Goal: Task Accomplishment & Management: Manage account settings

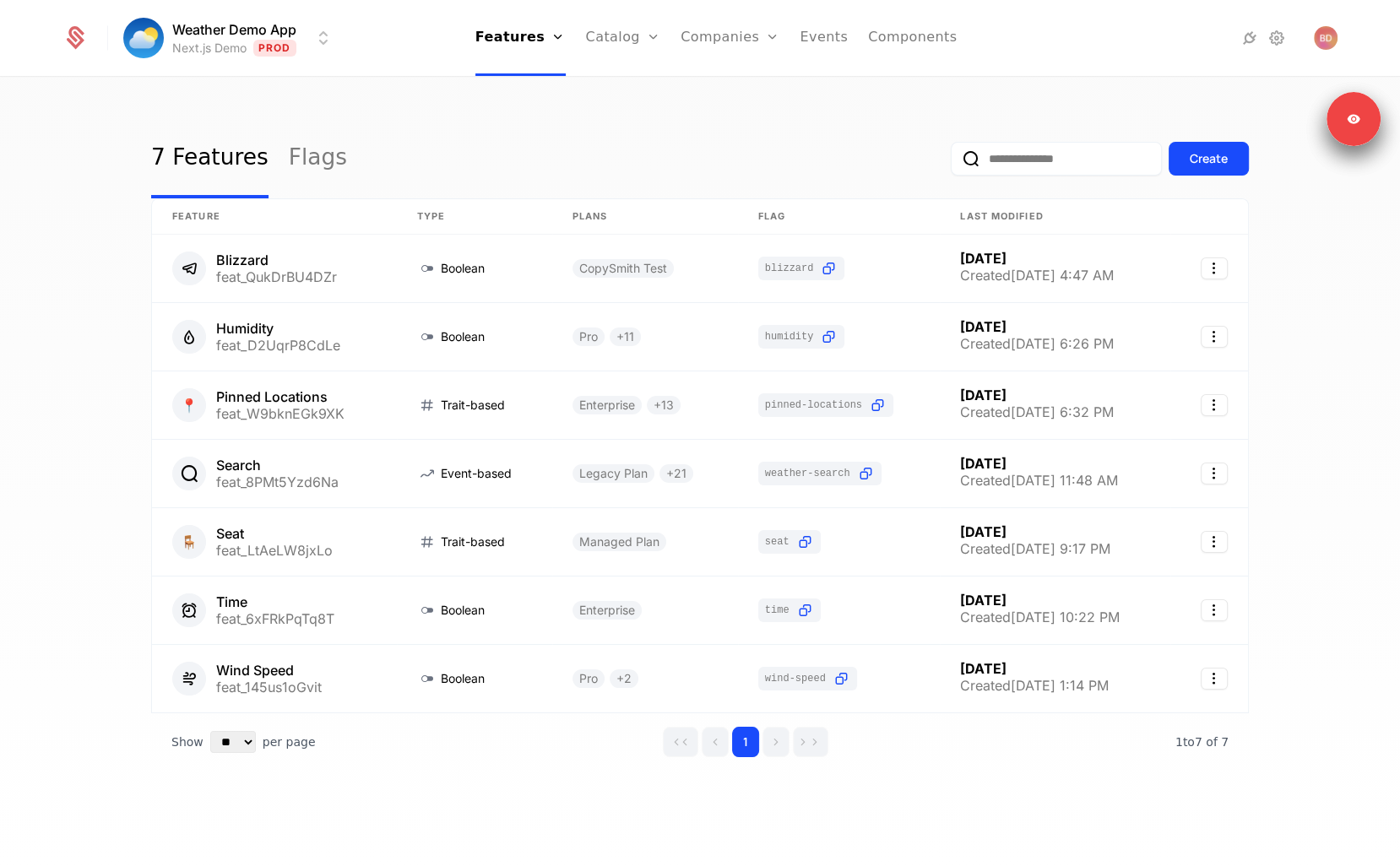
click at [1112, 26] on div at bounding box center [1218, 38] width 239 height 23
click at [1246, 35] on icon at bounding box center [1249, 38] width 20 height 20
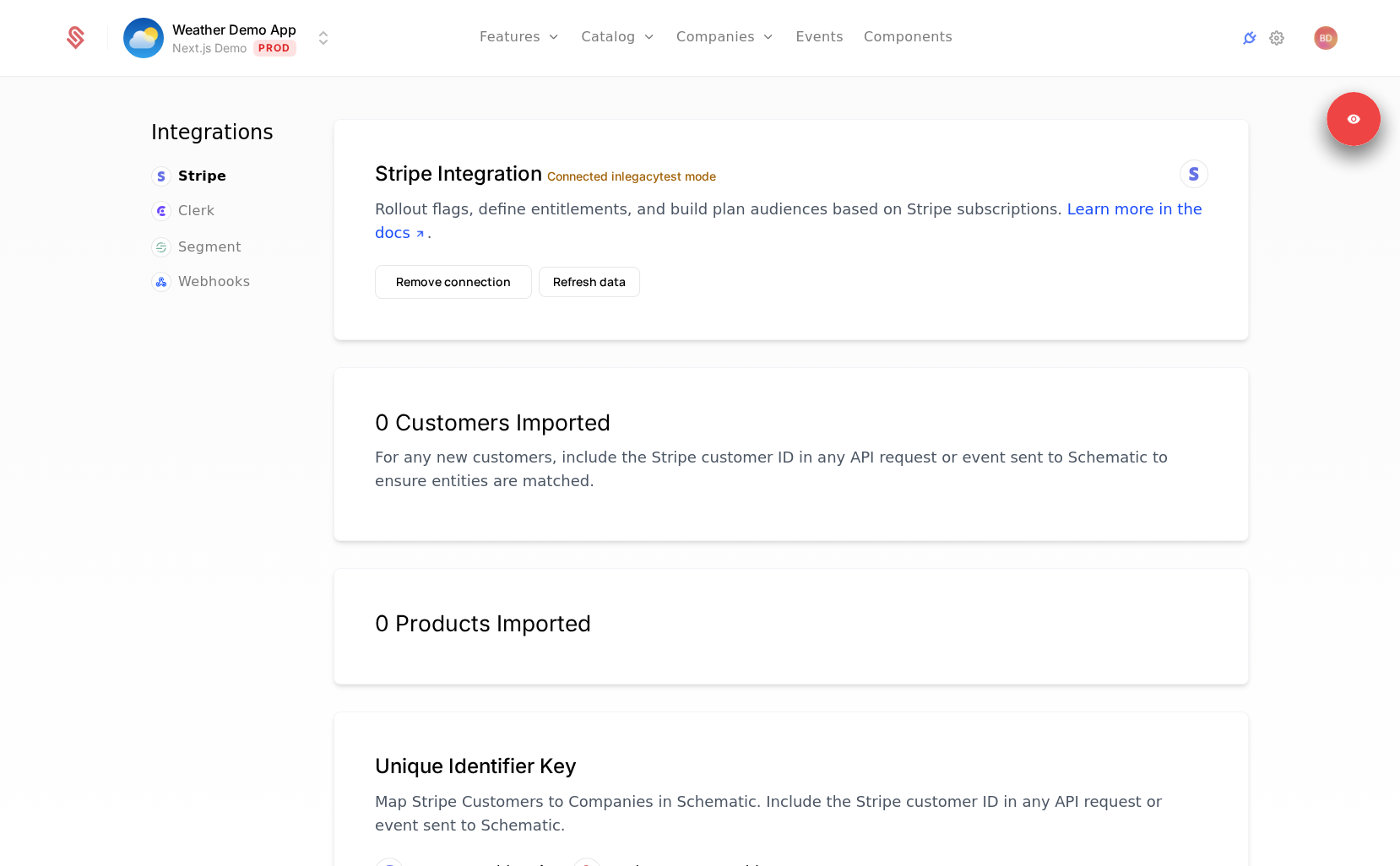
click at [233, 290] on div "Integrations Stripe Clerk Segment Webhooks" at bounding box center [222, 497] width 142 height 757
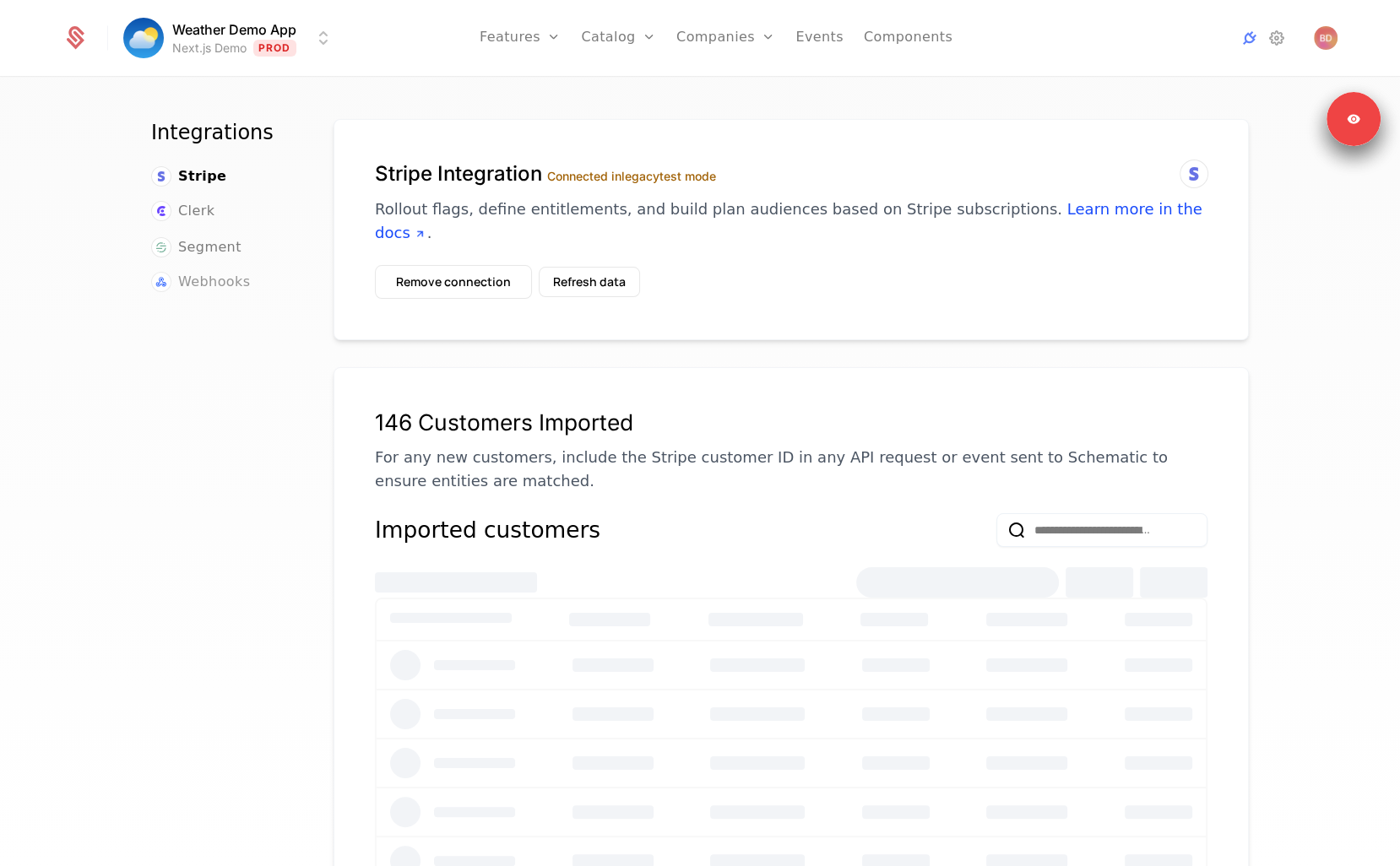
click at [229, 282] on span "Webhooks" at bounding box center [214, 281] width 72 height 20
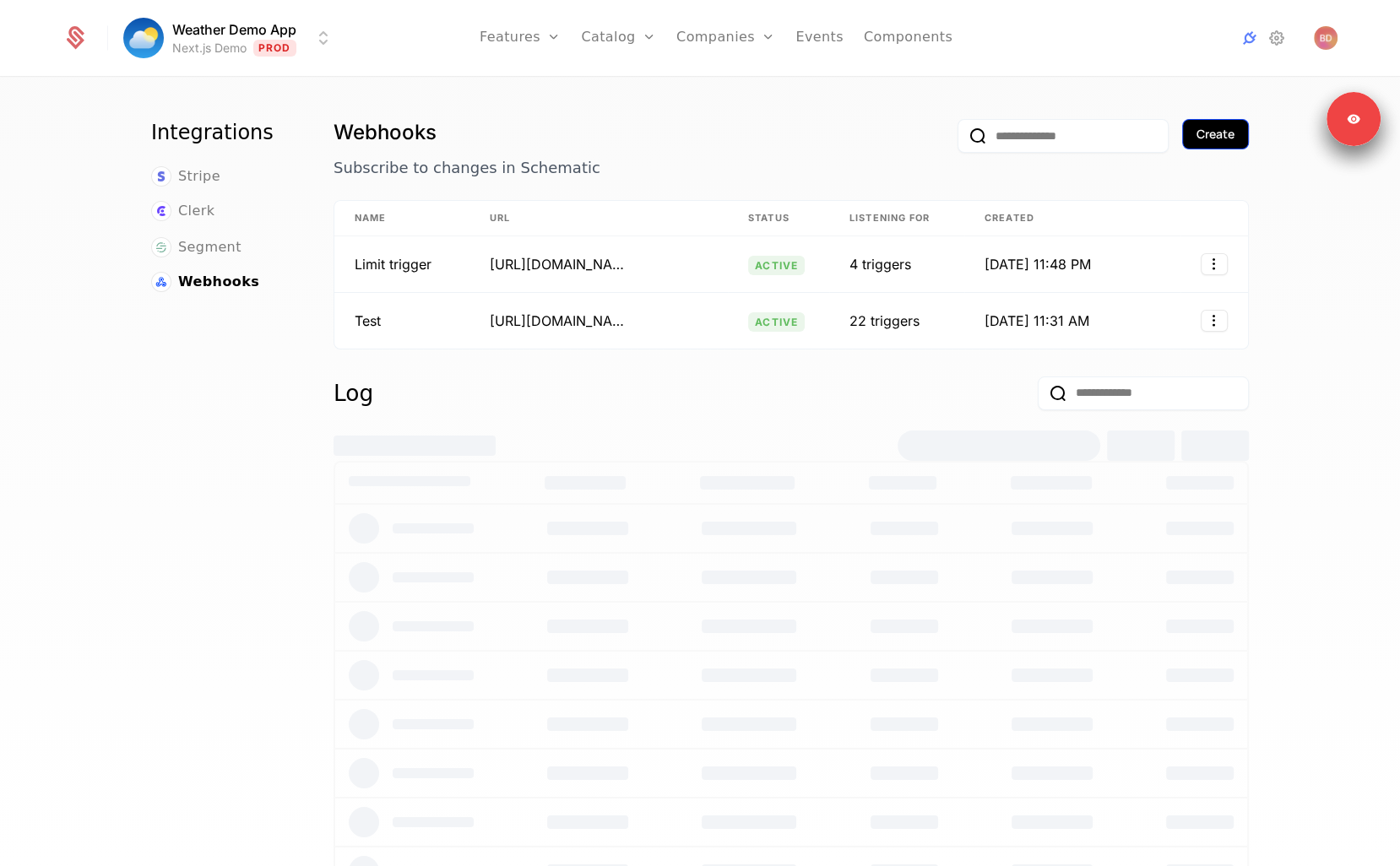
click at [1231, 121] on button "Create" at bounding box center [1215, 133] width 67 height 30
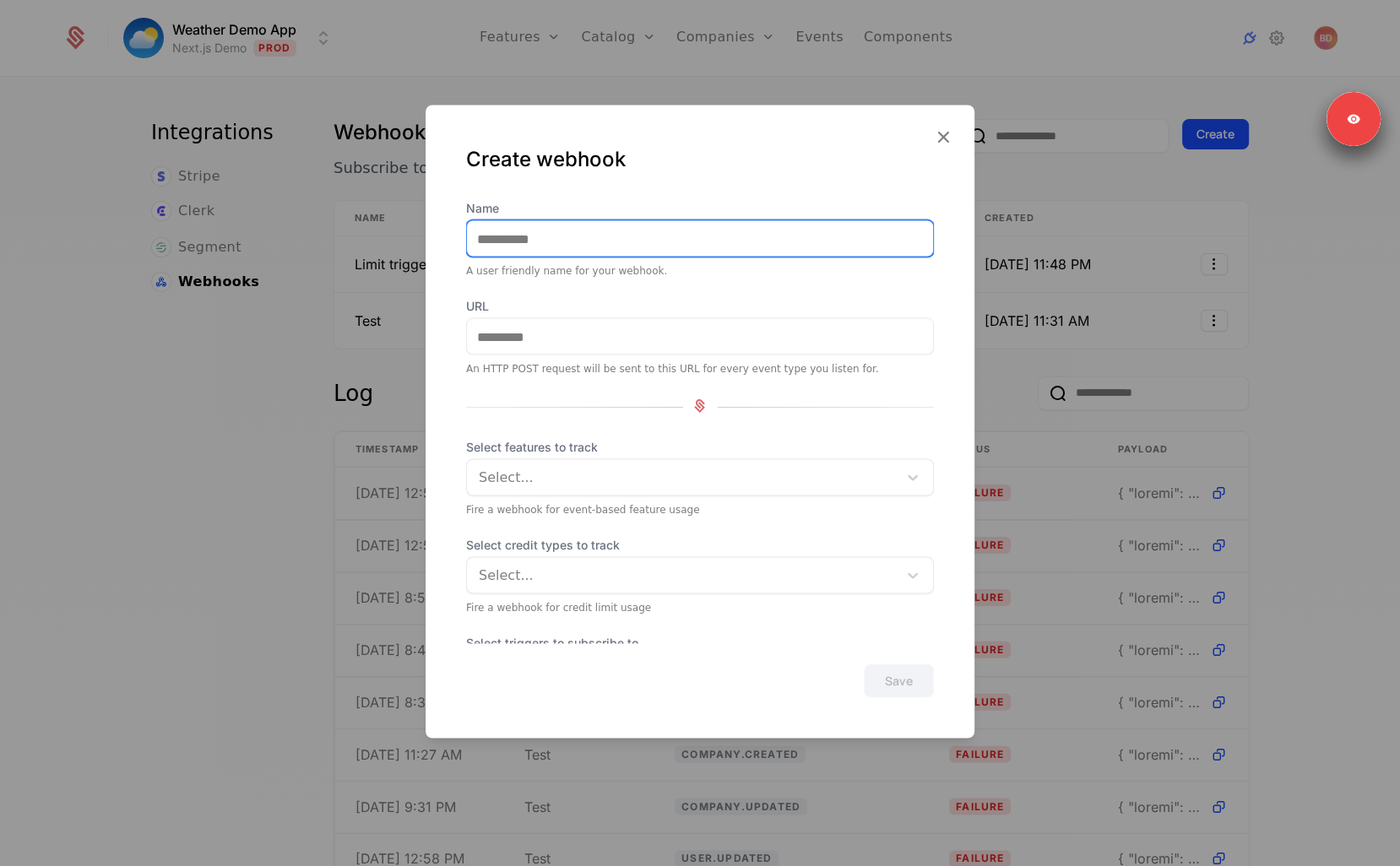
click at [517, 253] on input "Name" at bounding box center [700, 238] width 466 height 35
type input "*********"
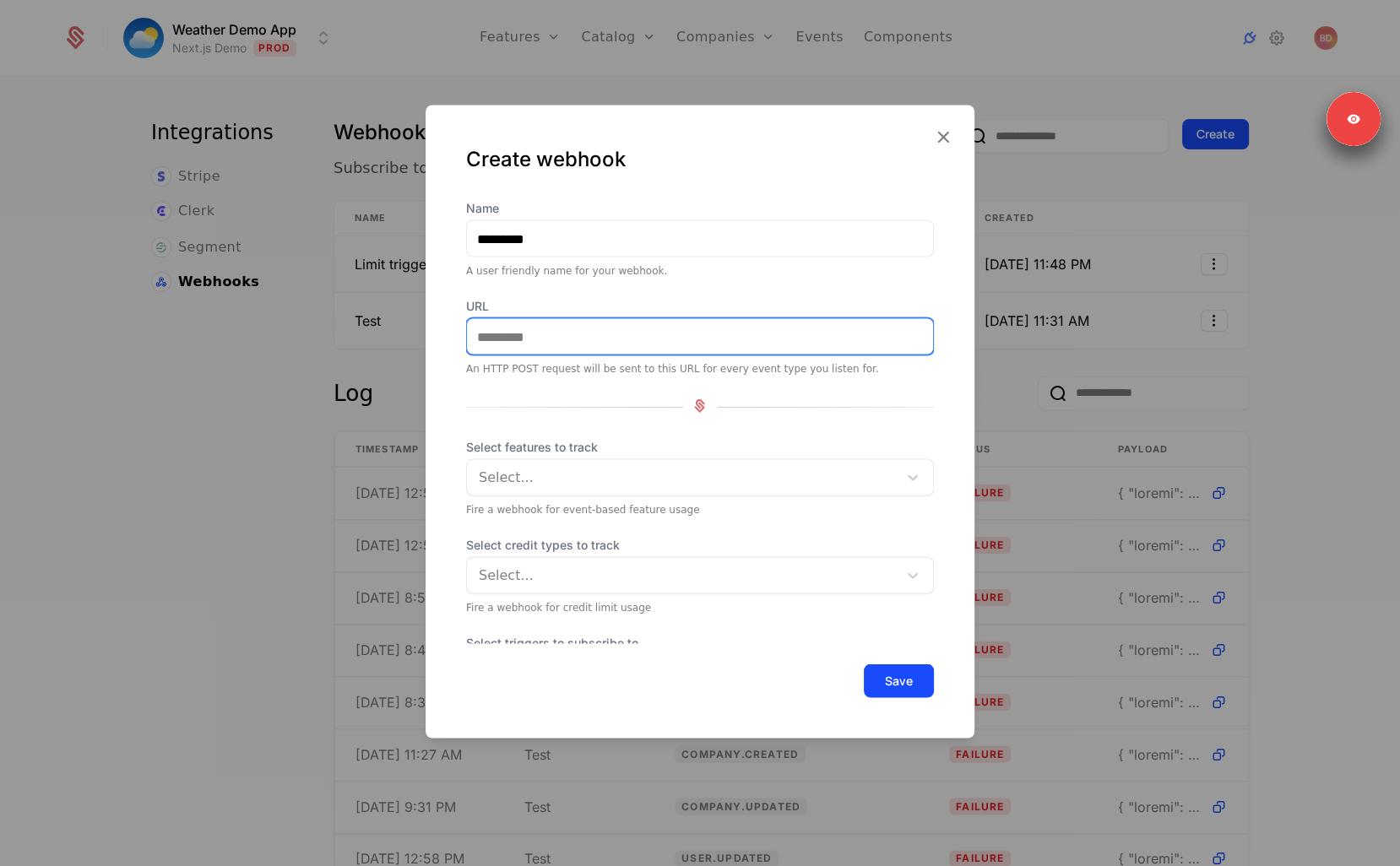
click at [540, 330] on input "URL" at bounding box center [700, 337] width 466 height 35
paste input "**********"
type input "**********"
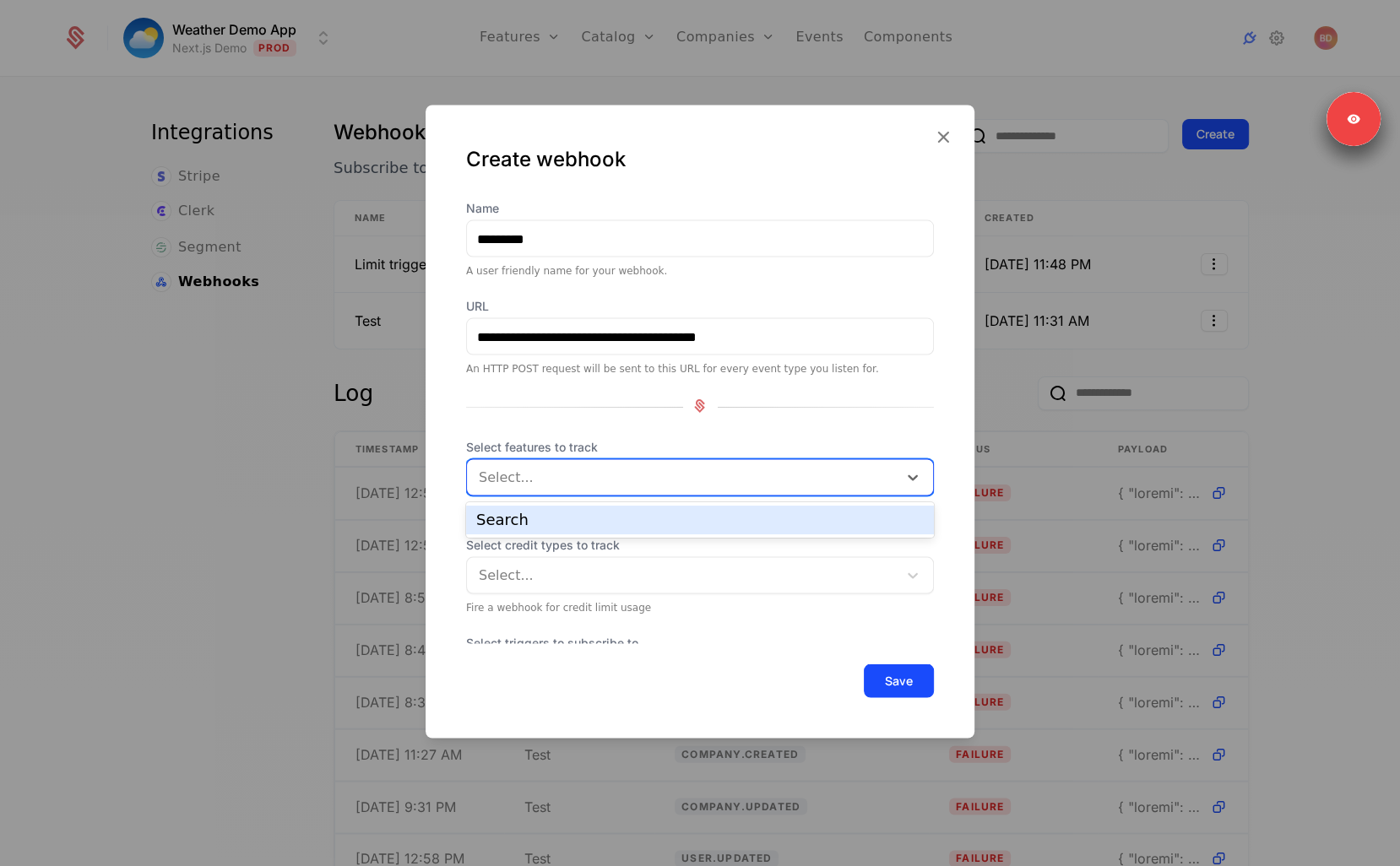
click at [594, 477] on div at bounding box center [684, 478] width 407 height 23
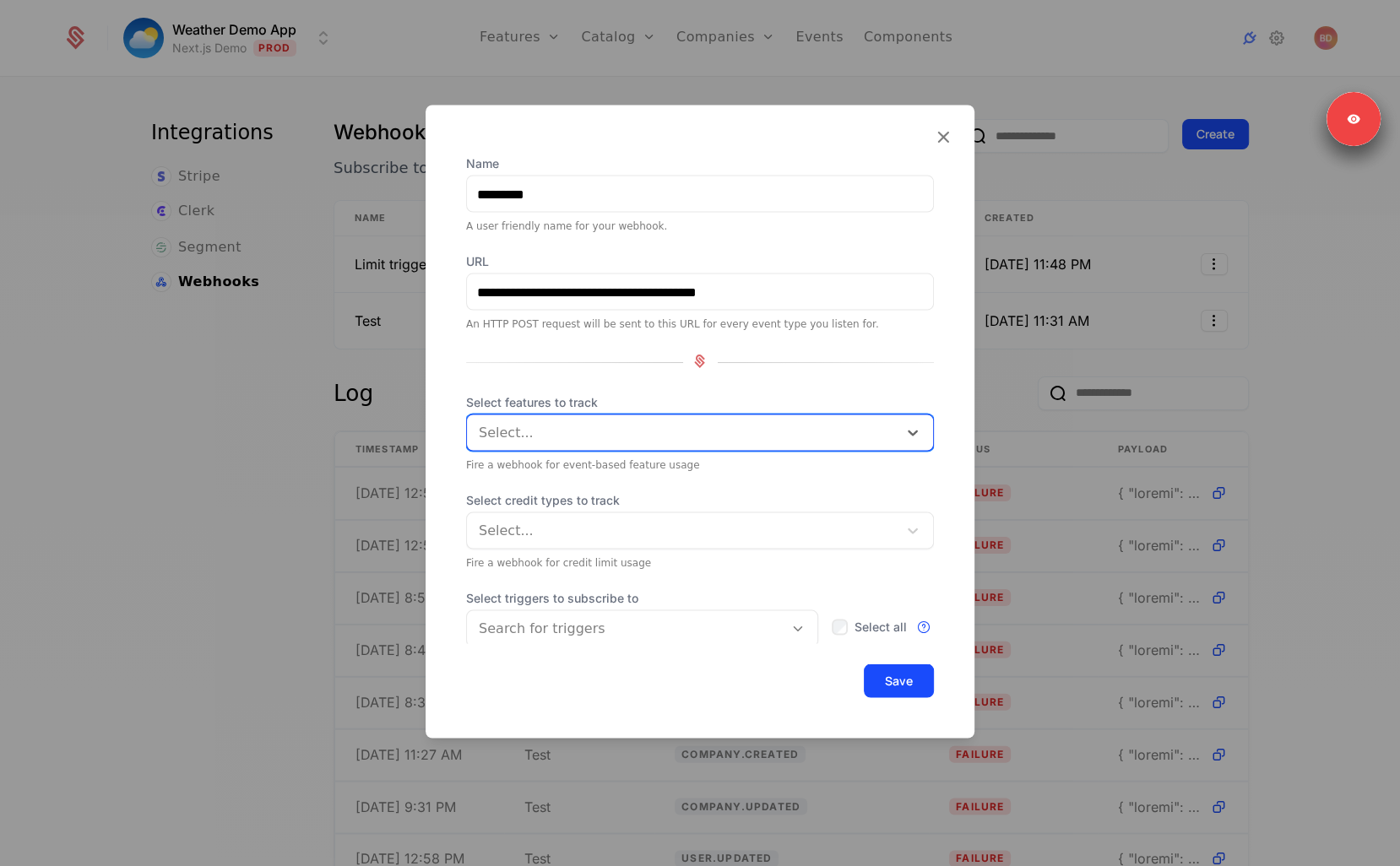
scroll to position [63, 0]
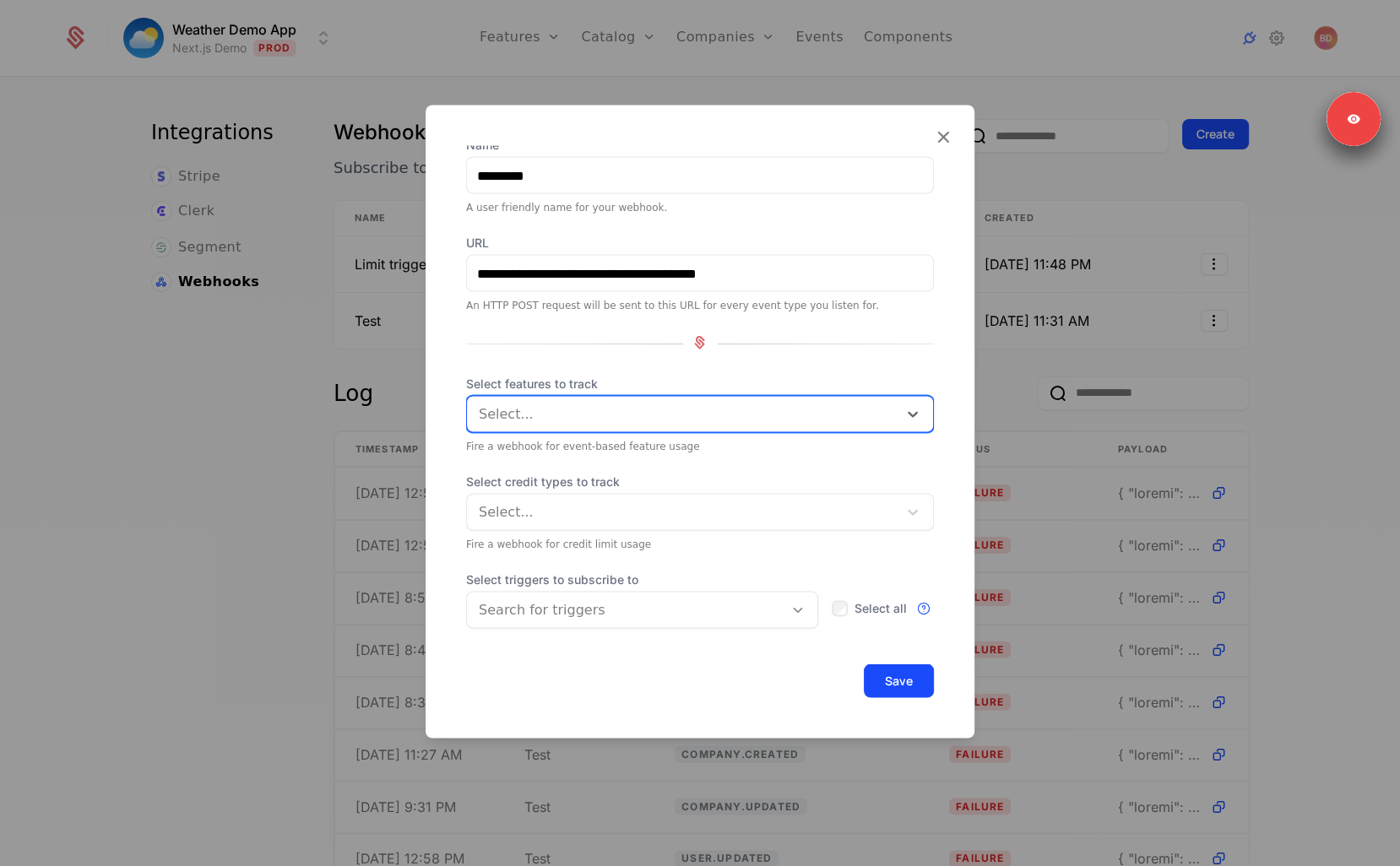
click at [584, 609] on div at bounding box center [625, 610] width 293 height 23
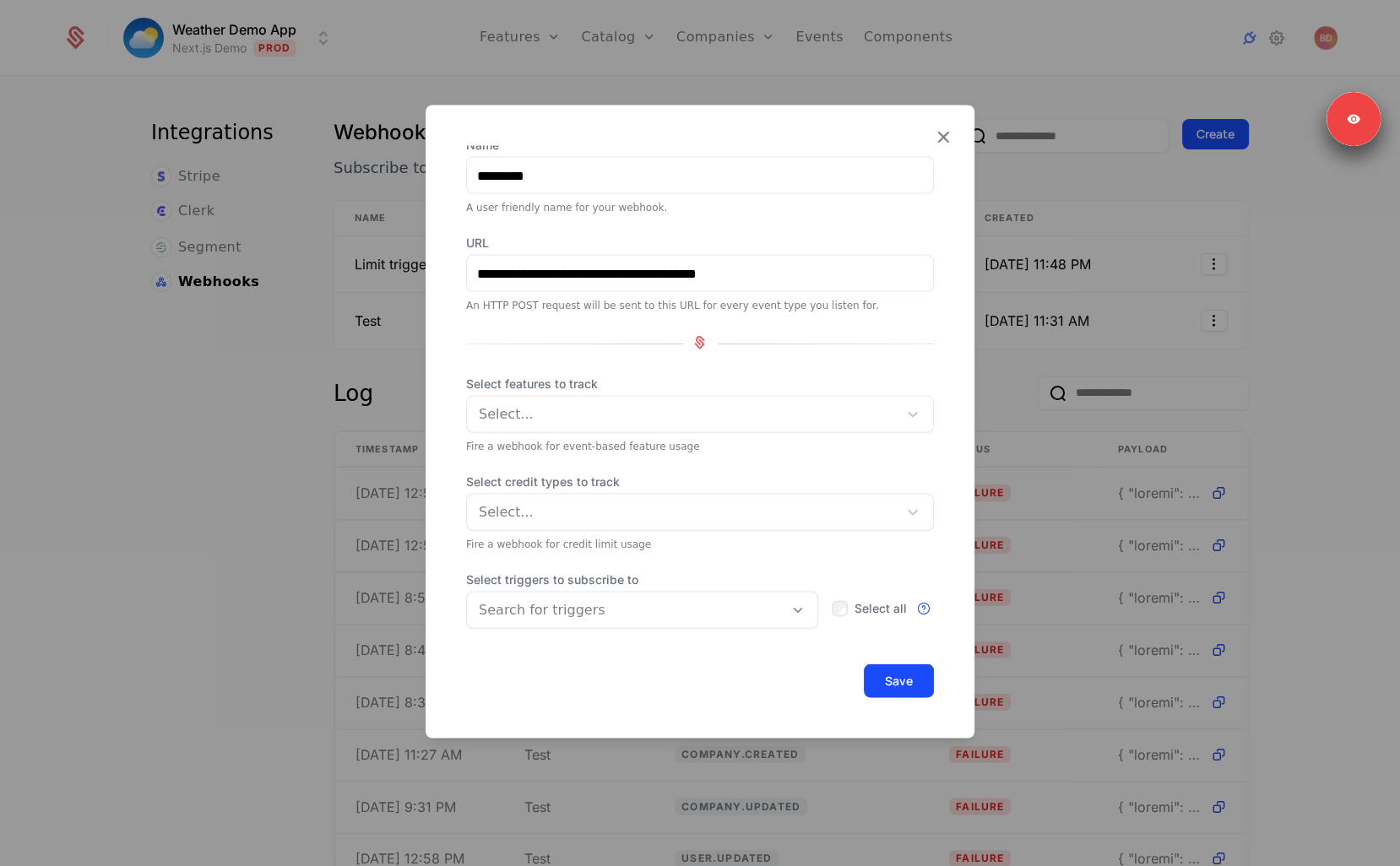
click at [609, 569] on div "**********" at bounding box center [700, 414] width 468 height 553
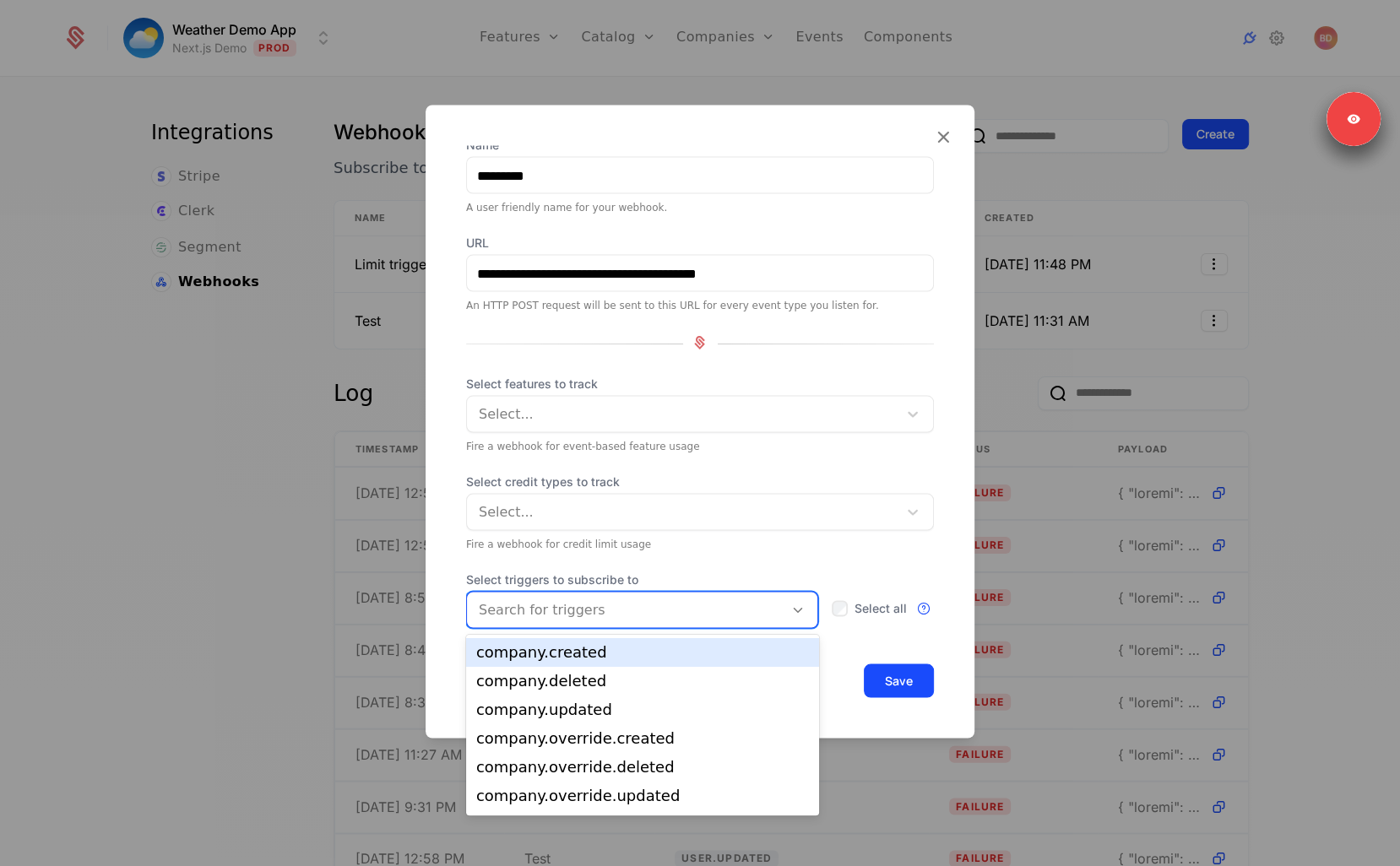
click at [521, 613] on div at bounding box center [625, 610] width 293 height 23
click at [502, 474] on span "Select credit types to track" at bounding box center [700, 482] width 468 height 17
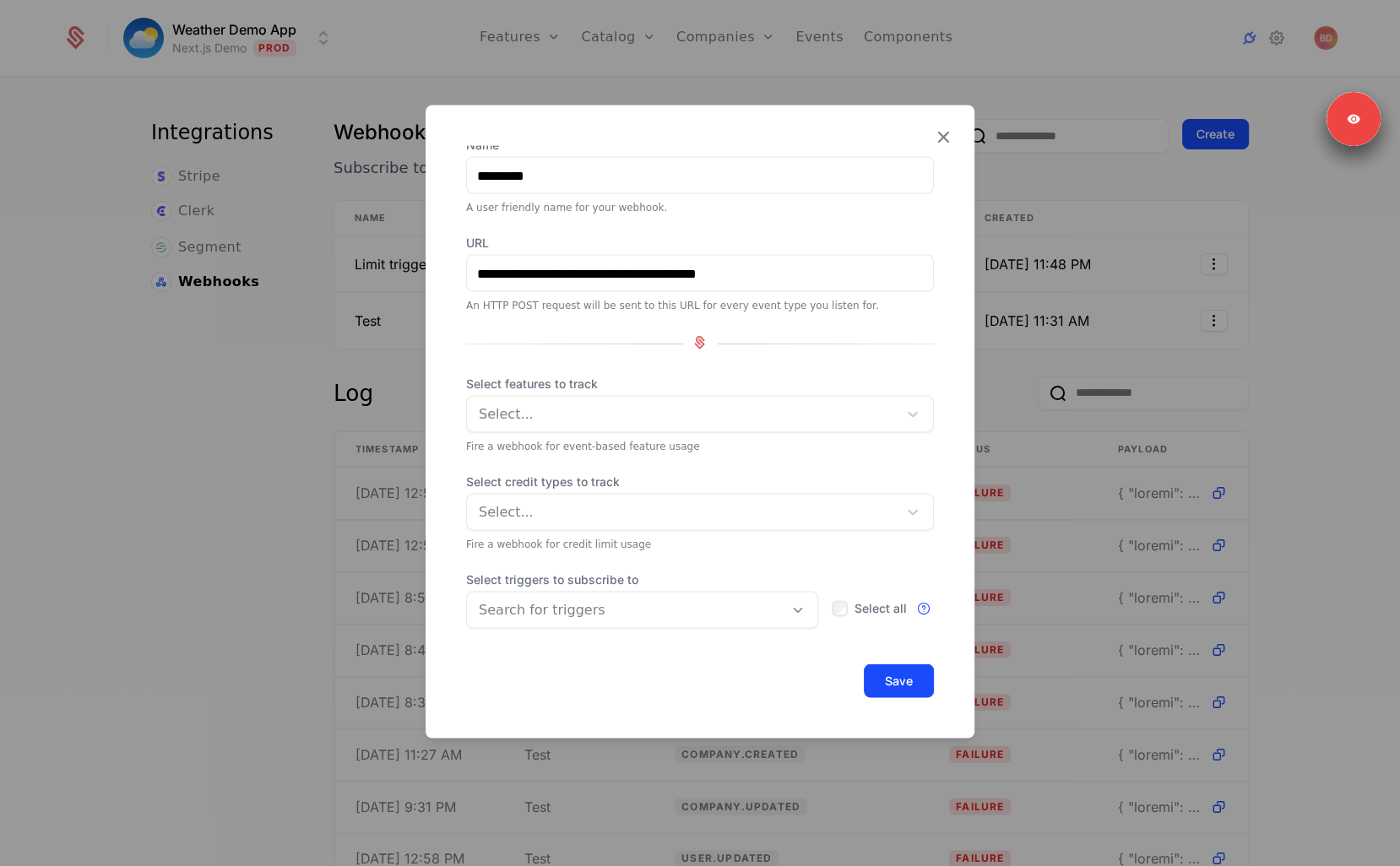
click at [505, 483] on span "Select credit types to track" at bounding box center [700, 482] width 468 height 17
copy span "Select credit types to track"
click at [568, 401] on div "Select..." at bounding box center [682, 415] width 431 height 30
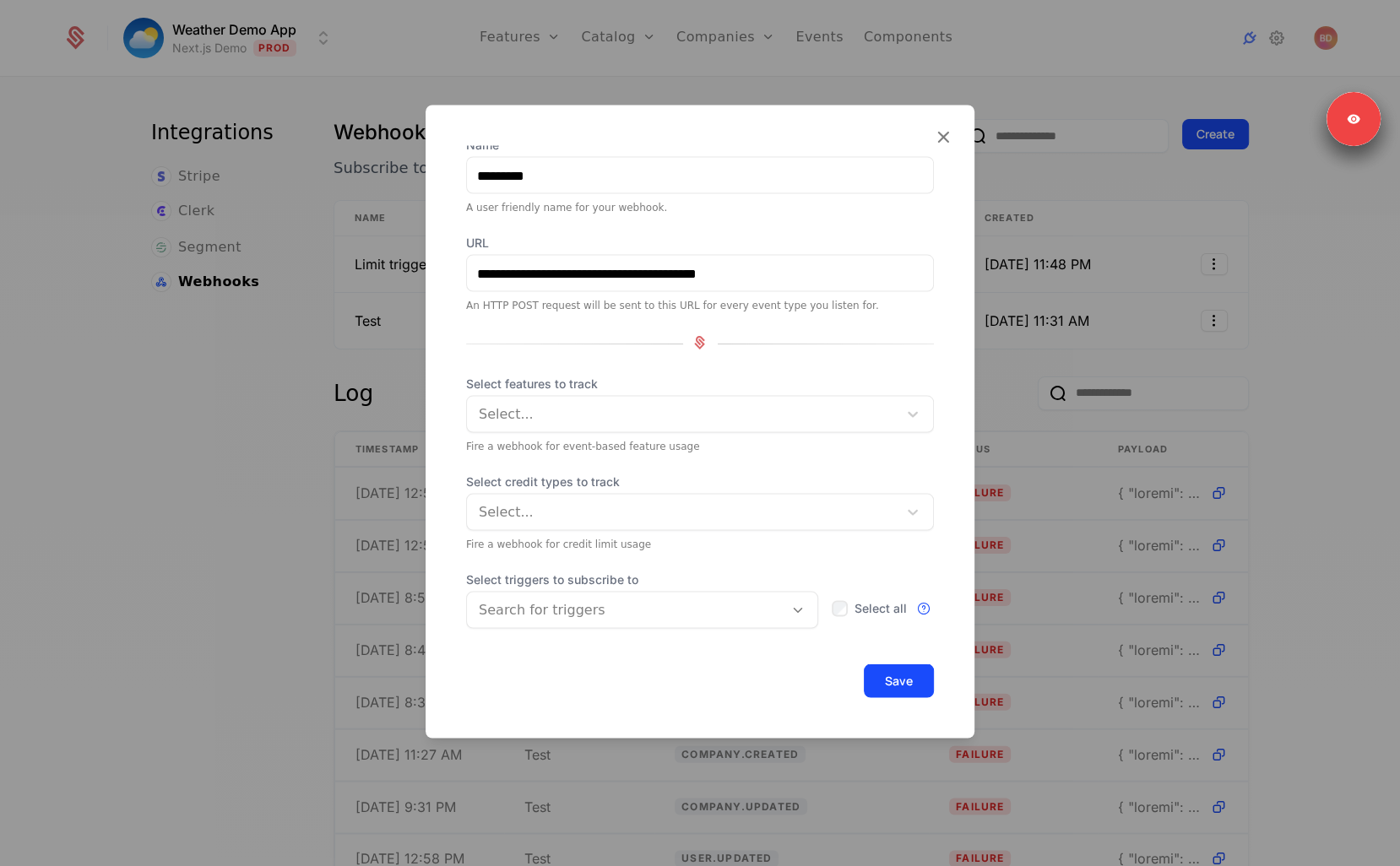
click at [494, 380] on span "Select features to track" at bounding box center [700, 383] width 468 height 17
copy span "Select features to track"
click at [570, 474] on span "Select credit types to track" at bounding box center [700, 482] width 468 height 17
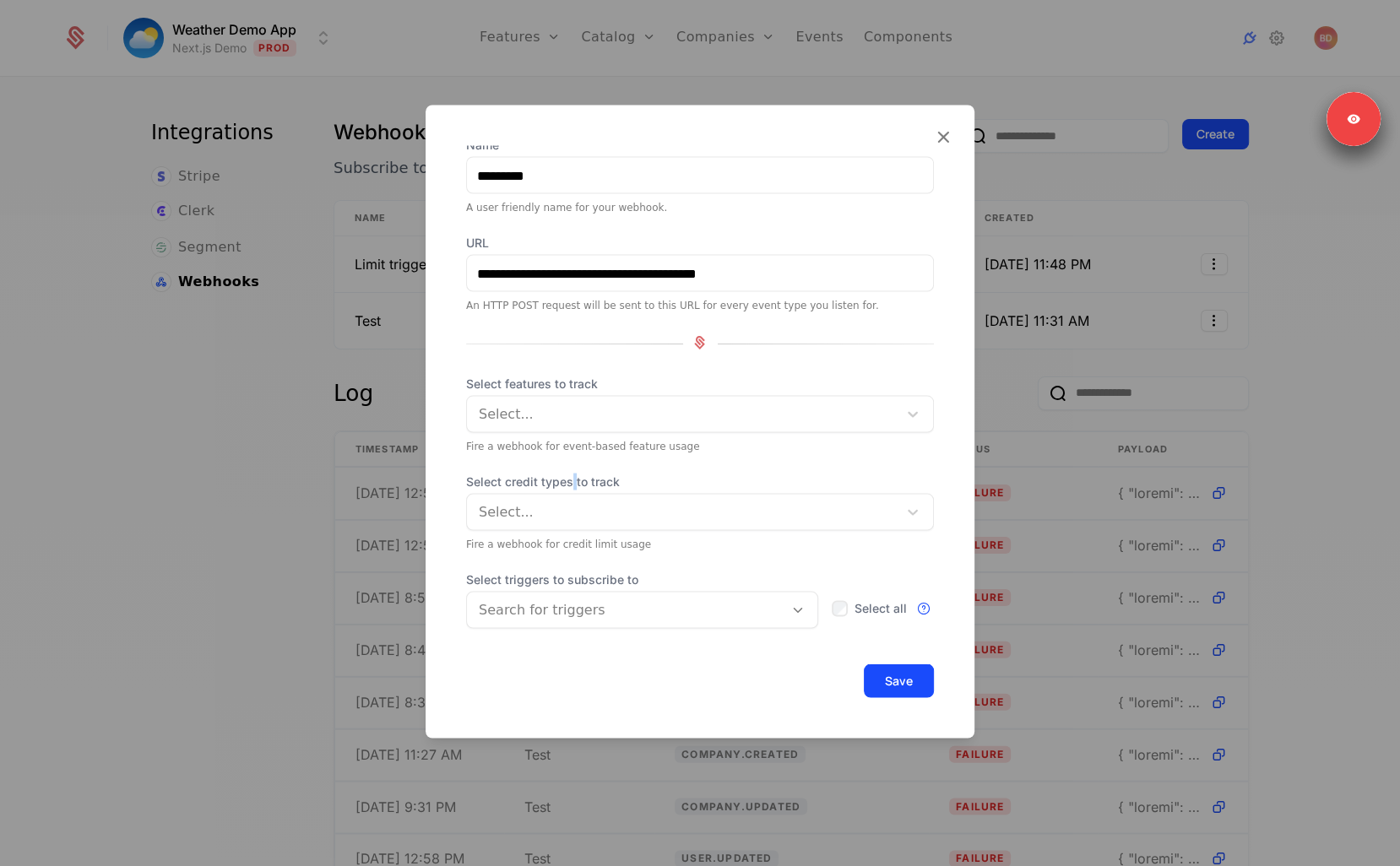
click at [570, 474] on span "Select credit types to track" at bounding box center [700, 482] width 468 height 17
click at [563, 481] on span "Select credit types to track" at bounding box center [700, 482] width 468 height 17
copy span "Select credit types to track"
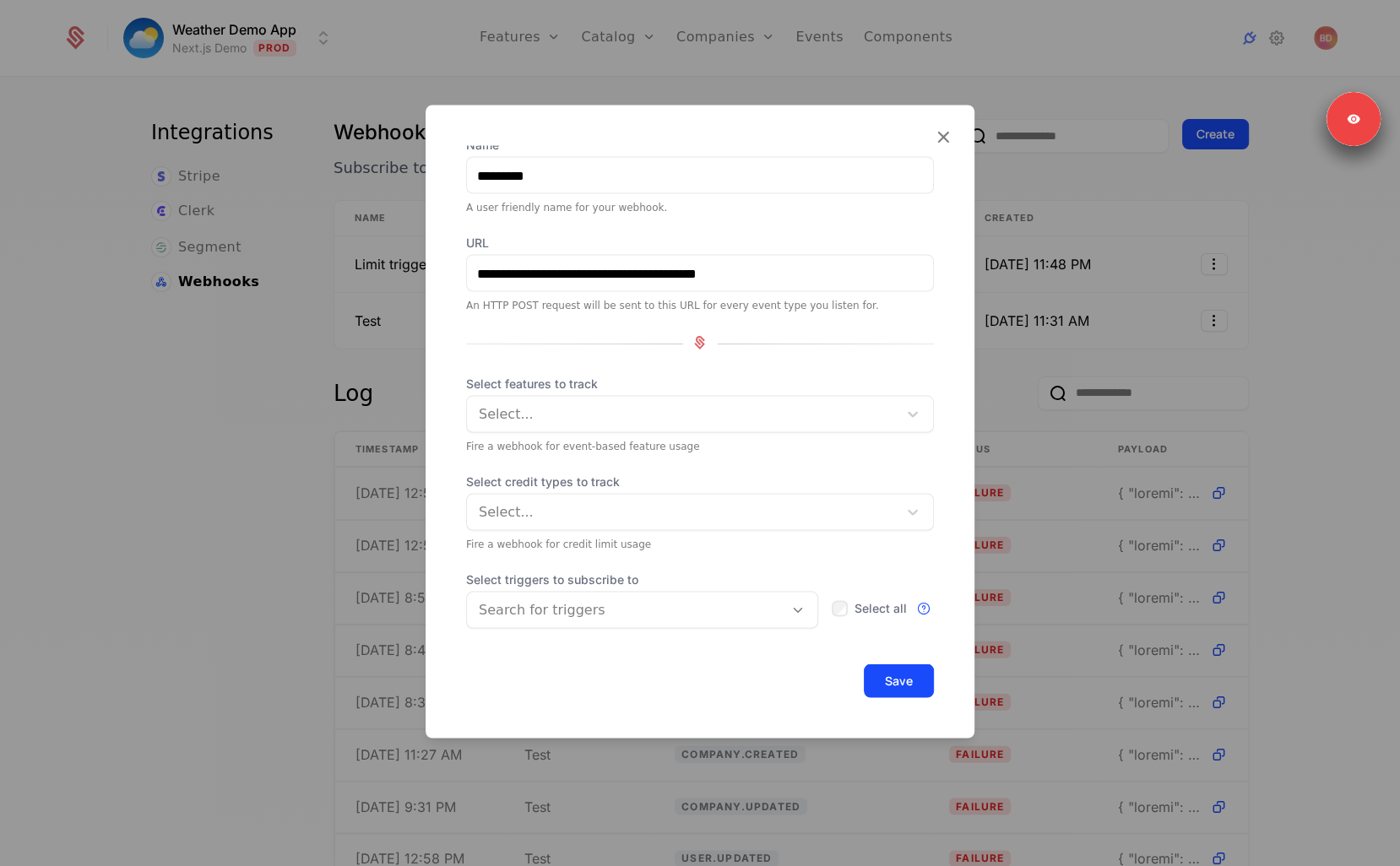
click at [552, 579] on span "Select triggers to subscribe to" at bounding box center [642, 580] width 352 height 17
copy span "Select triggers to subscribe to"
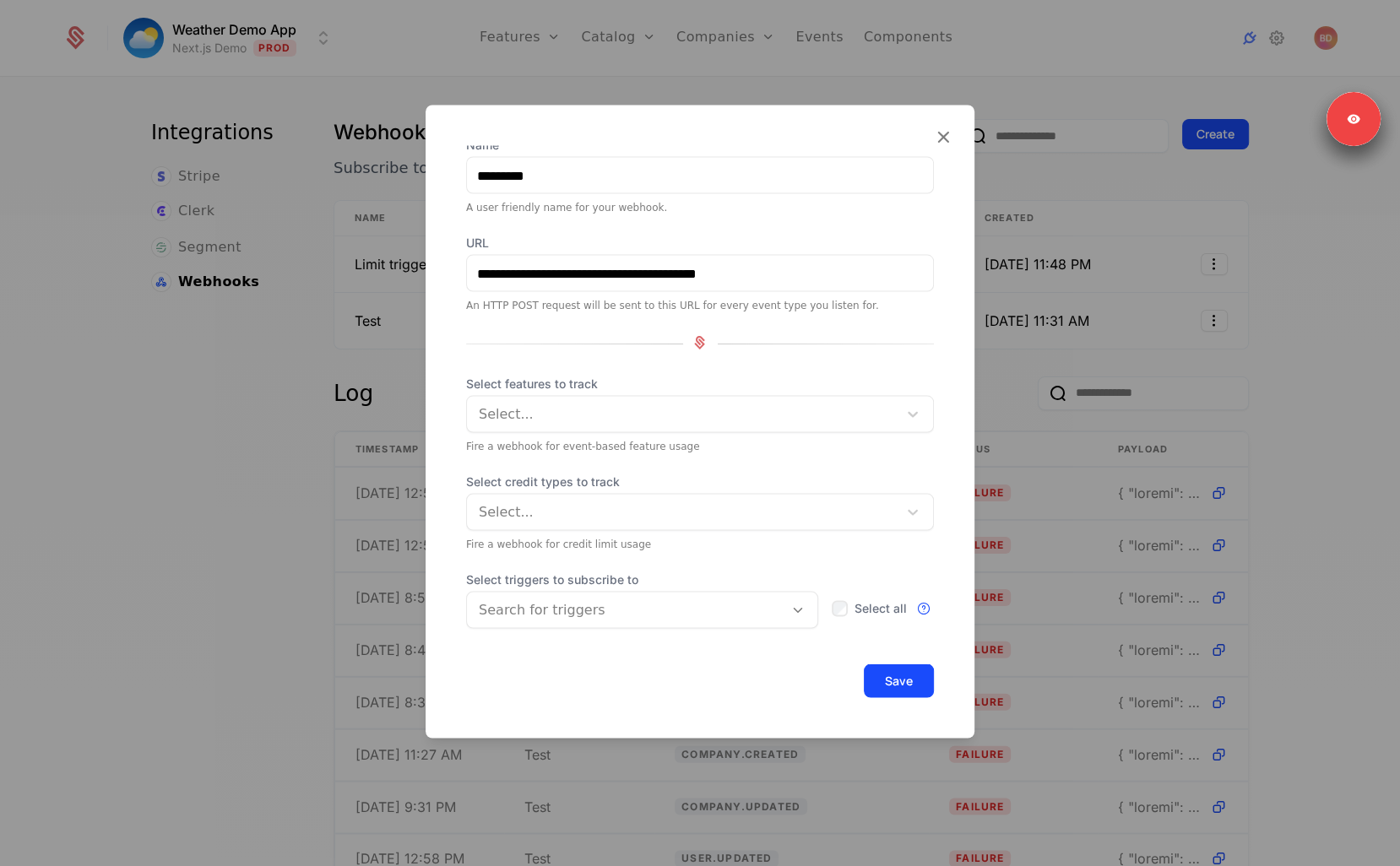
click at [532, 382] on span "Select features to track" at bounding box center [700, 383] width 468 height 17
copy span "Select features to track"
click at [594, 406] on div at bounding box center [684, 415] width 407 height 23
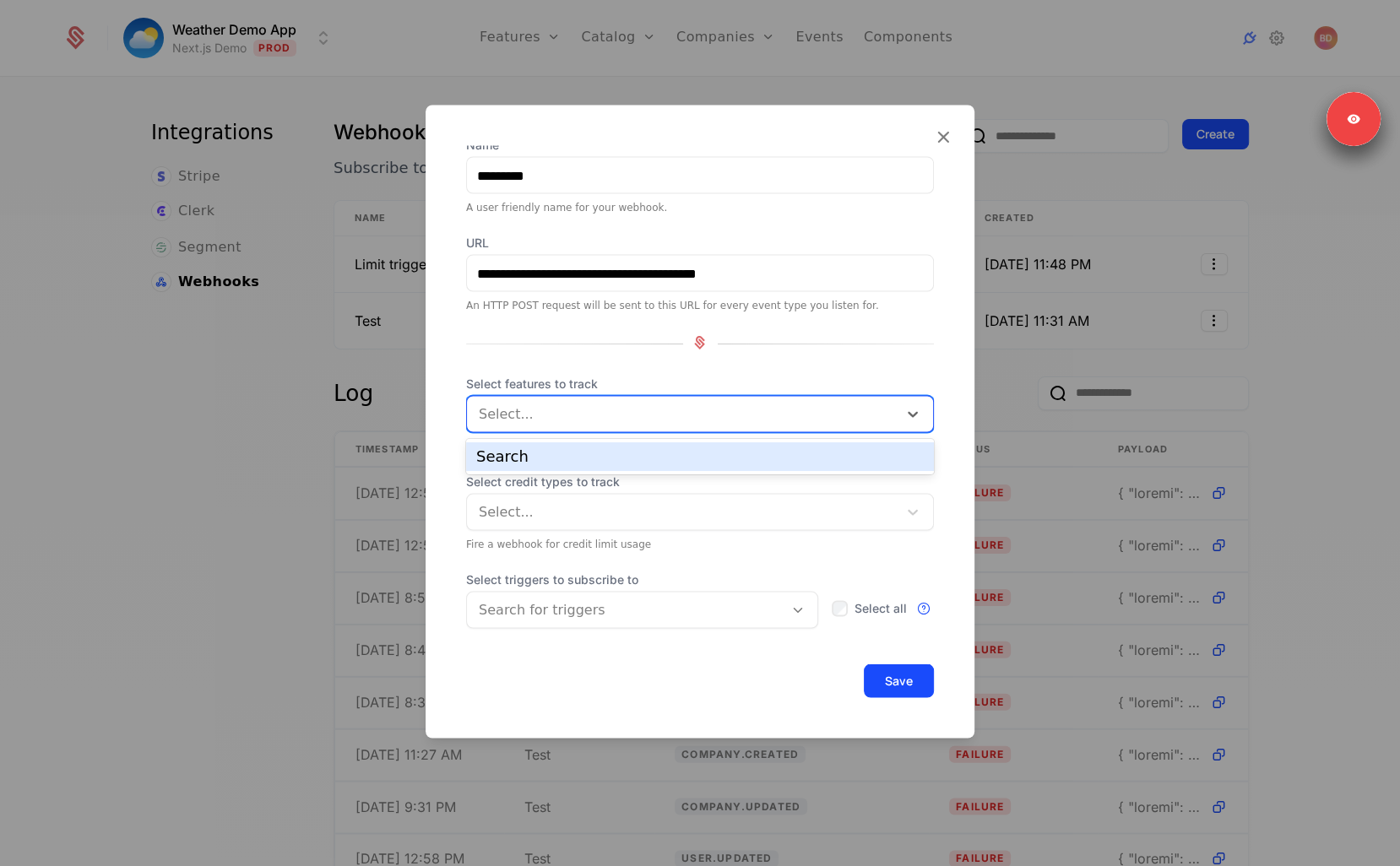
click at [692, 359] on div "**********" at bounding box center [700, 414] width 468 height 553
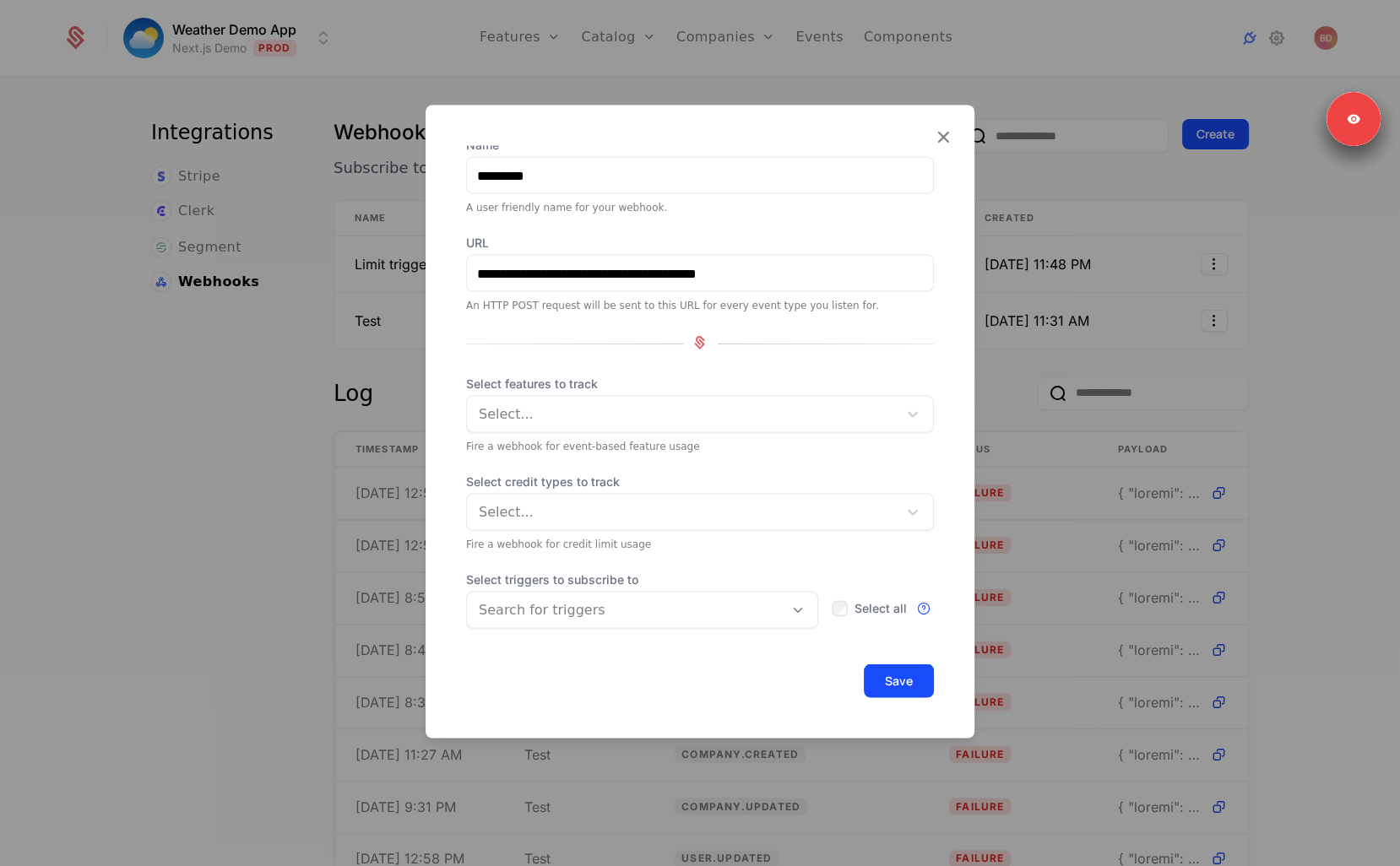
click at [604, 608] on div at bounding box center [625, 610] width 293 height 23
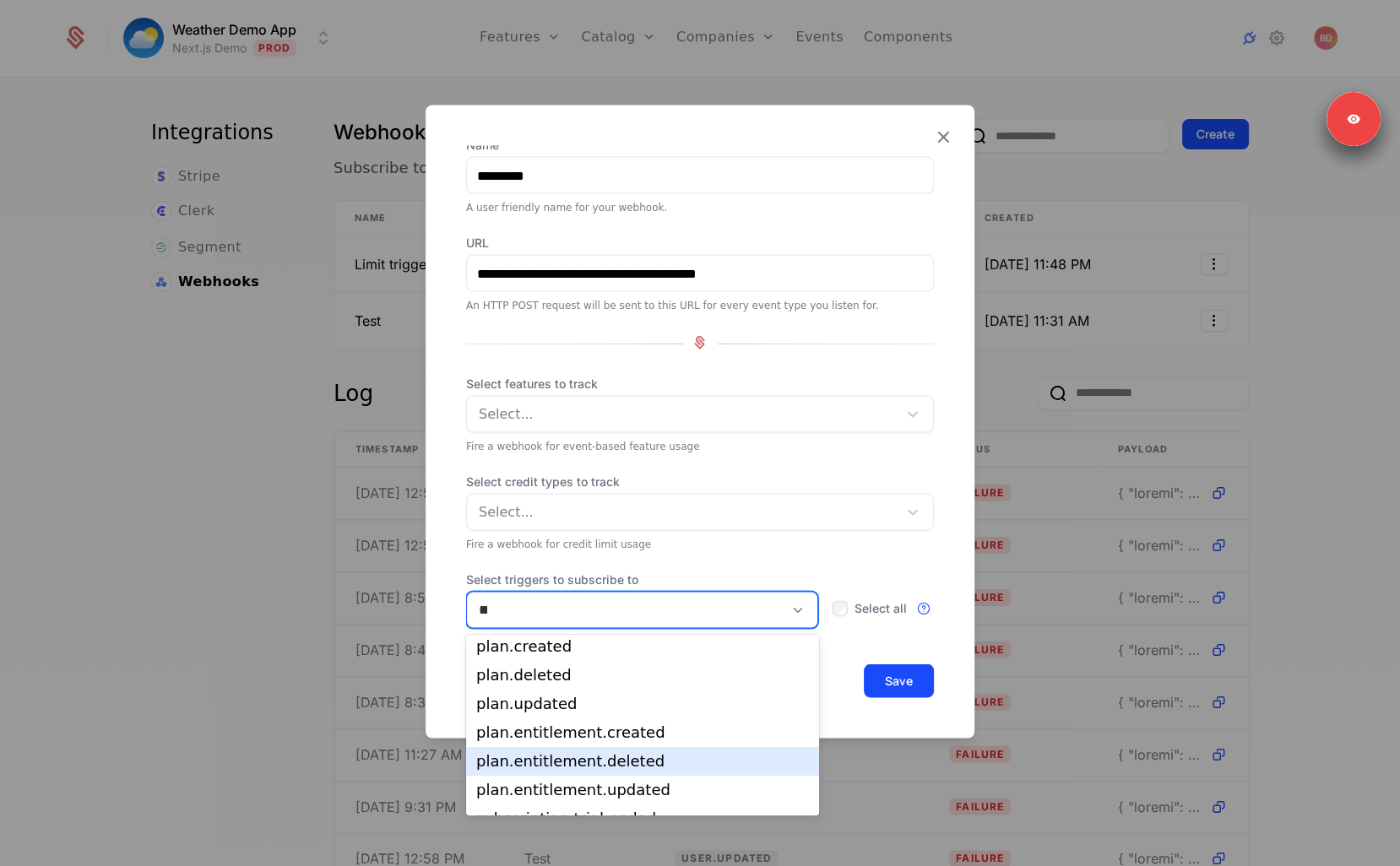
scroll to position [0, 0]
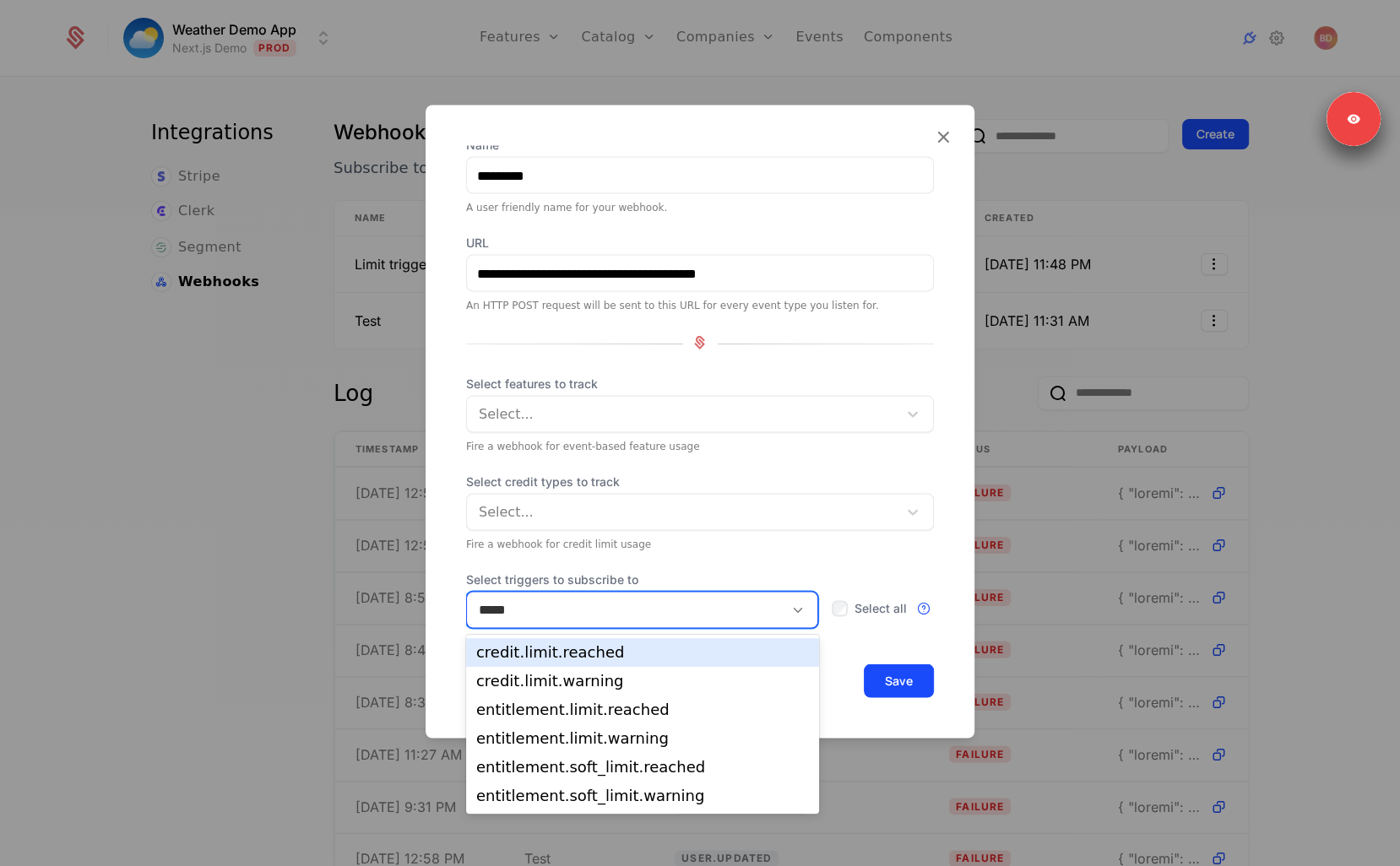
type input "*****"
click at [579, 624] on div "Search for triggers" at bounding box center [625, 610] width 316 height 30
type input "*****"
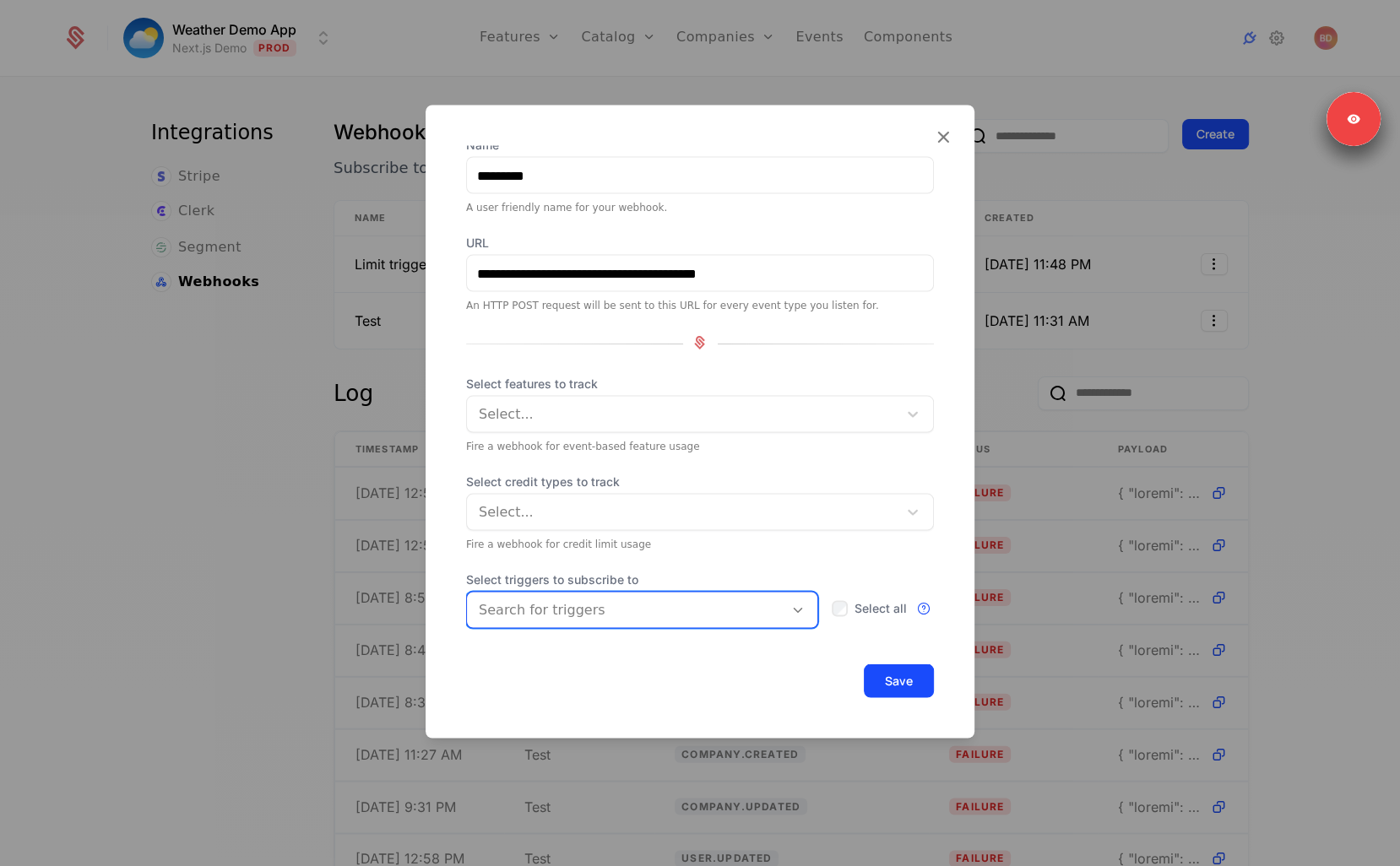
click at [592, 619] on div at bounding box center [625, 610] width 293 height 23
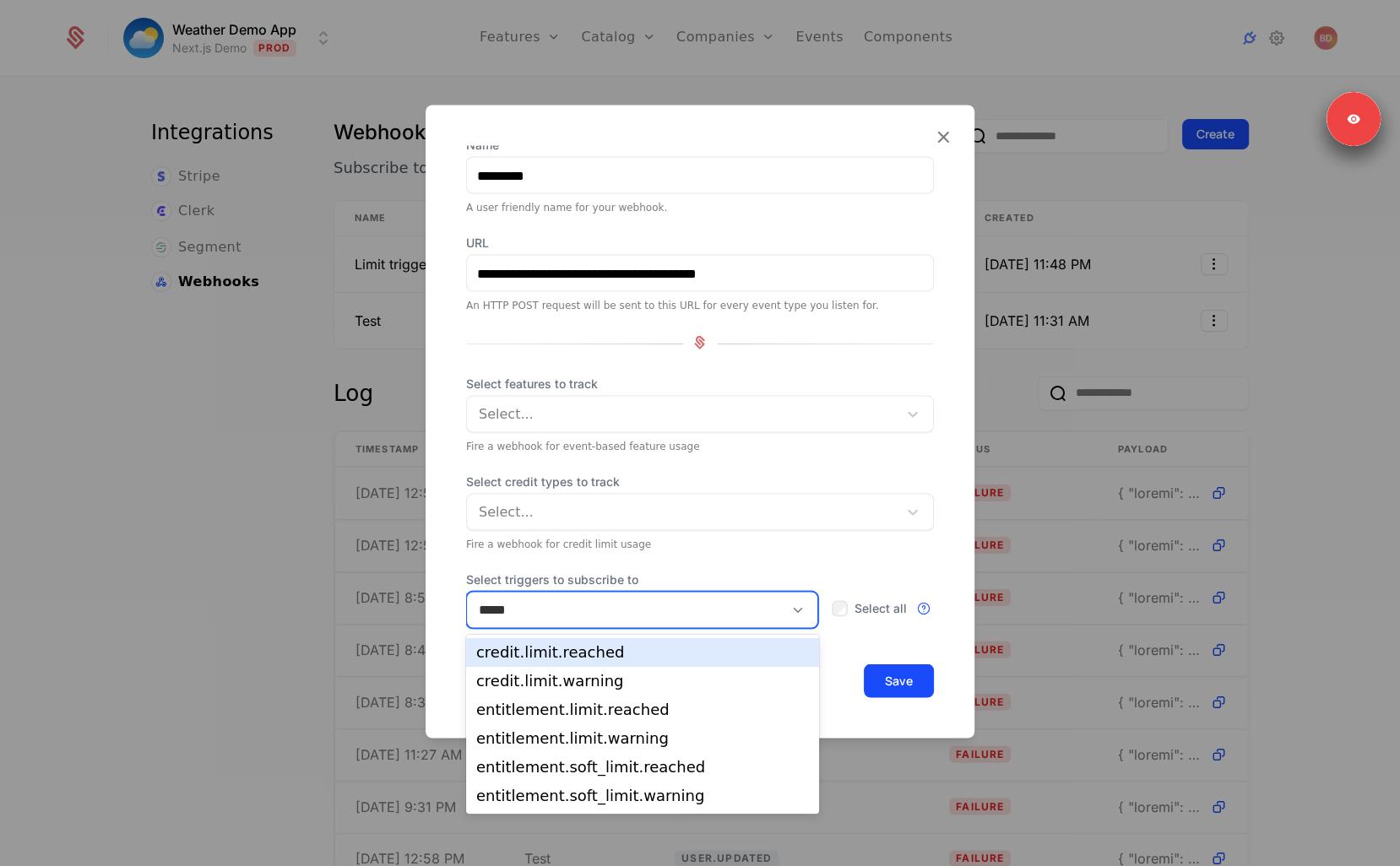
type input "*****"
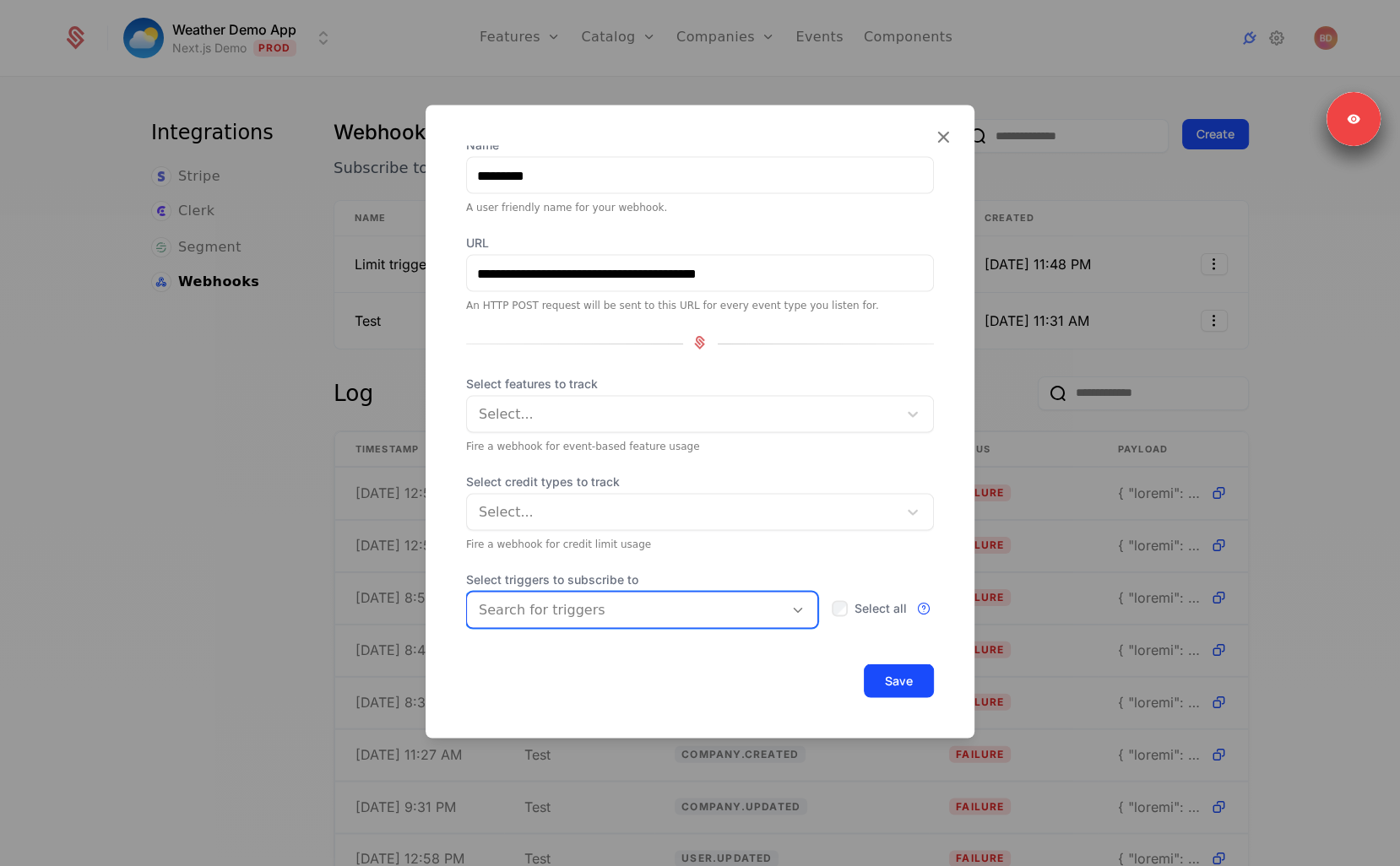
click at [572, 482] on span "Select credit types to track" at bounding box center [700, 482] width 468 height 17
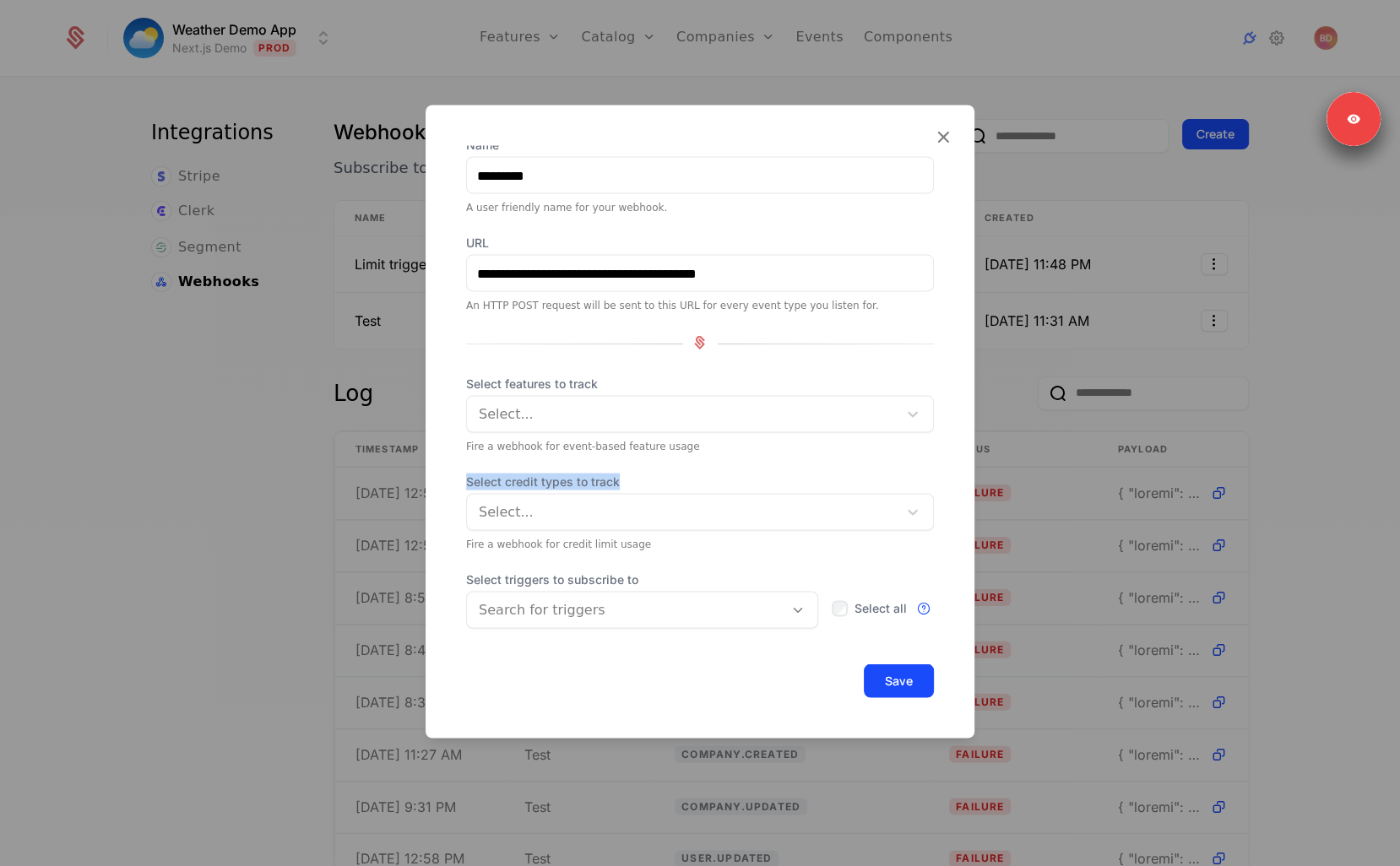
click at [572, 482] on span "Select credit types to track" at bounding box center [700, 482] width 468 height 17
copy span "Select credit types to track"
click at [837, 432] on div "Select features to track Select... Fire a webhook for event-based feature usage" at bounding box center [700, 415] width 468 height 78
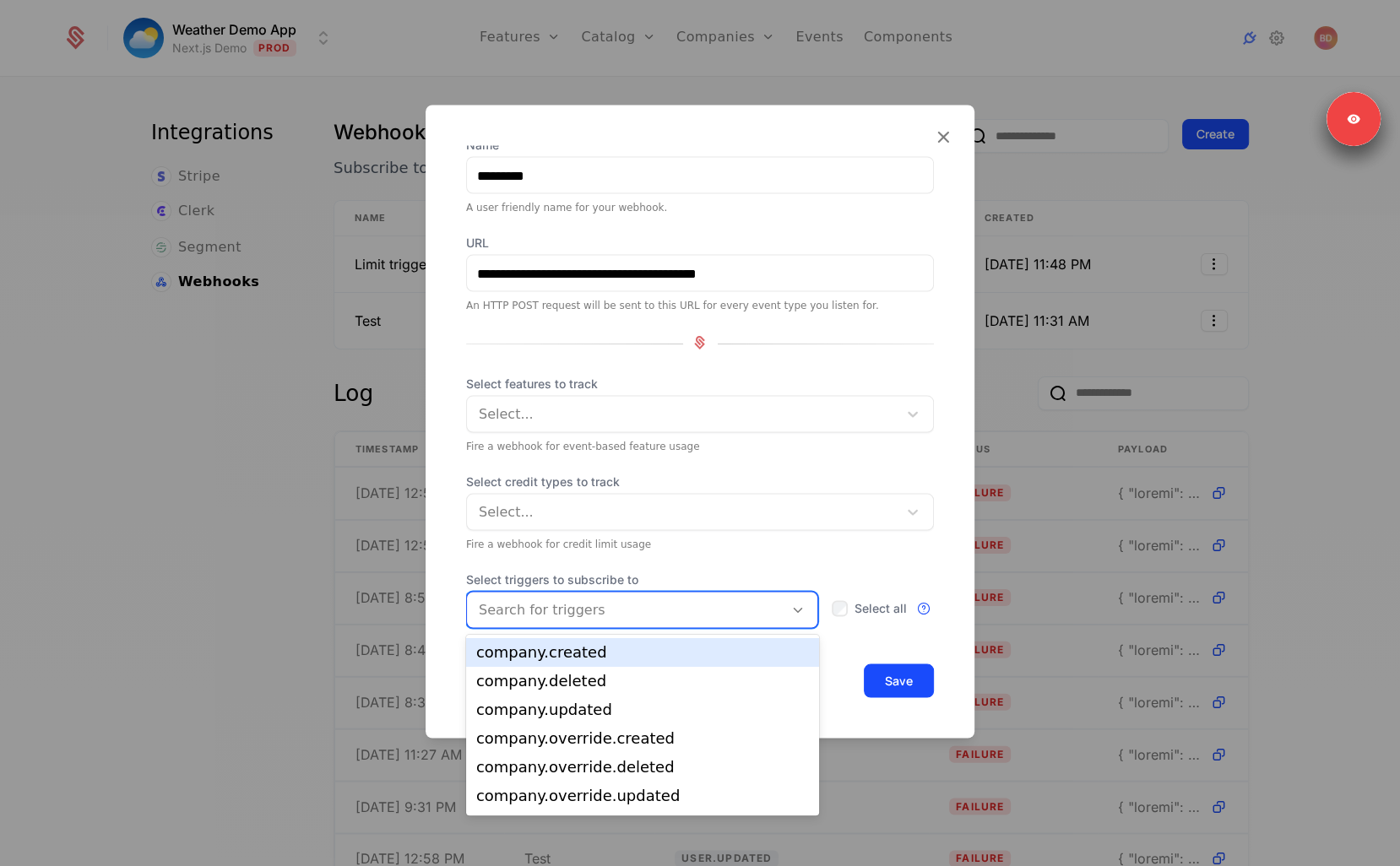
click at [675, 606] on div at bounding box center [625, 610] width 293 height 23
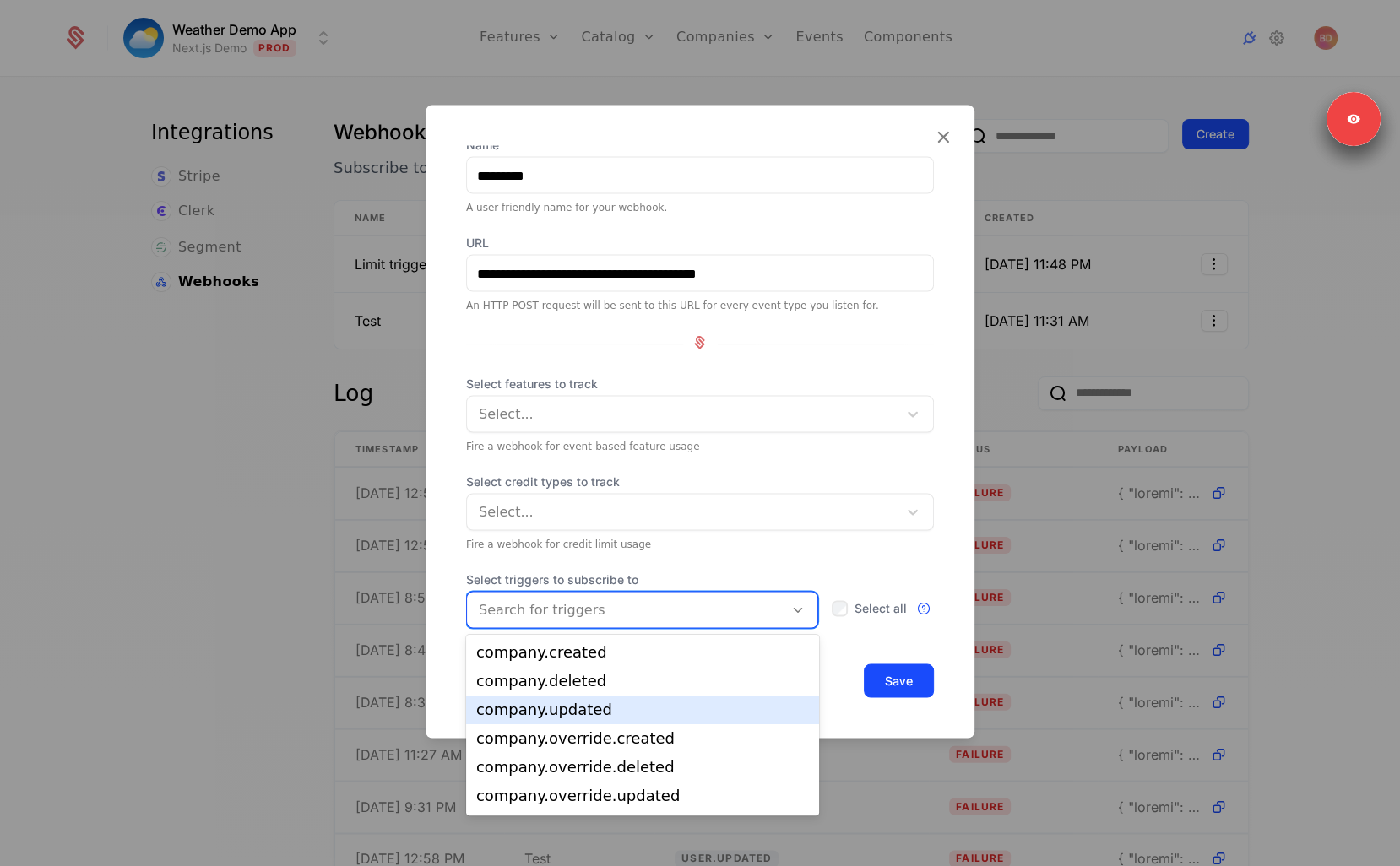
click at [603, 703] on div "company.updated" at bounding box center [642, 710] width 333 height 16
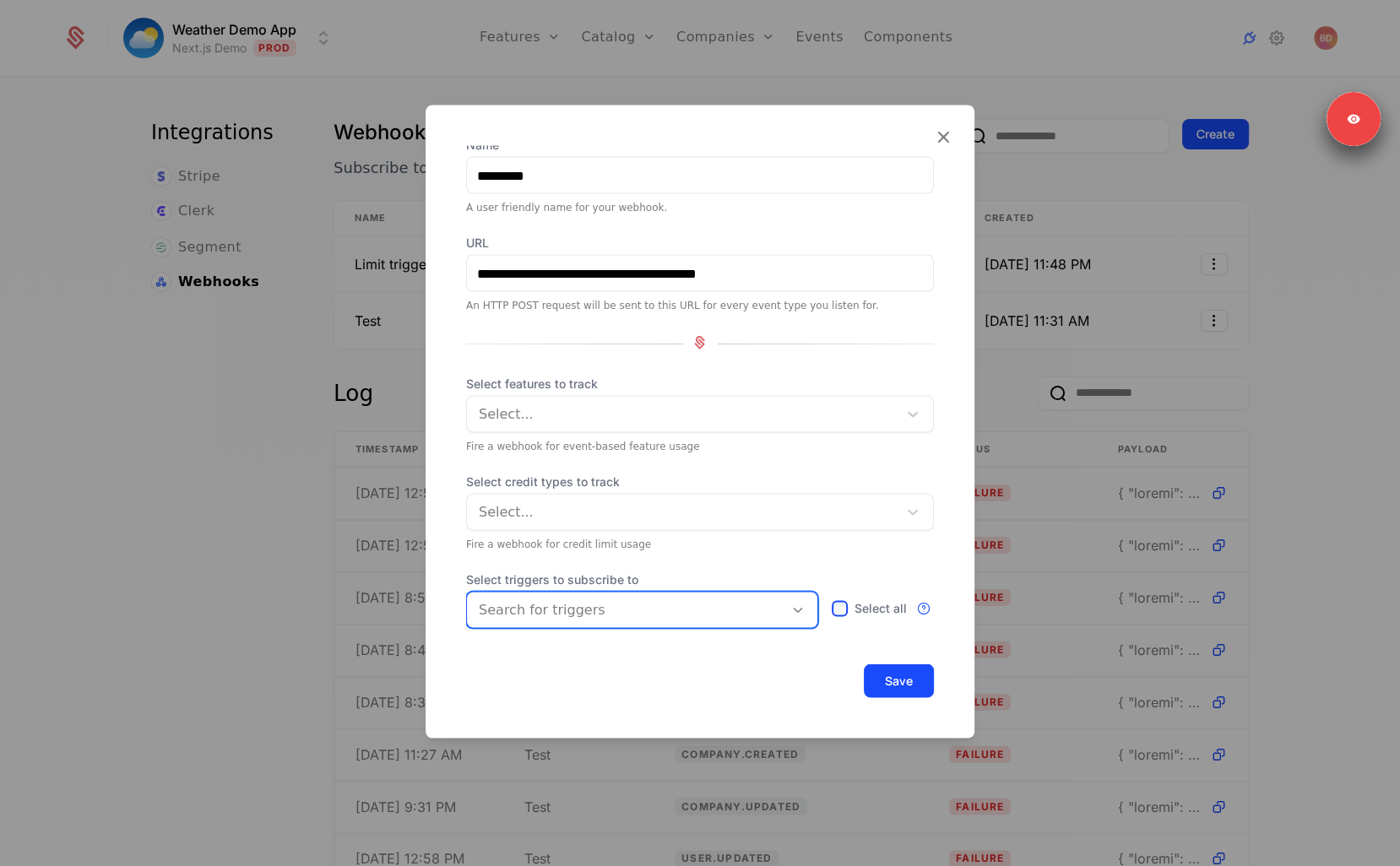
click at [752, 615] on div at bounding box center [625, 610] width 293 height 23
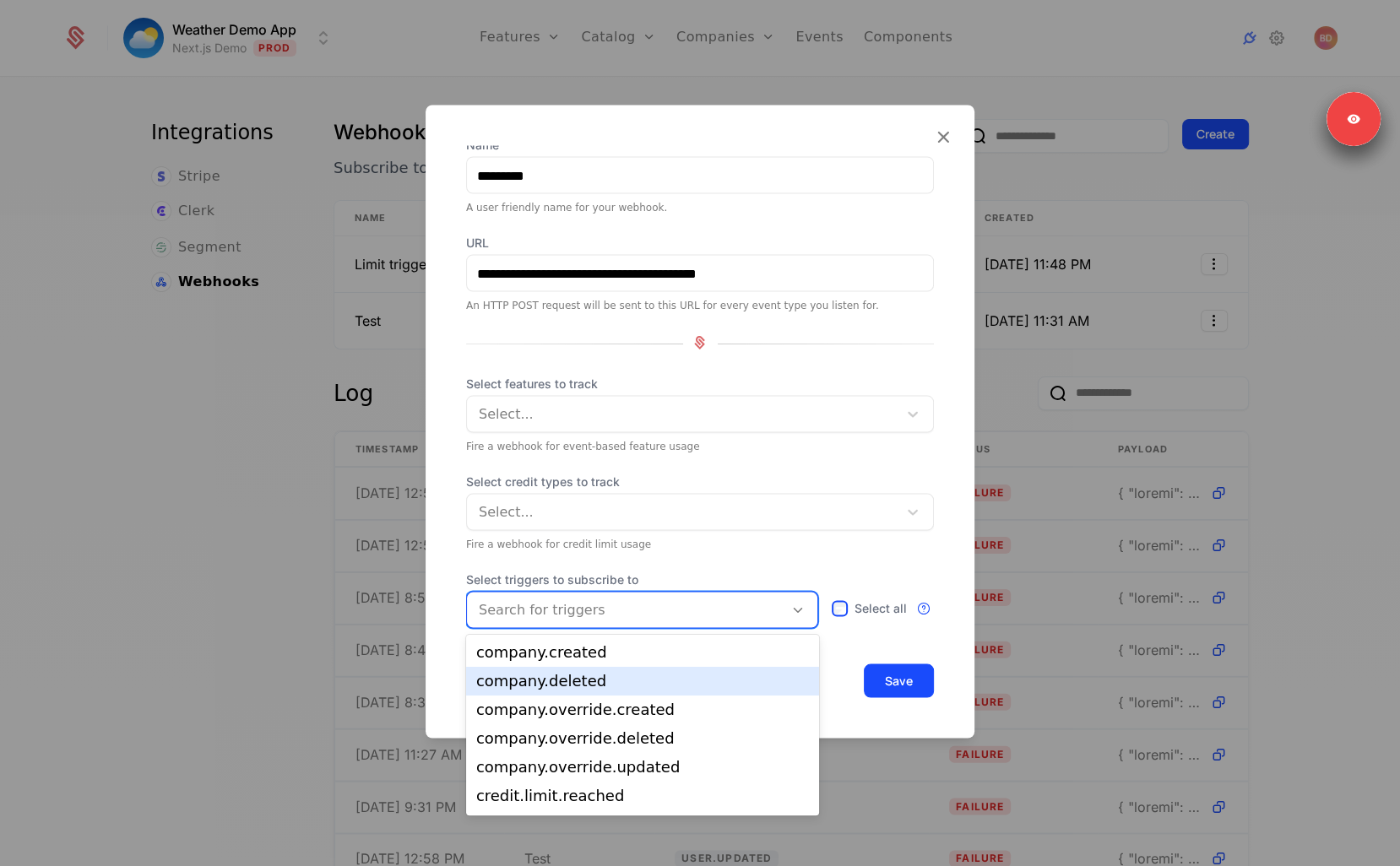
click at [690, 672] on div "company.deleted" at bounding box center [642, 682] width 353 height 29
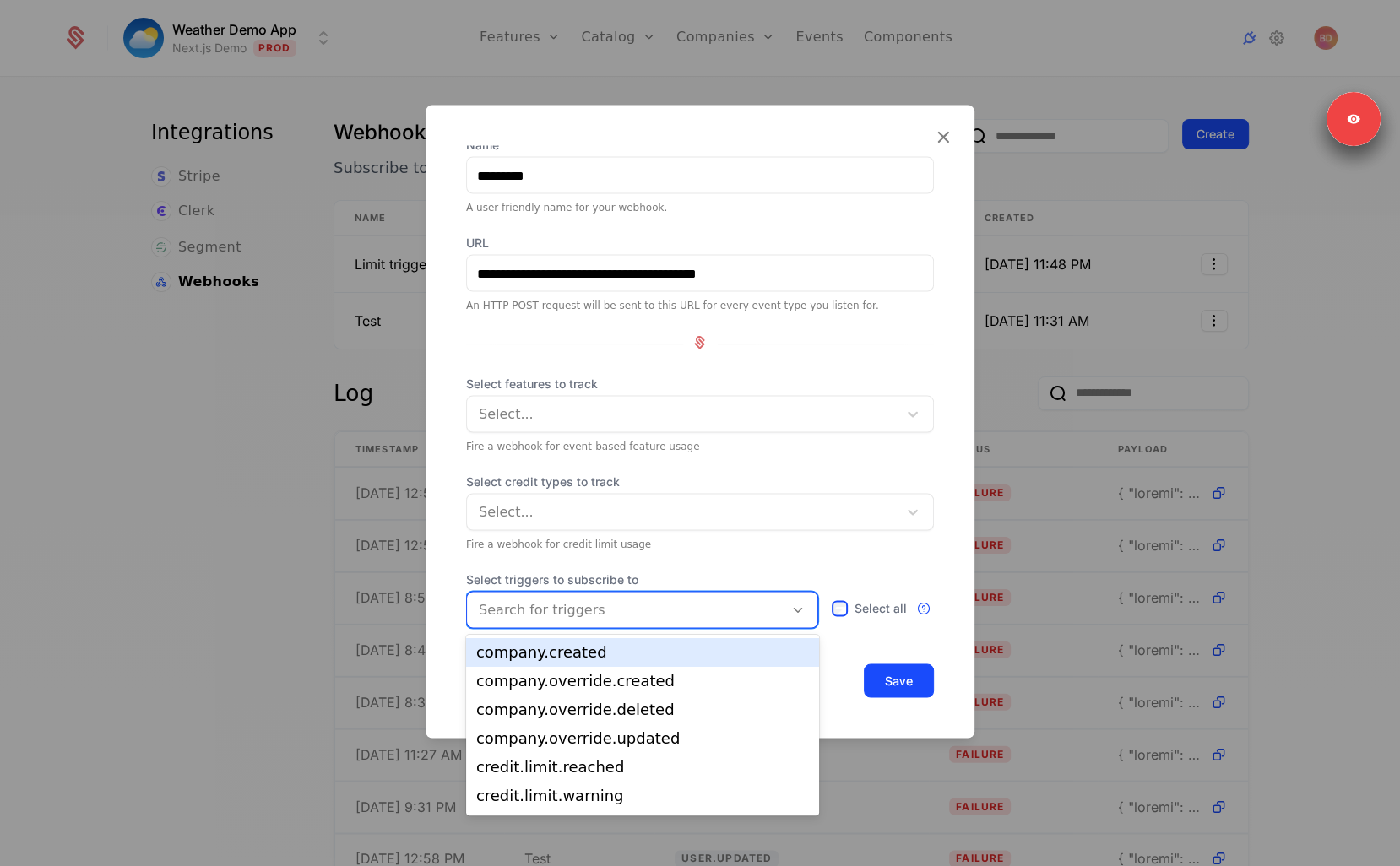
click at [692, 618] on div at bounding box center [625, 610] width 293 height 23
click at [674, 655] on div "company.created" at bounding box center [642, 653] width 333 height 16
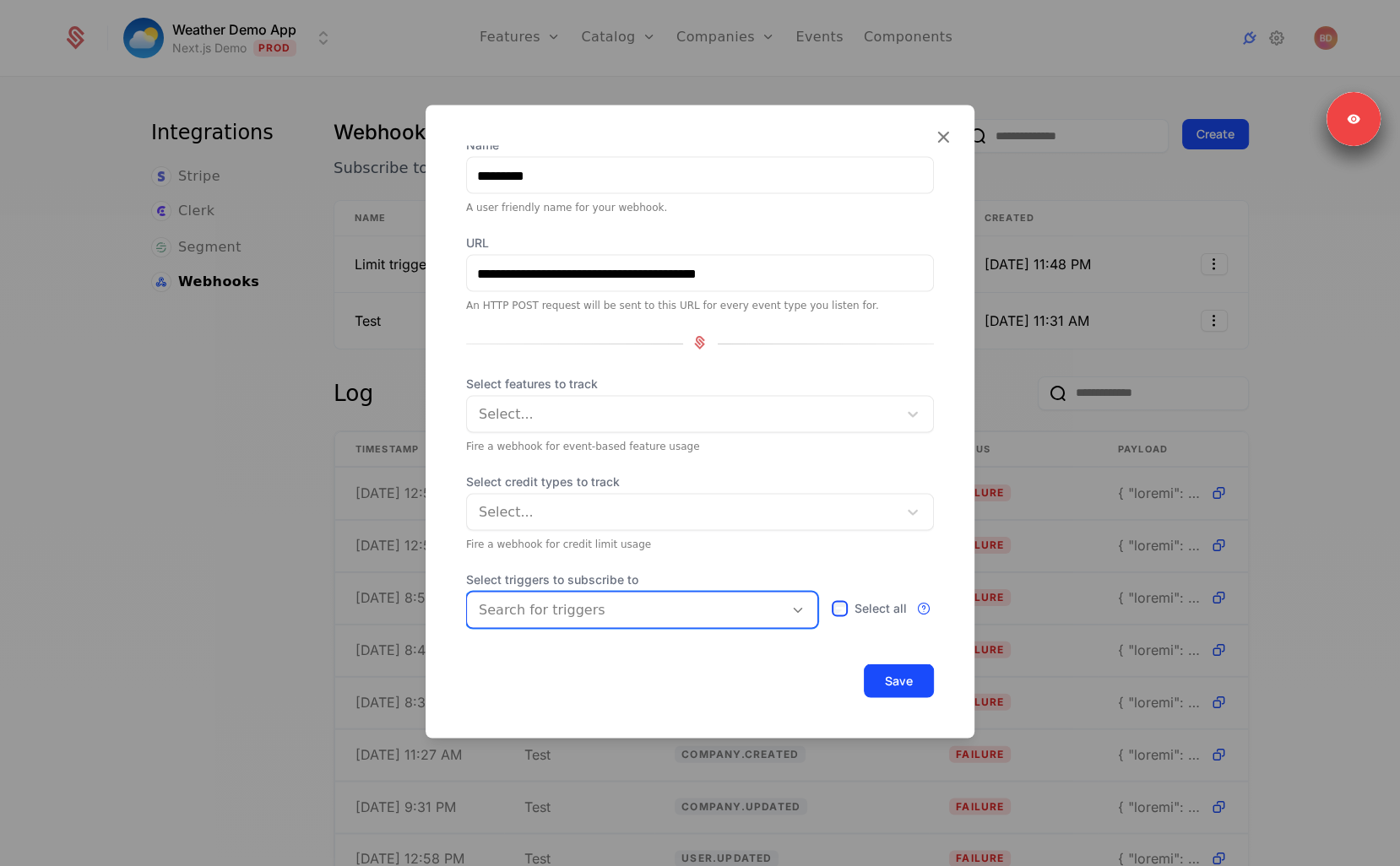
click at [764, 655] on div "**********" at bounding box center [700, 421] width 549 height 633
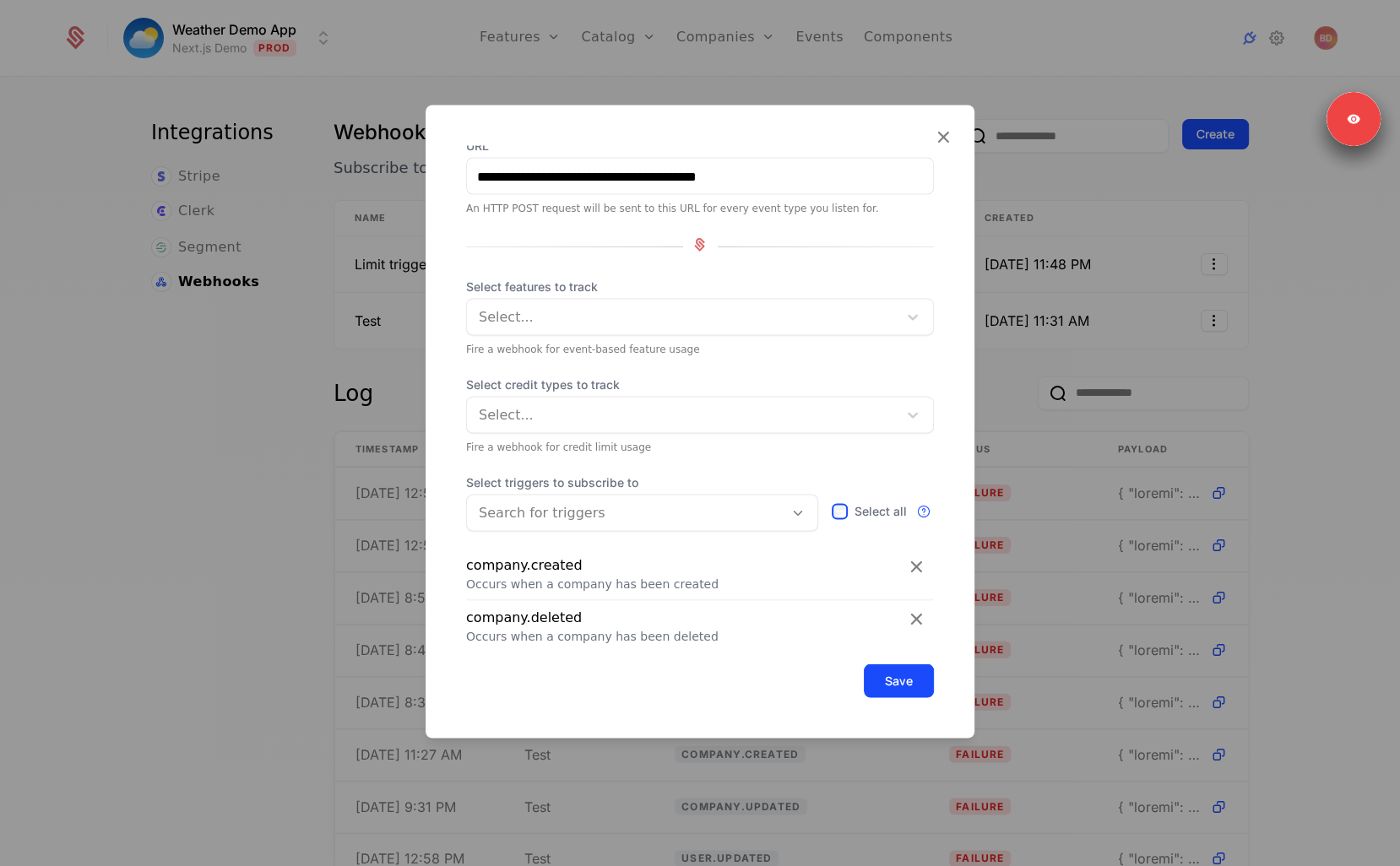
scroll to position [220, 0]
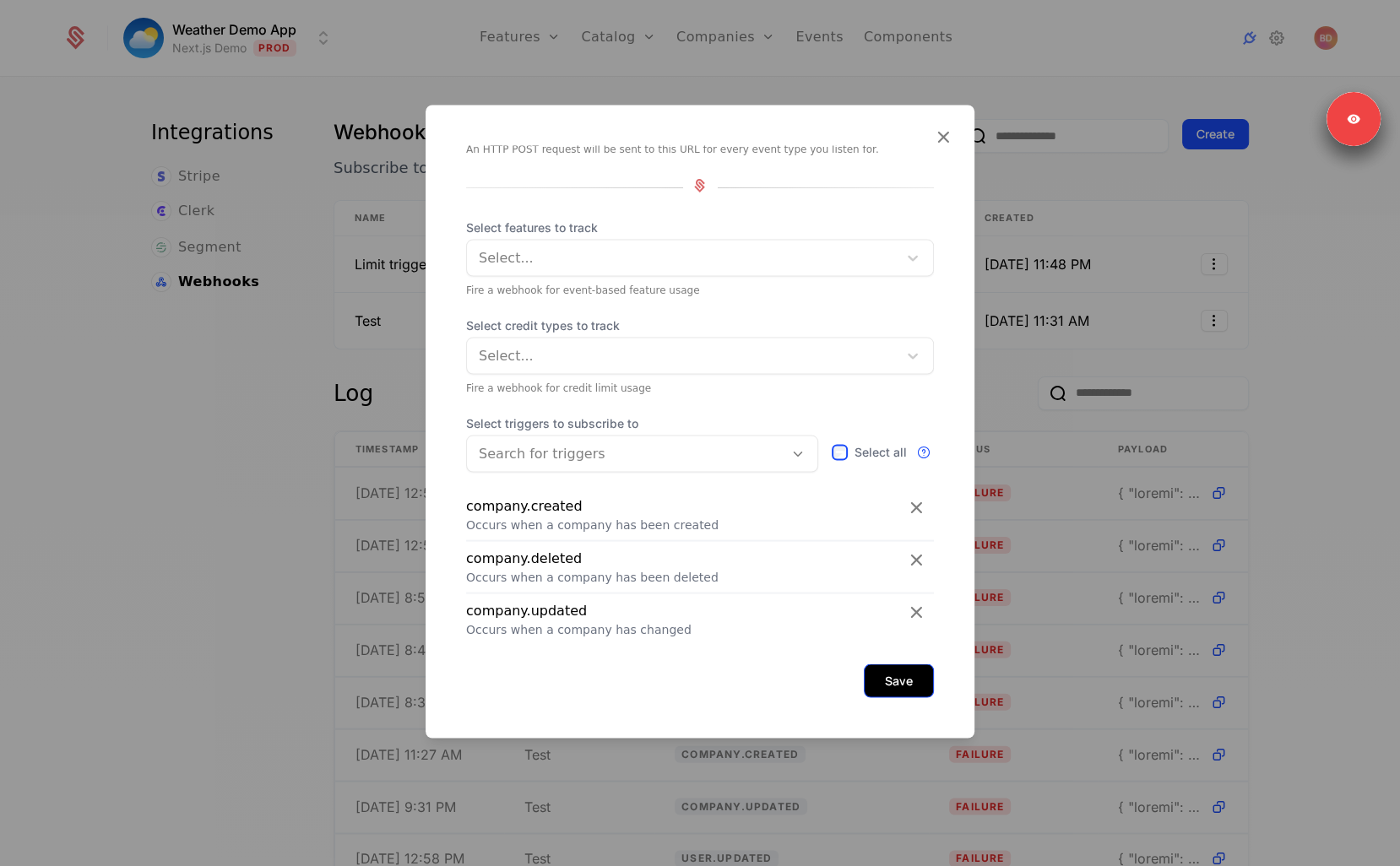
click at [903, 685] on button "Save" at bounding box center [899, 681] width 70 height 34
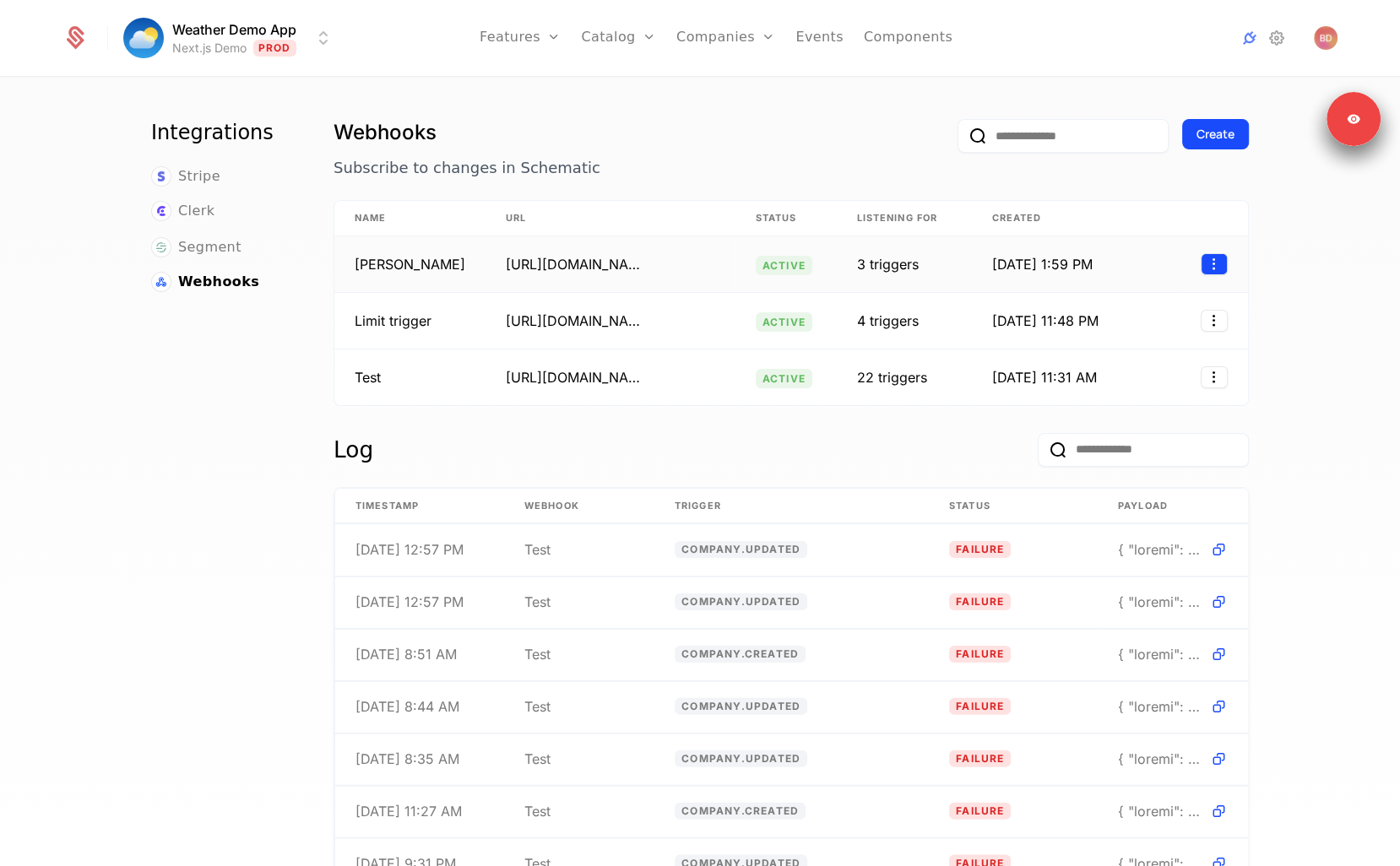
click at [1224, 271] on html "Weather Demo App Next.js Demo Prod Features Features Flags Catalog Plans Add On…" at bounding box center [700, 433] width 1400 height 866
click at [1108, 311] on div "View" at bounding box center [1096, 306] width 36 height 23
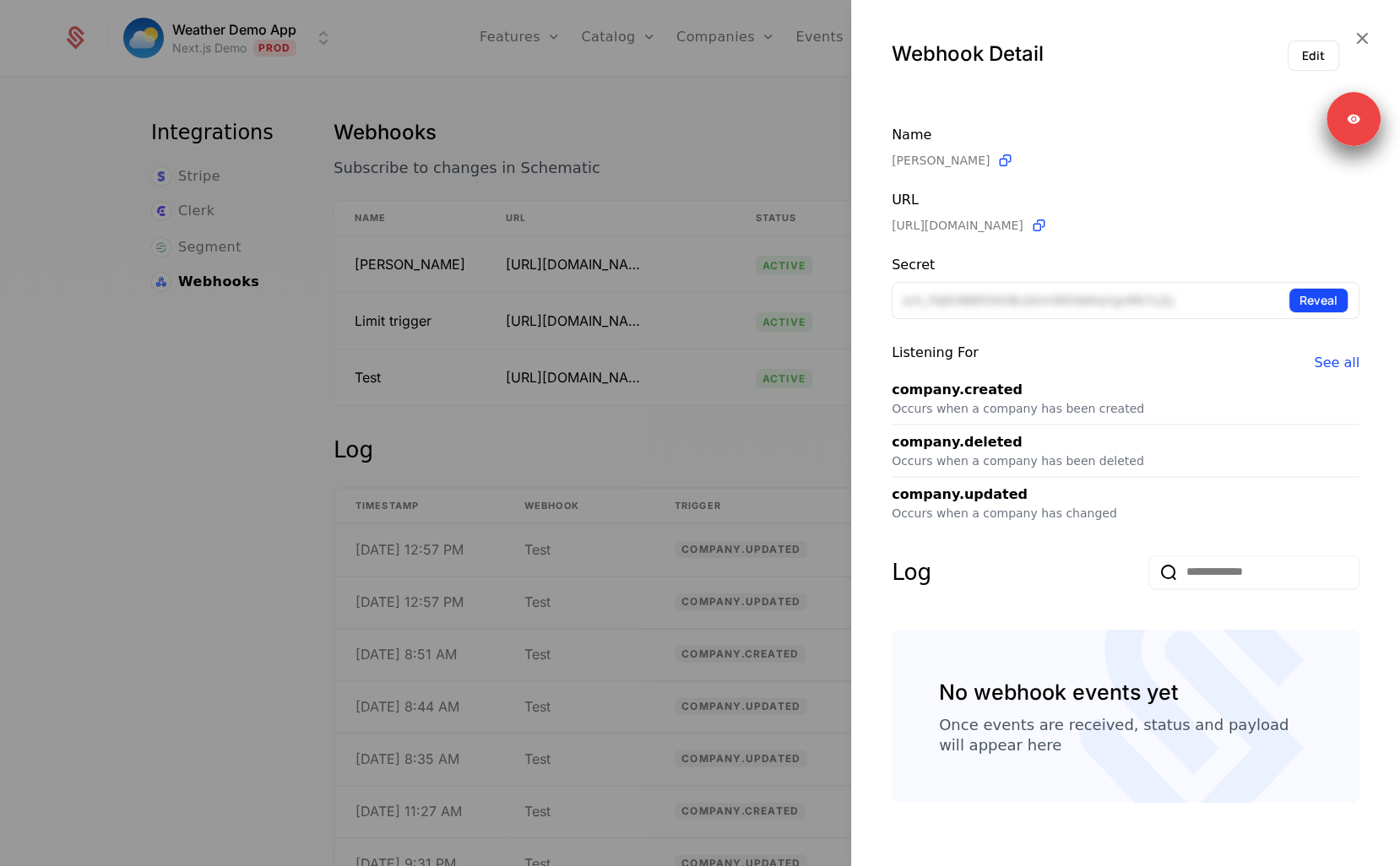
click at [1324, 301] on button "Reveal" at bounding box center [1318, 301] width 60 height 25
click at [1105, 304] on span "sch_PqtE4BBYOOrBLQUm90hb6KqYgnMk7LZy" at bounding box center [1113, 300] width 421 height 17
click at [1338, 293] on icon at bounding box center [1340, 300] width 18 height 18
click at [896, 576] on div "Log" at bounding box center [911, 572] width 40 height 34
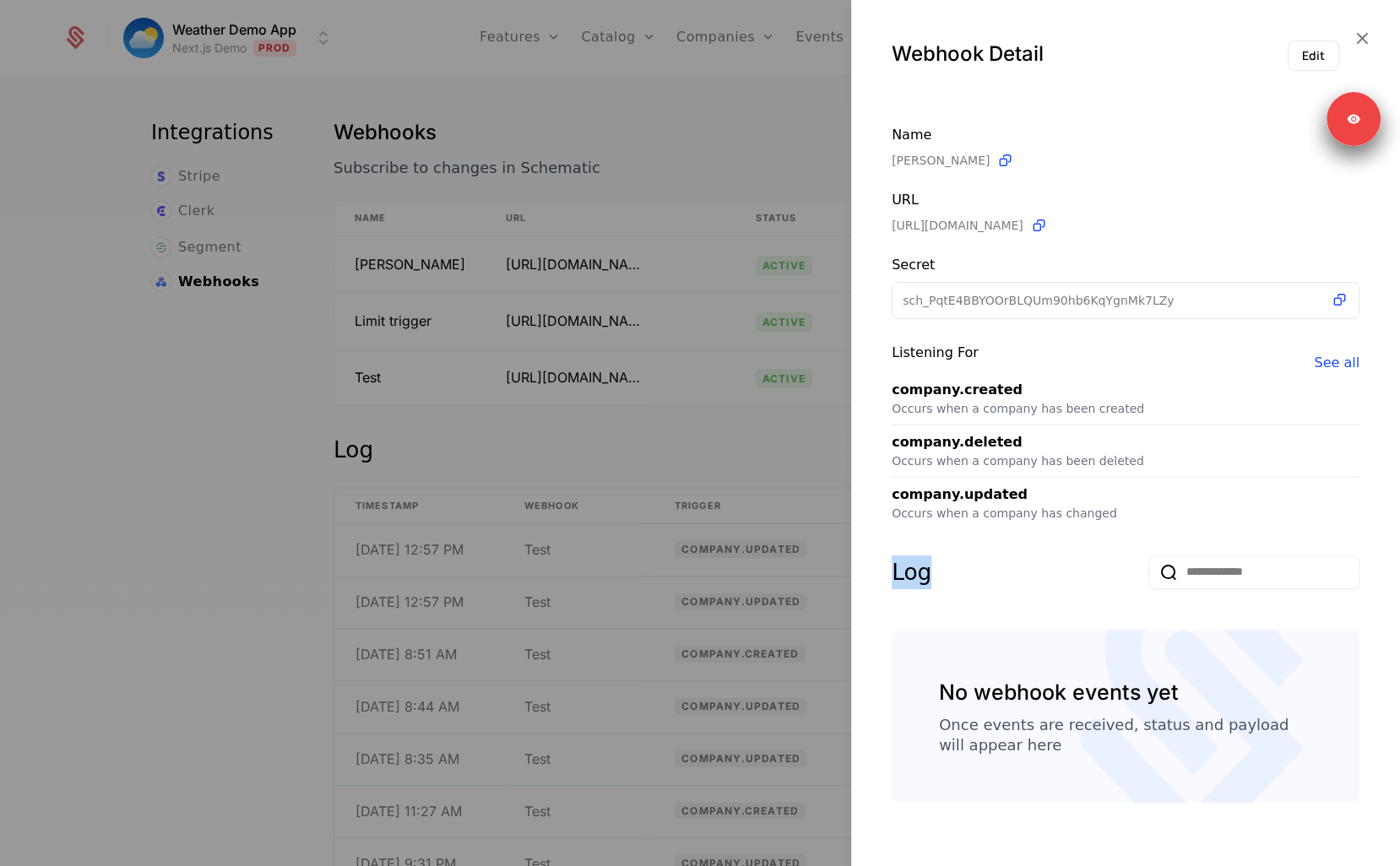
click at [896, 576] on div "Log" at bounding box center [911, 572] width 40 height 34
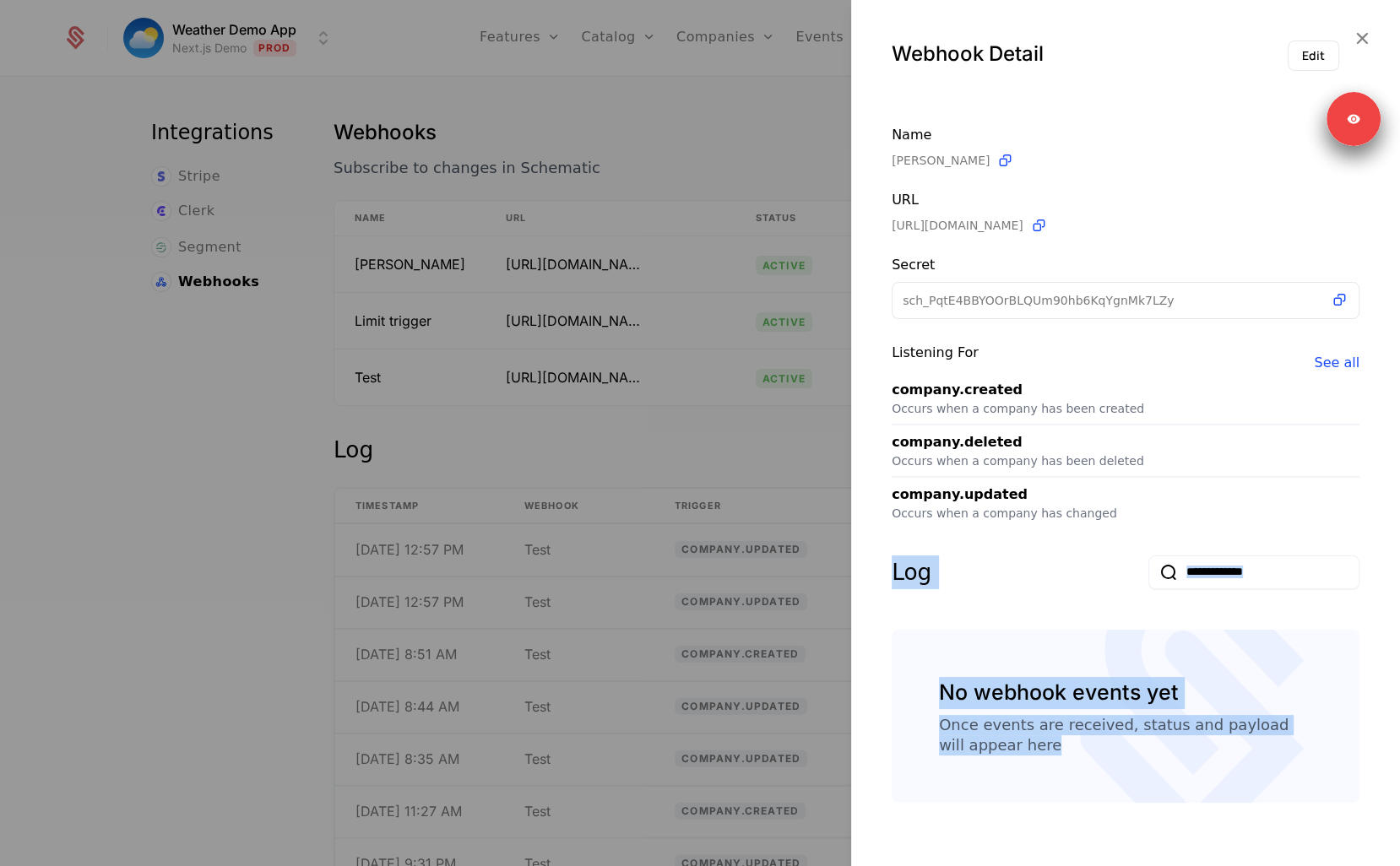
drag, startPoint x: 896, startPoint y: 576, endPoint x: 1033, endPoint y: 769, distance: 236.7
click at [1033, 769] on div "Log No webhook events yet Once events are received, status and payload will app…" at bounding box center [1125, 679] width 468 height 248
click at [1033, 769] on div "No webhook events yet Once events are received, status and payload will appear …" at bounding box center [1125, 716] width 468 height 174
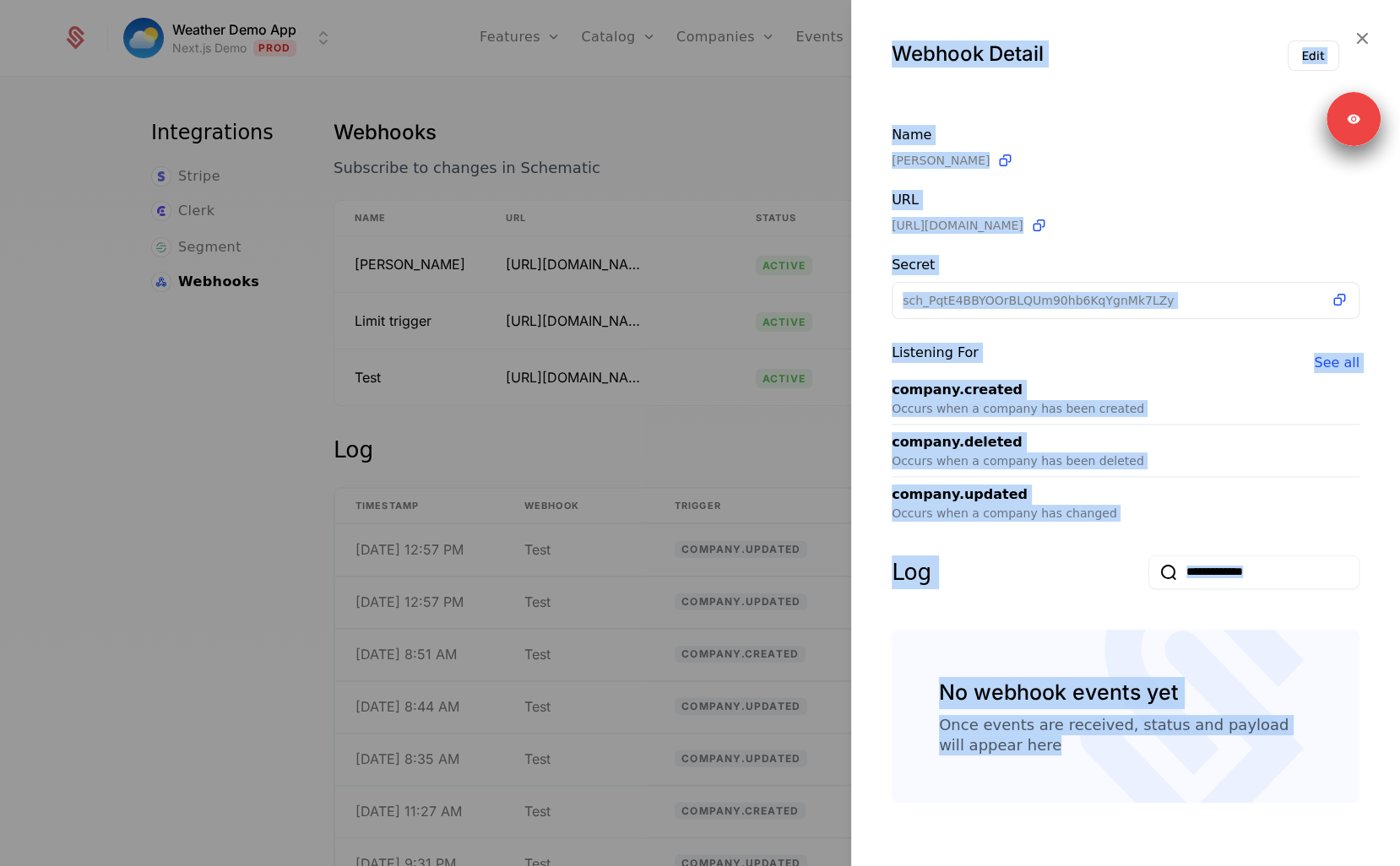
drag, startPoint x: 1102, startPoint y: 757, endPoint x: 847, endPoint y: 335, distance: 493.1
click at [847, 335] on div "Webhook Detail Edit Name [PERSON_NAME] URL [URL][DOMAIN_NAME] Secret sch_PqtE4B…" at bounding box center [700, 433] width 1400 height 866
click at [998, 596] on div "Log" at bounding box center [1125, 583] width 468 height 54
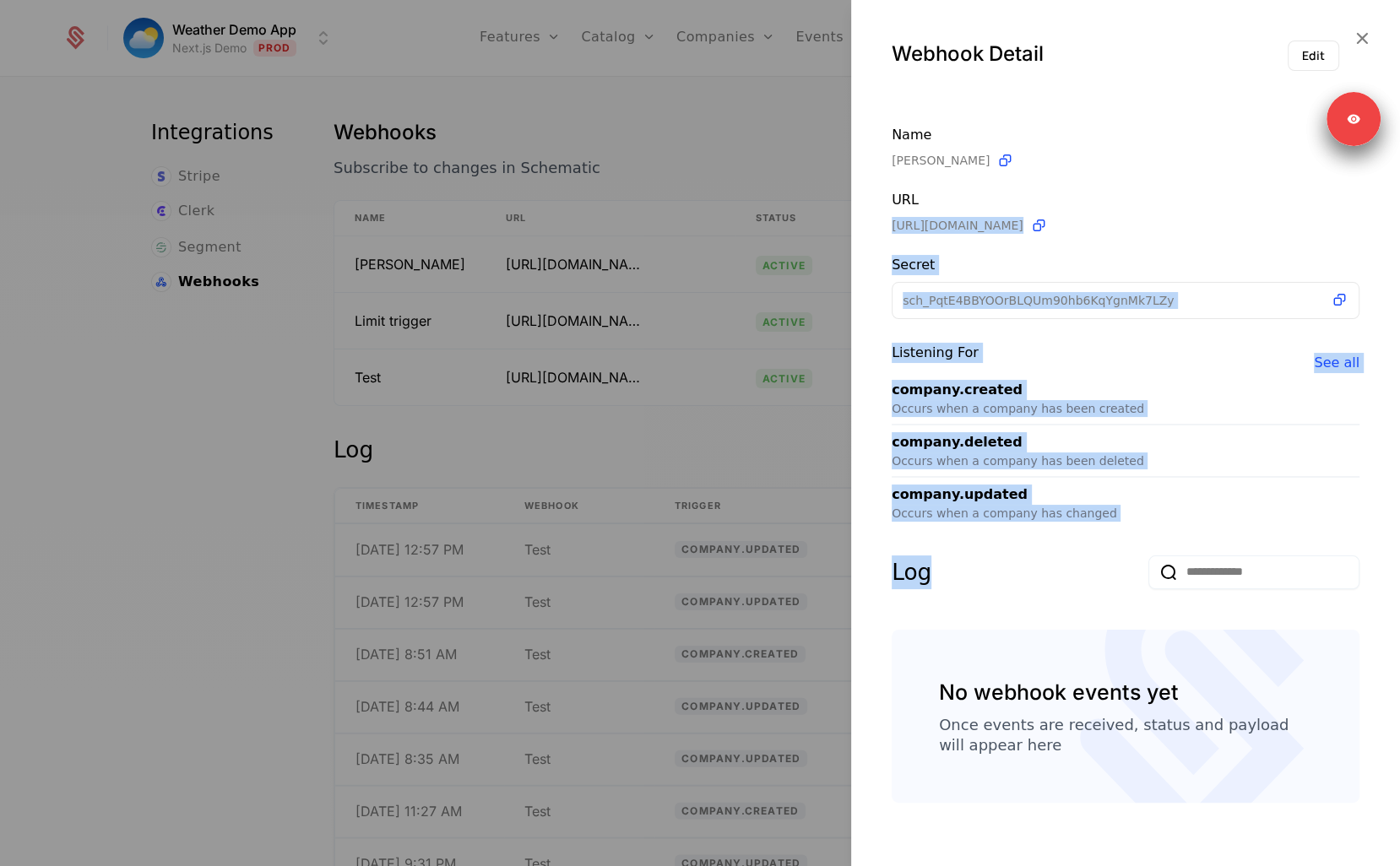
drag, startPoint x: 998, startPoint y: 596, endPoint x: 915, endPoint y: 226, distance: 379.2
click at [915, 226] on div "Name [PERSON_NAME] URL [URL][DOMAIN_NAME] Secret sch_PqtE4BBYOOrBLQUm90hb6KqYgn…" at bounding box center [1126, 451] width 549 height 705
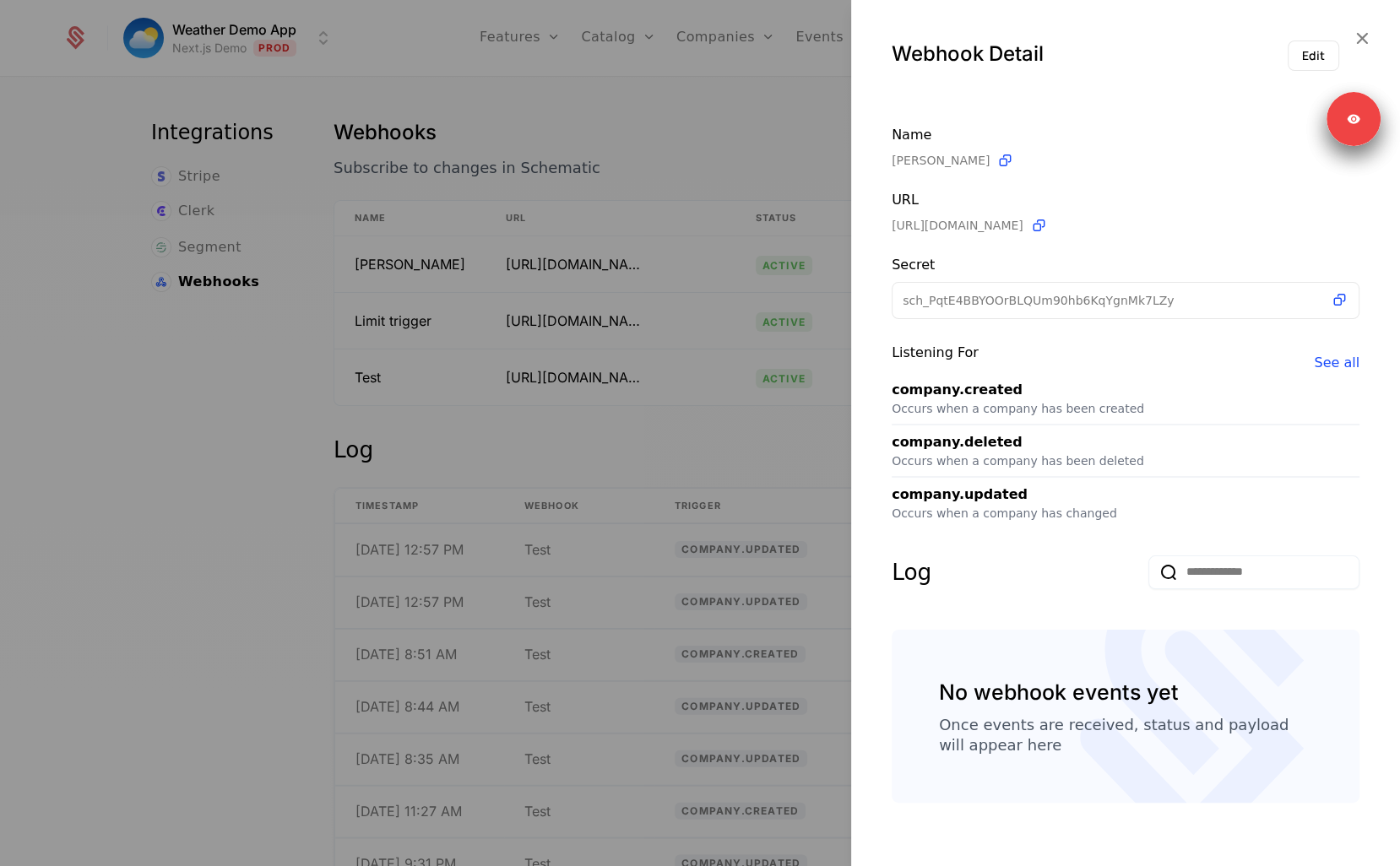
click at [887, 271] on div "Name [PERSON_NAME] URL [URL][DOMAIN_NAME] Secret sch_PqtE4BBYOOrBLQUm90hb6KqYgn…" at bounding box center [1126, 451] width 549 height 705
click at [929, 615] on div "Log No webhook events yet Once events are received, status and payload will app…" at bounding box center [1125, 679] width 468 height 248
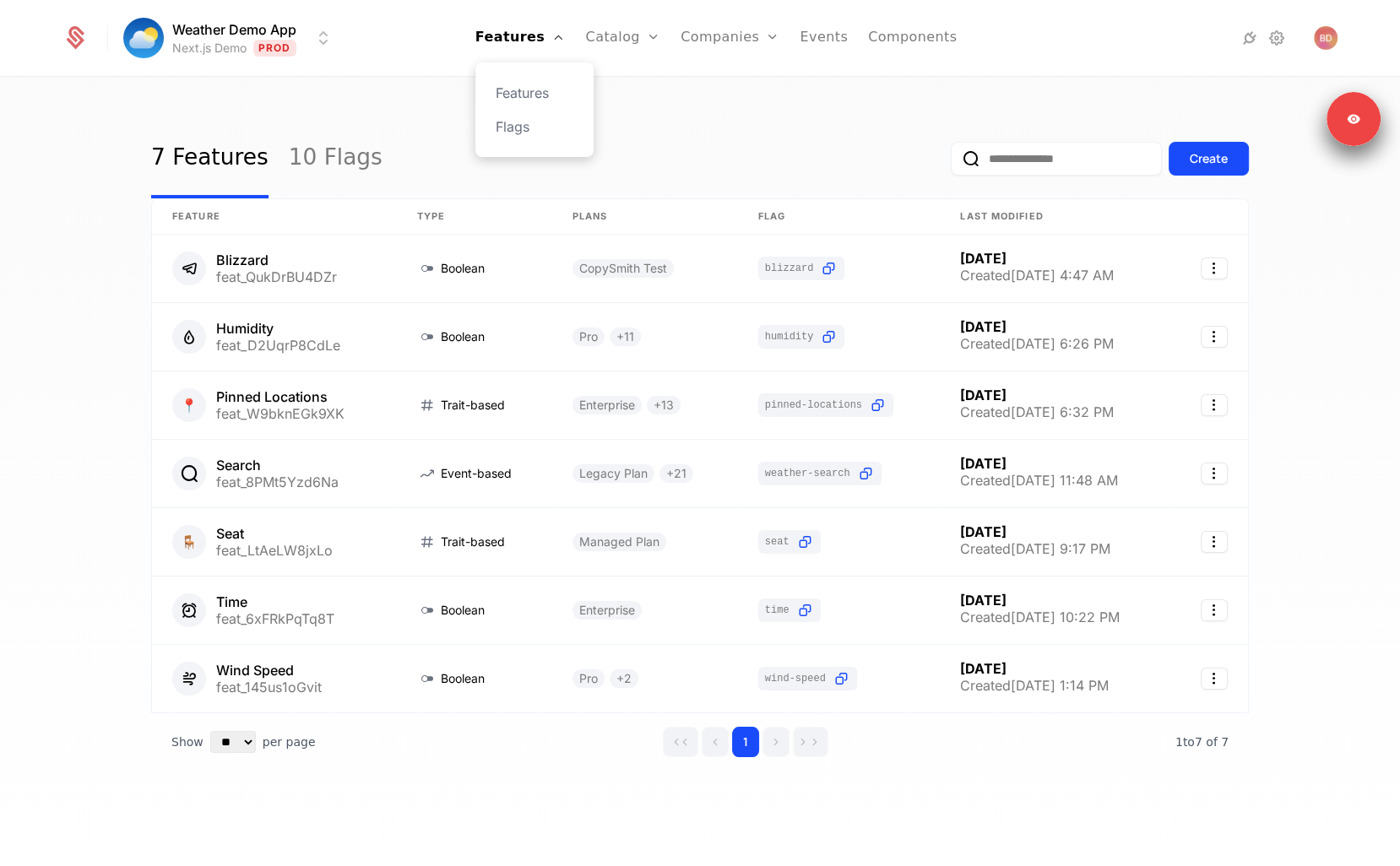
click at [494, 145] on div "Features Flags" at bounding box center [535, 109] width 119 height 94
click at [376, 161] on div "7 Features 10 Flags Create" at bounding box center [700, 159] width 1097 height 80
drag, startPoint x: 727, startPoint y: 26, endPoint x: 721, endPoint y: 35, distance: 10.8
click at [727, 26] on link "Companies" at bounding box center [731, 38] width 99 height 76
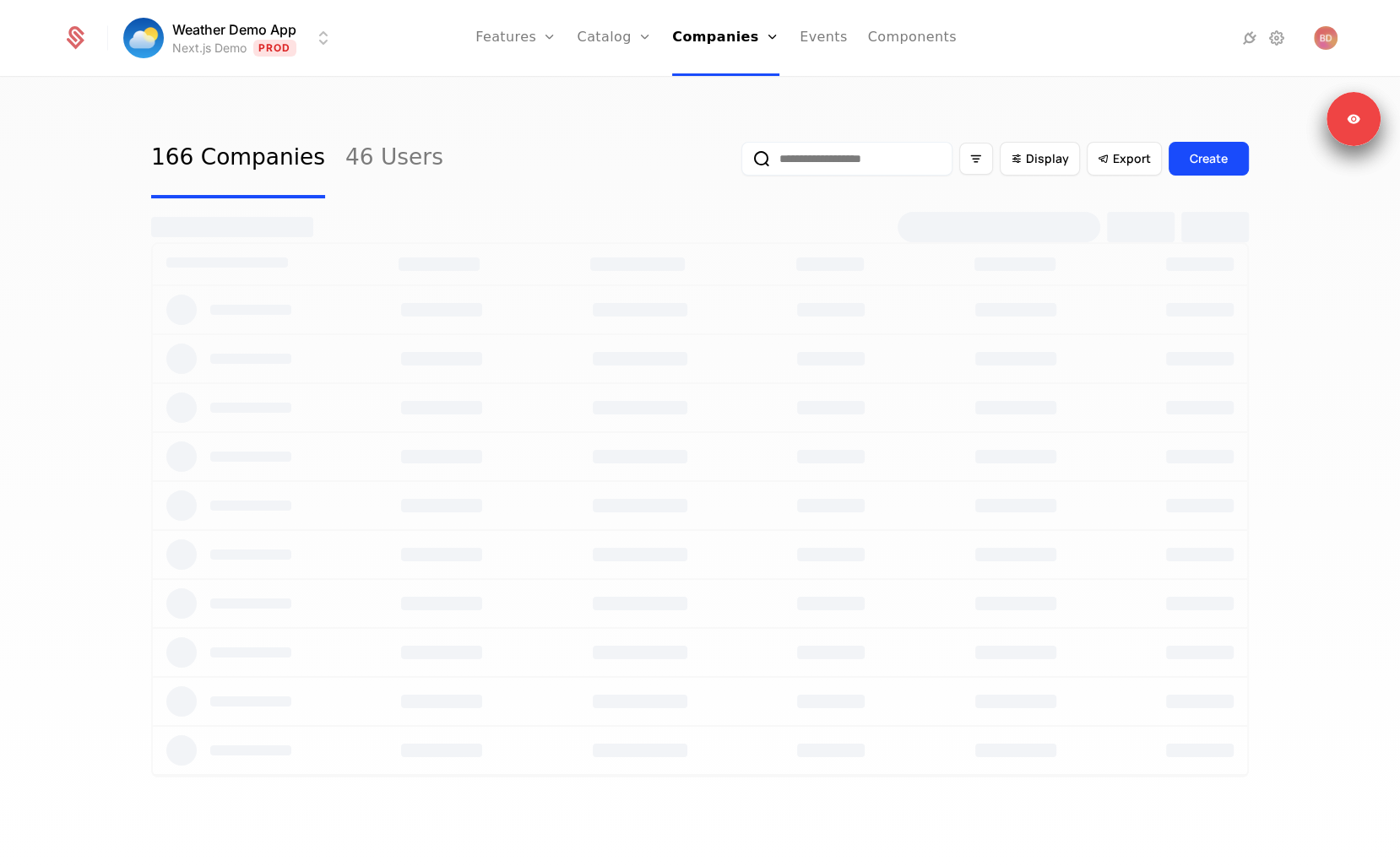
click at [801, 152] on input "email" at bounding box center [846, 159] width 211 height 34
type input "***"
click at [741, 162] on button "submit" at bounding box center [741, 162] width 0 height 0
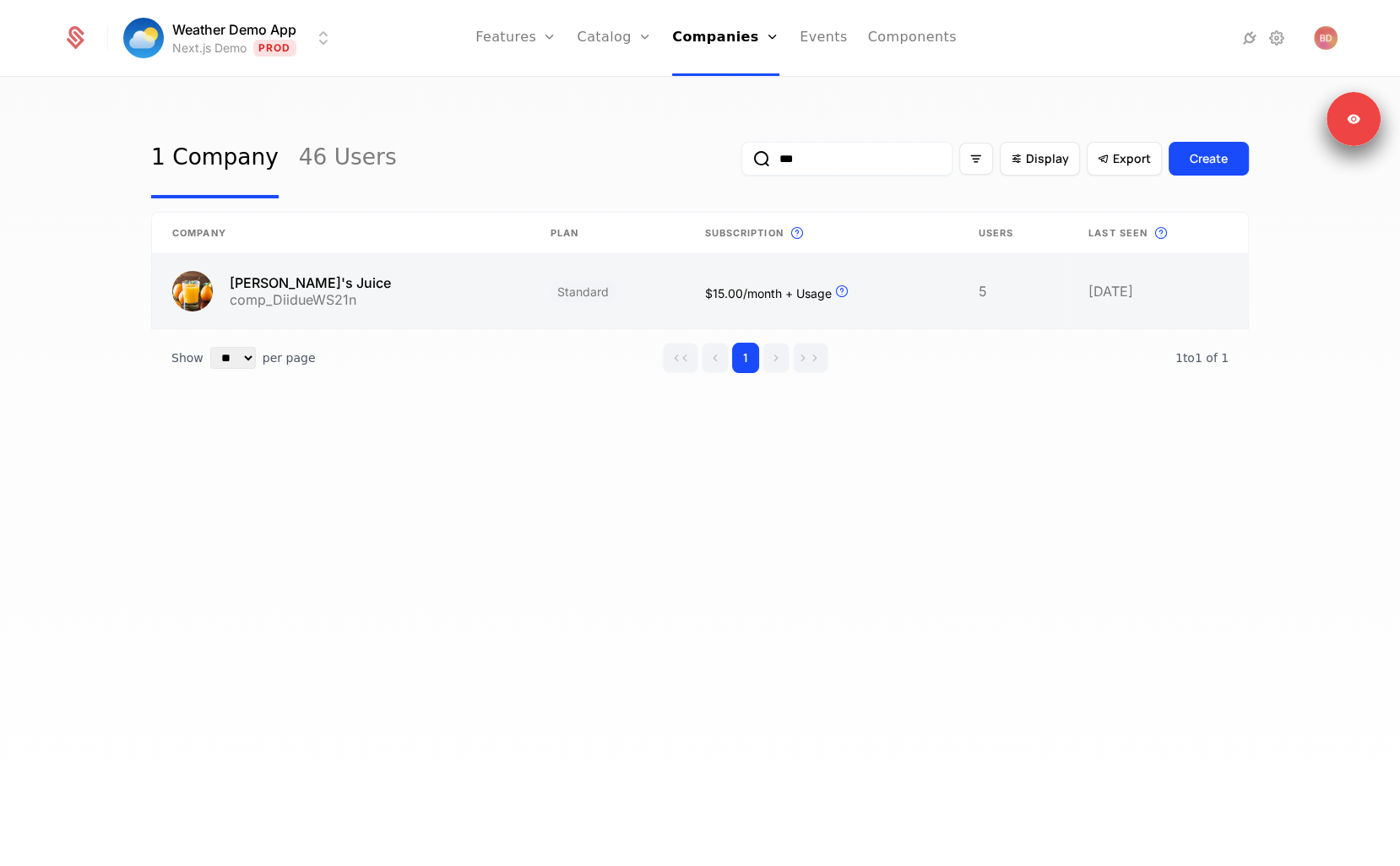
click at [351, 290] on link at bounding box center [341, 291] width 378 height 74
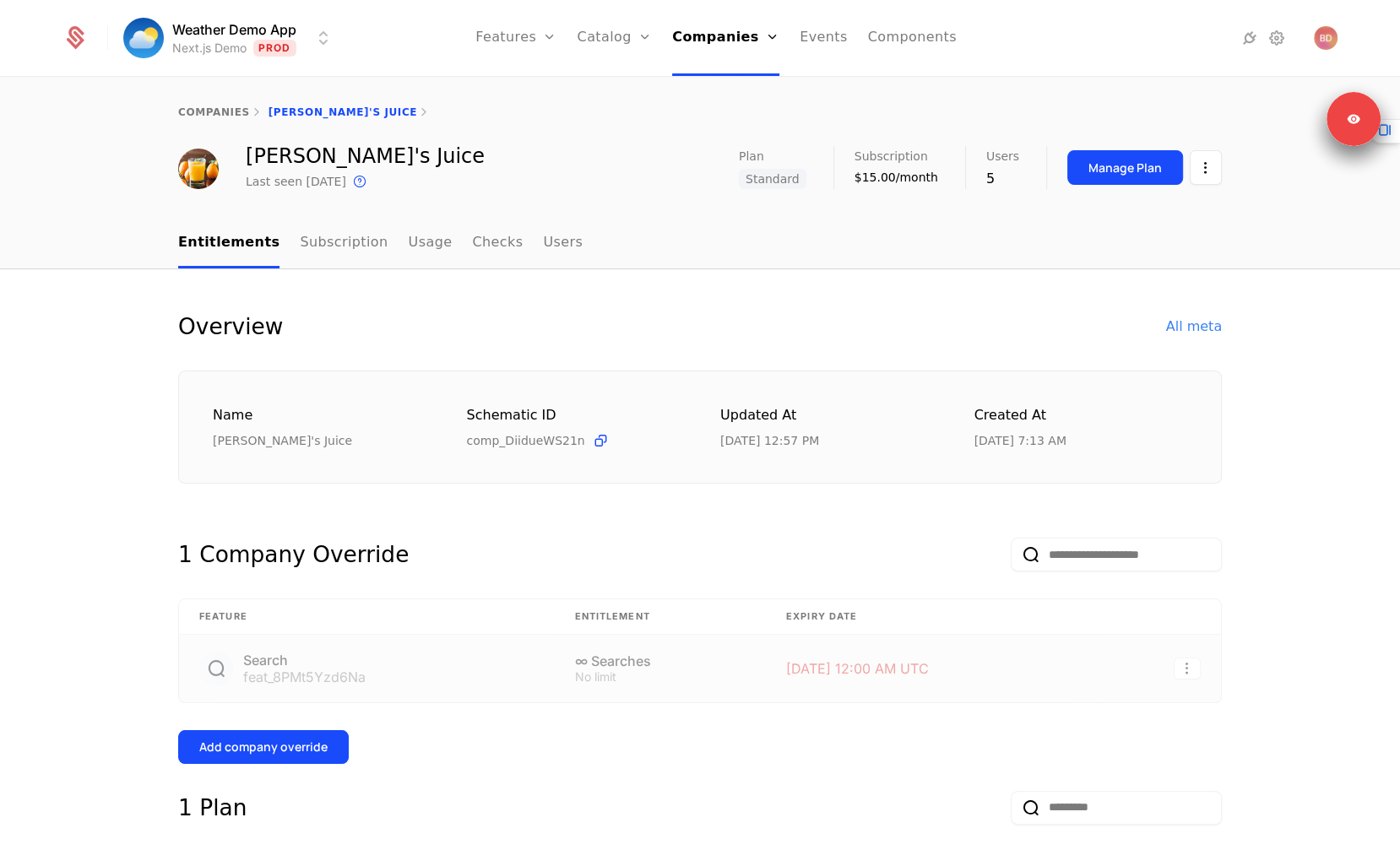
click at [662, 176] on div "Jenny's Juice Last seen 5 days ago This is the date a track or identify event a…" at bounding box center [700, 168] width 1044 height 46
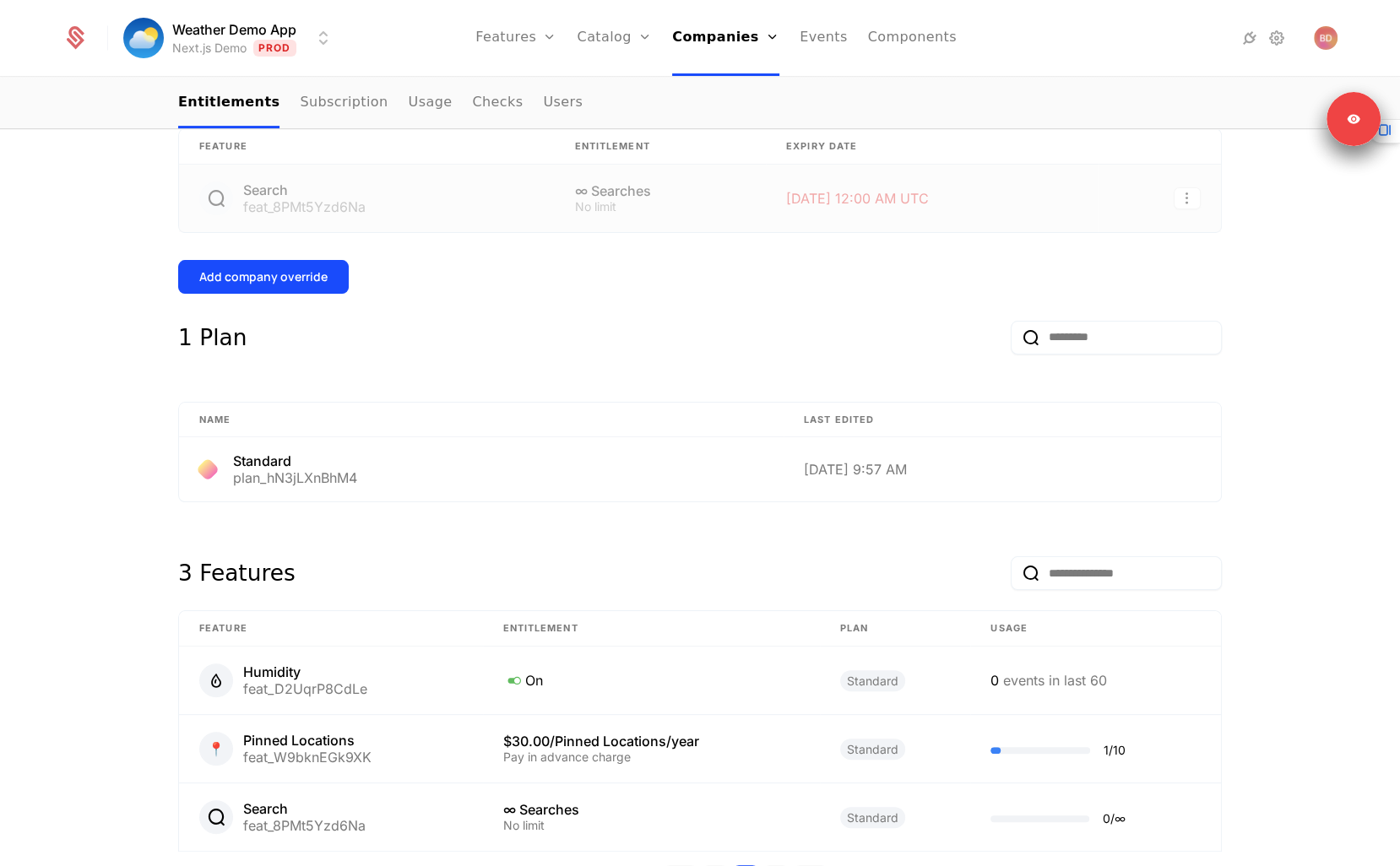
scroll to position [408, 0]
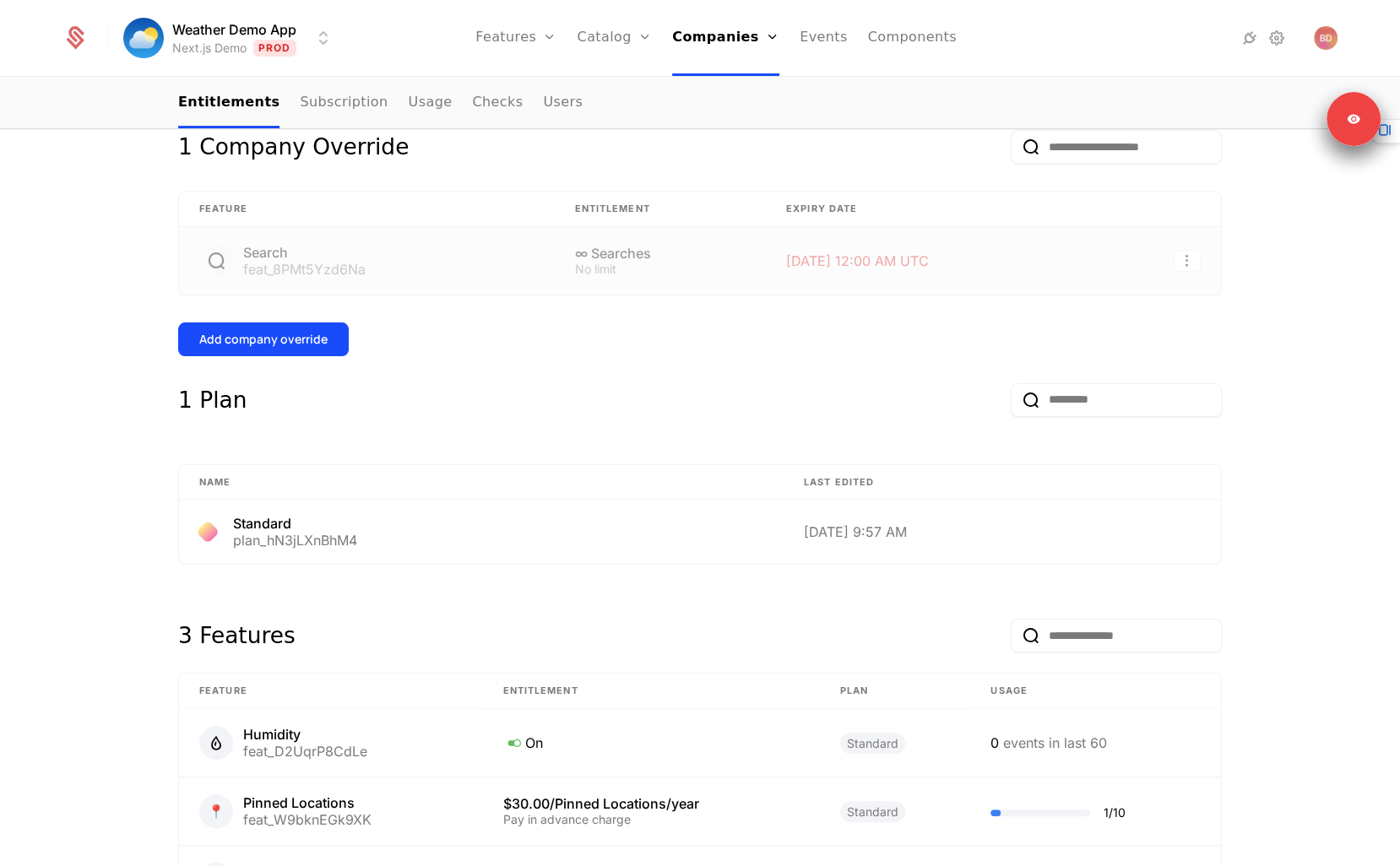
click at [625, 358] on div "Overview All meta Name Jenny's Juice Schematic ID comp_DiidueWS21n Updated at 8…" at bounding box center [700, 463] width 1044 height 1124
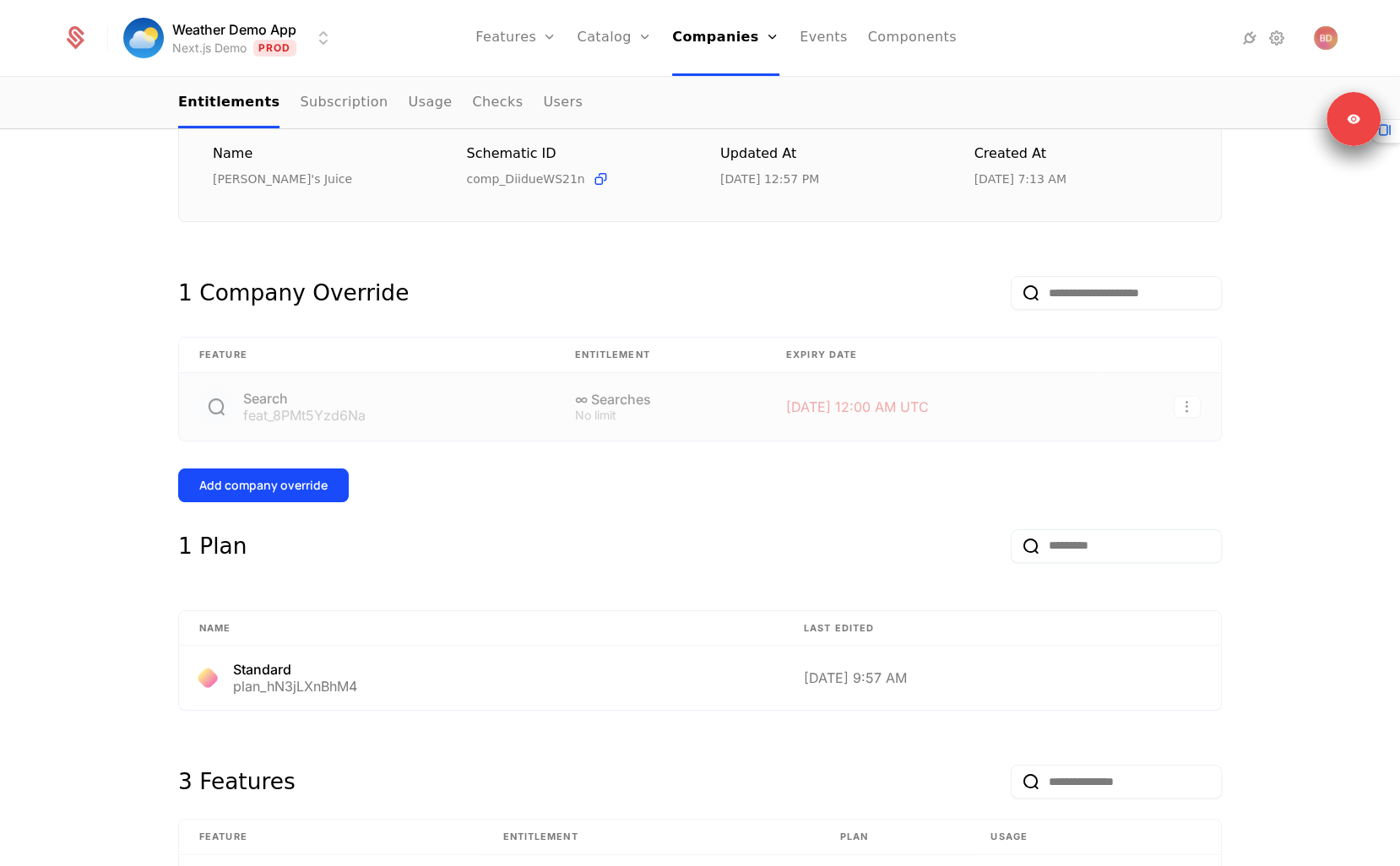
scroll to position [599, 0]
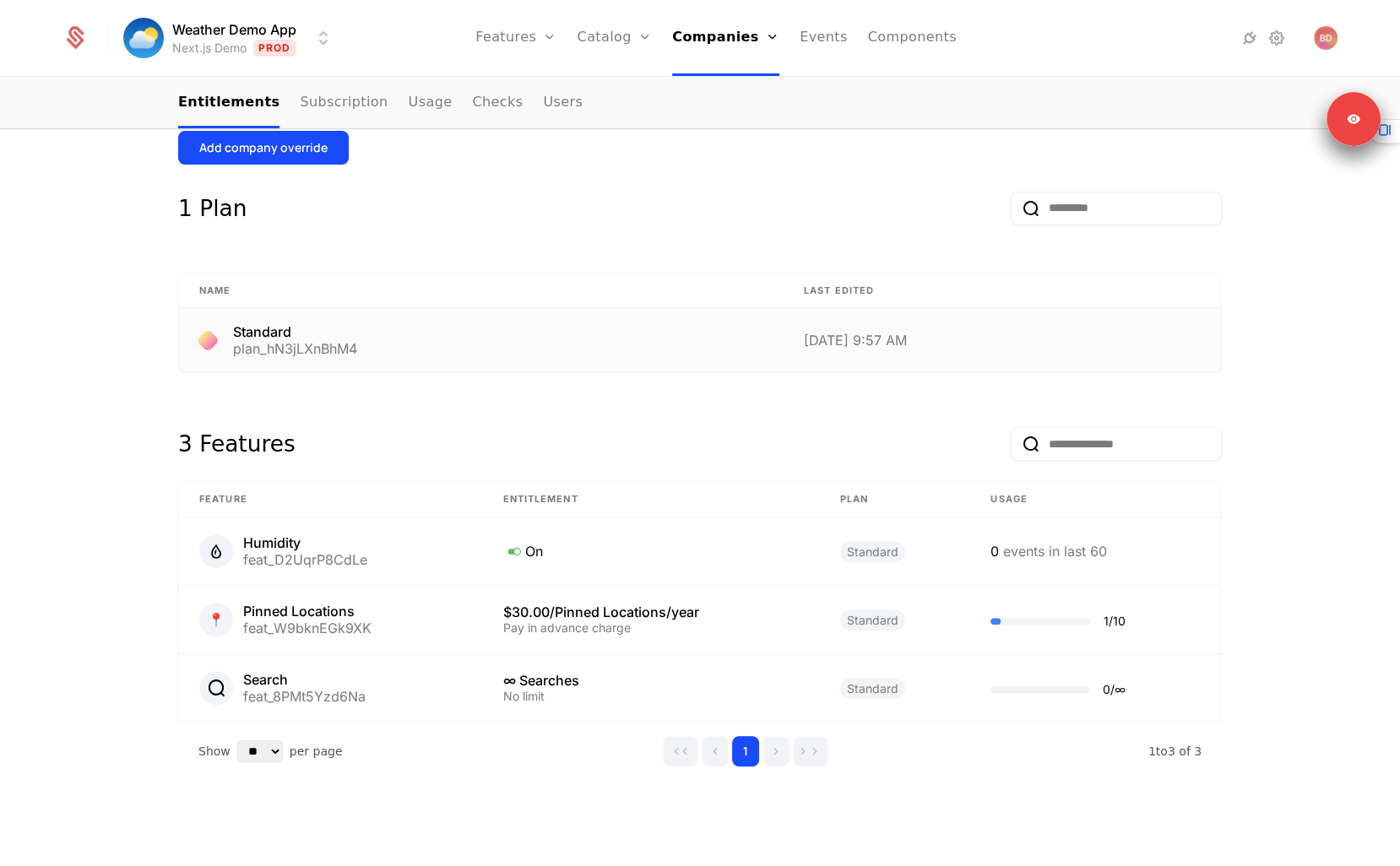
click at [532, 359] on td "Standard plan_hN3jLXnBhM4" at bounding box center [481, 341] width 604 height 64
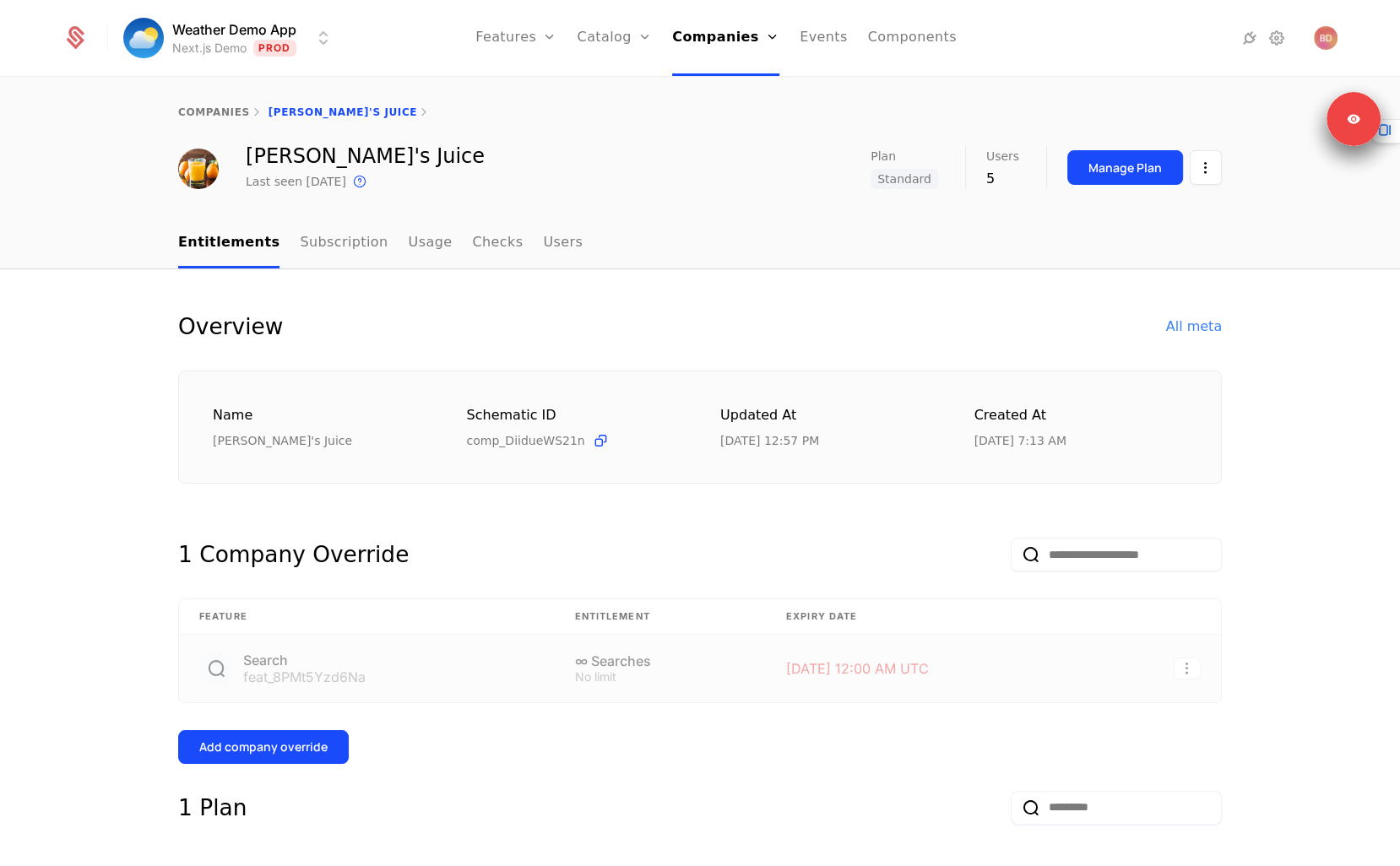
click at [771, 553] on div "1 Company Override" at bounding box center [700, 541] width 1044 height 60
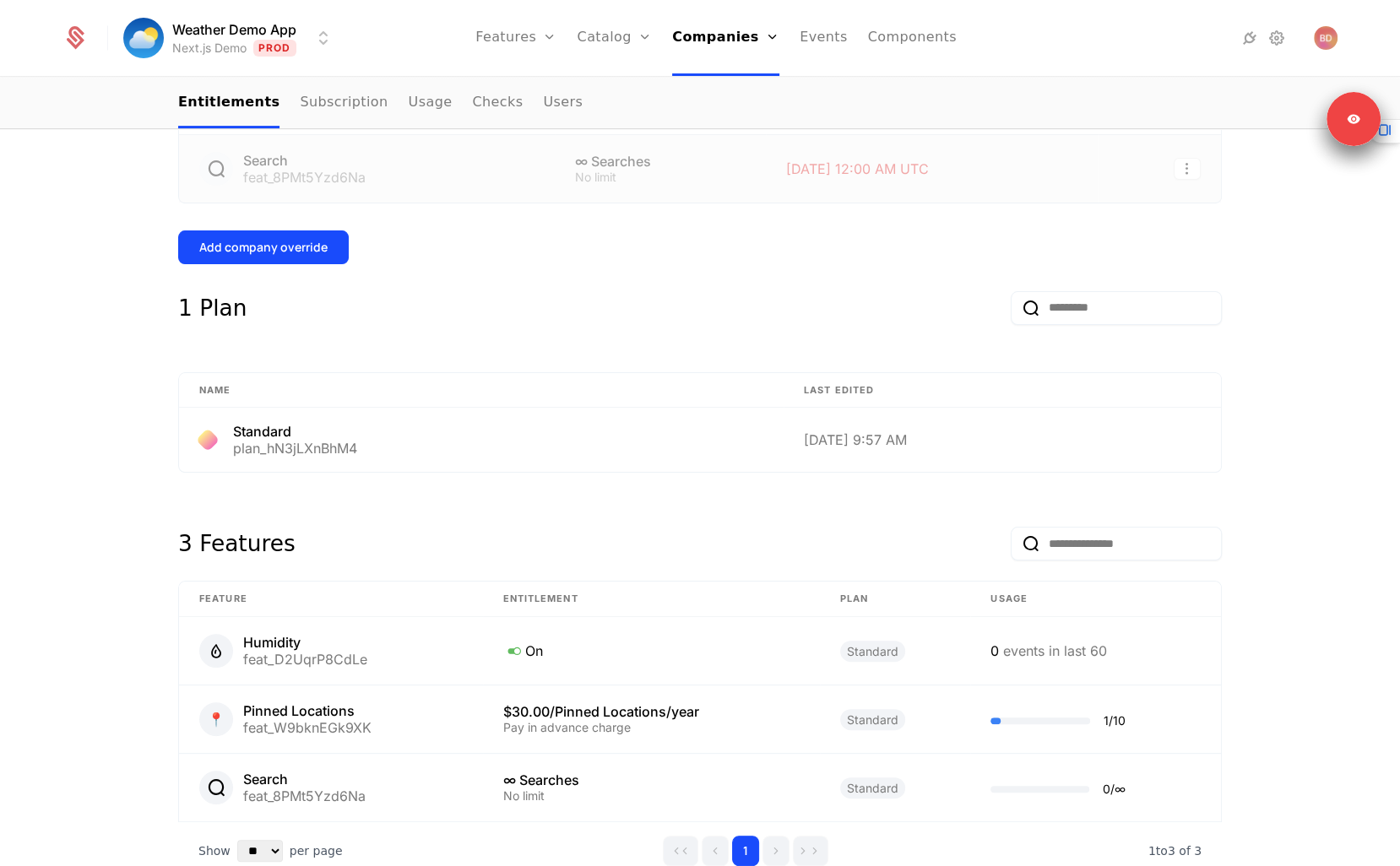
scroll to position [599, 0]
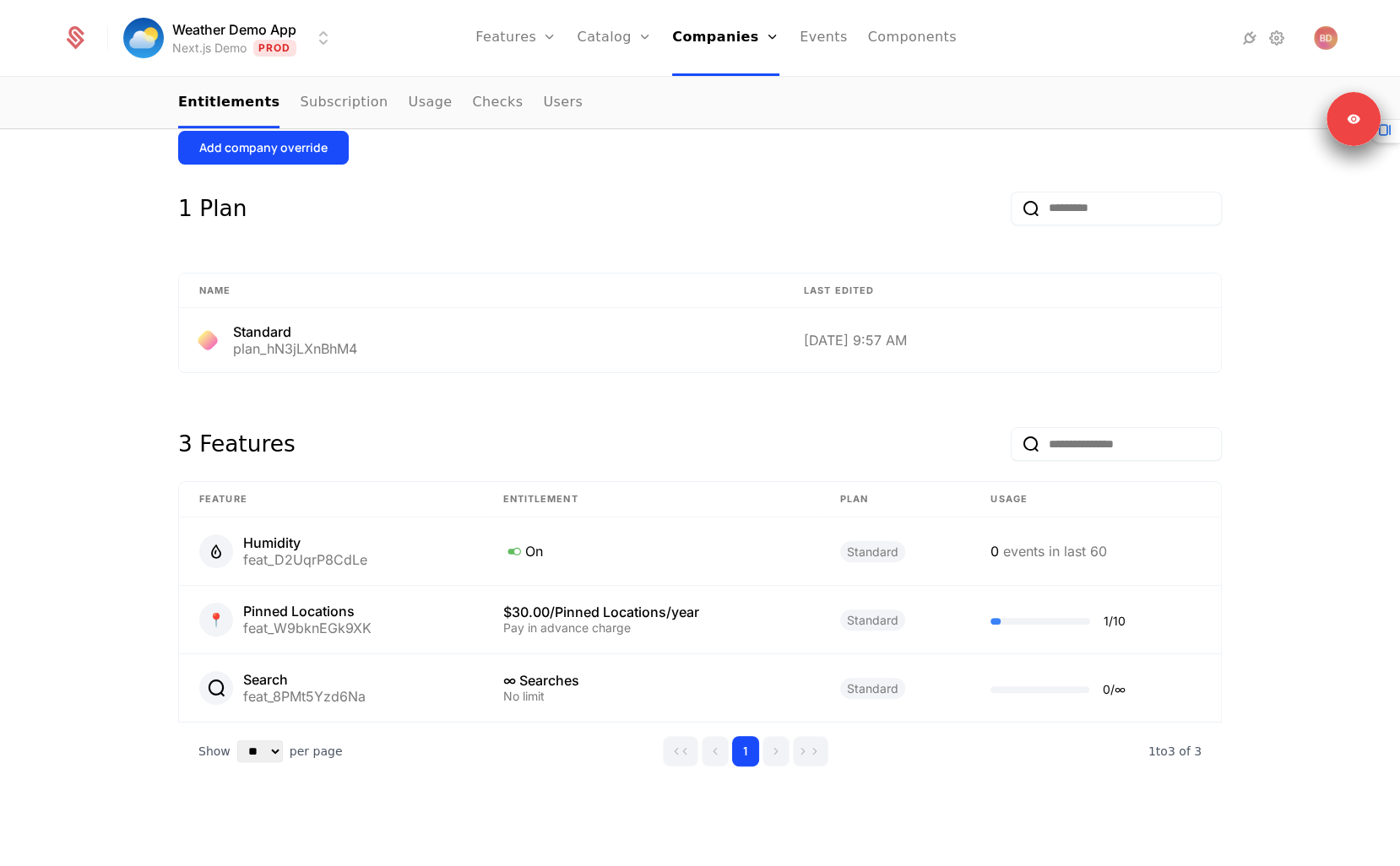
click at [573, 379] on div "Overview All meta Name Jenny's Juice Schematic ID comp_DiidueWS21n Updated at 8…" at bounding box center [700, 271] width 1044 height 1124
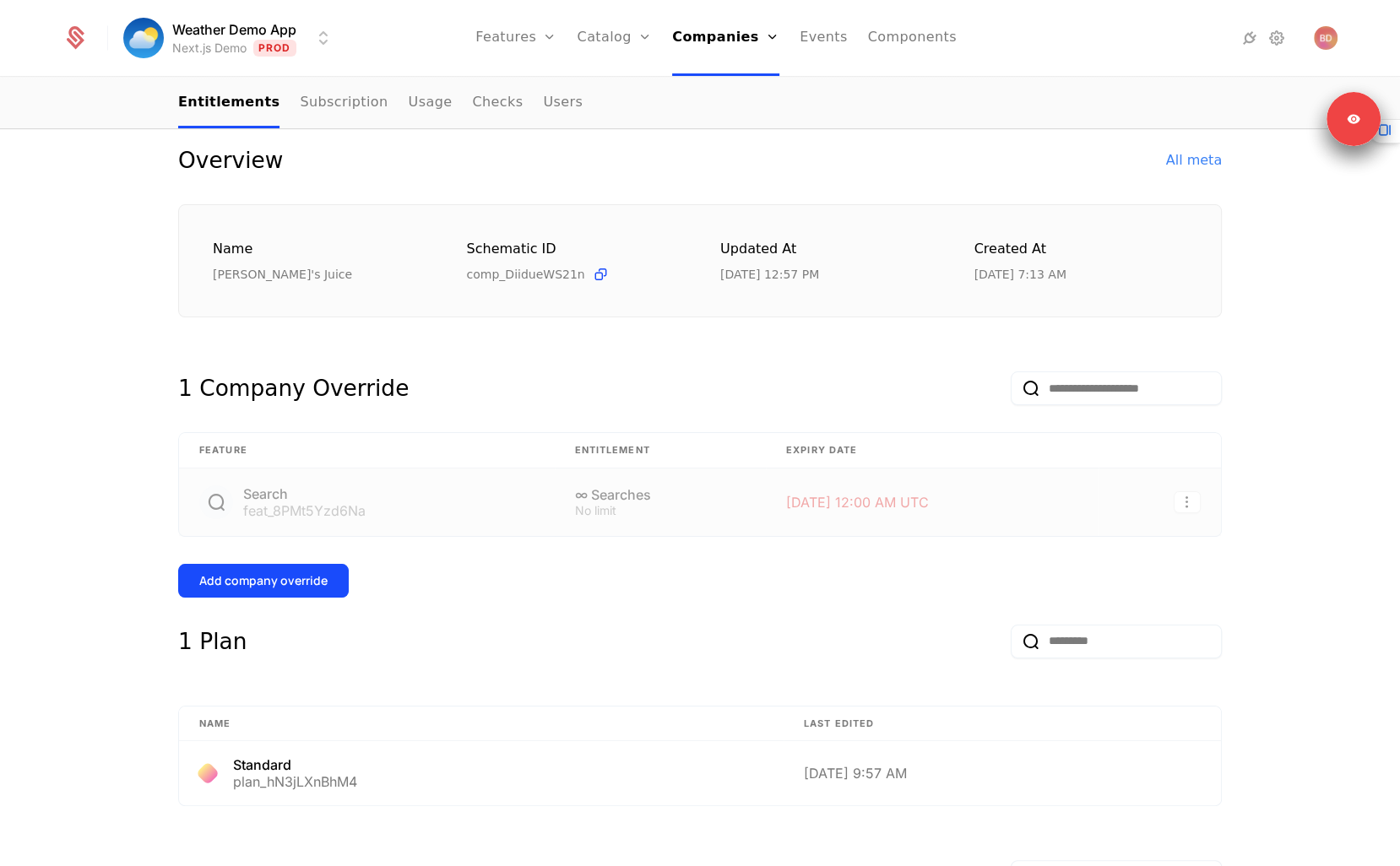
scroll to position [0, 0]
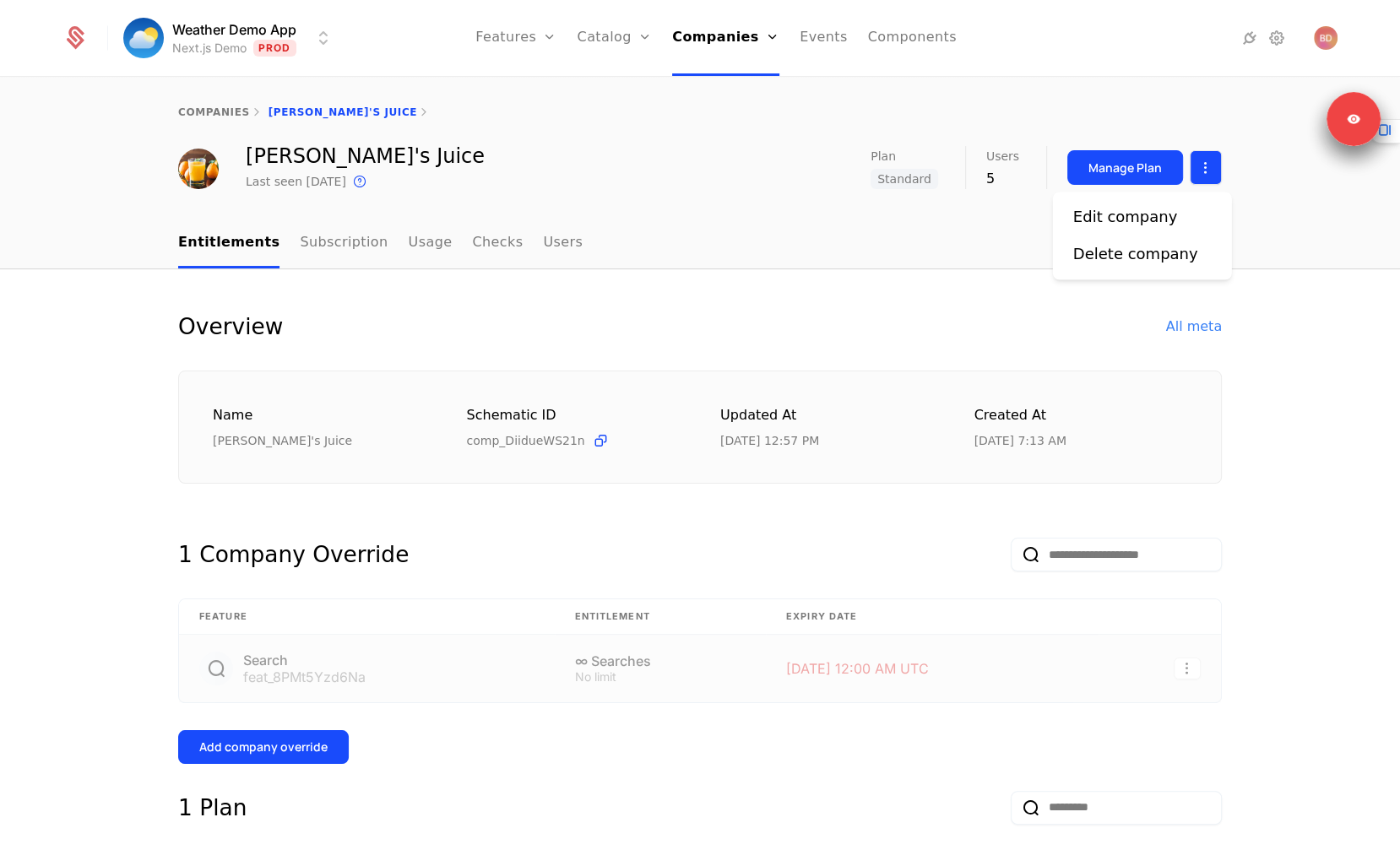
click at [1195, 168] on html "Weather Demo App Next.js Demo Prod Features Features Flags Catalog Plans Add On…" at bounding box center [700, 433] width 1400 height 866
click at [1167, 213] on div "Edit company" at bounding box center [1132, 217] width 119 height 23
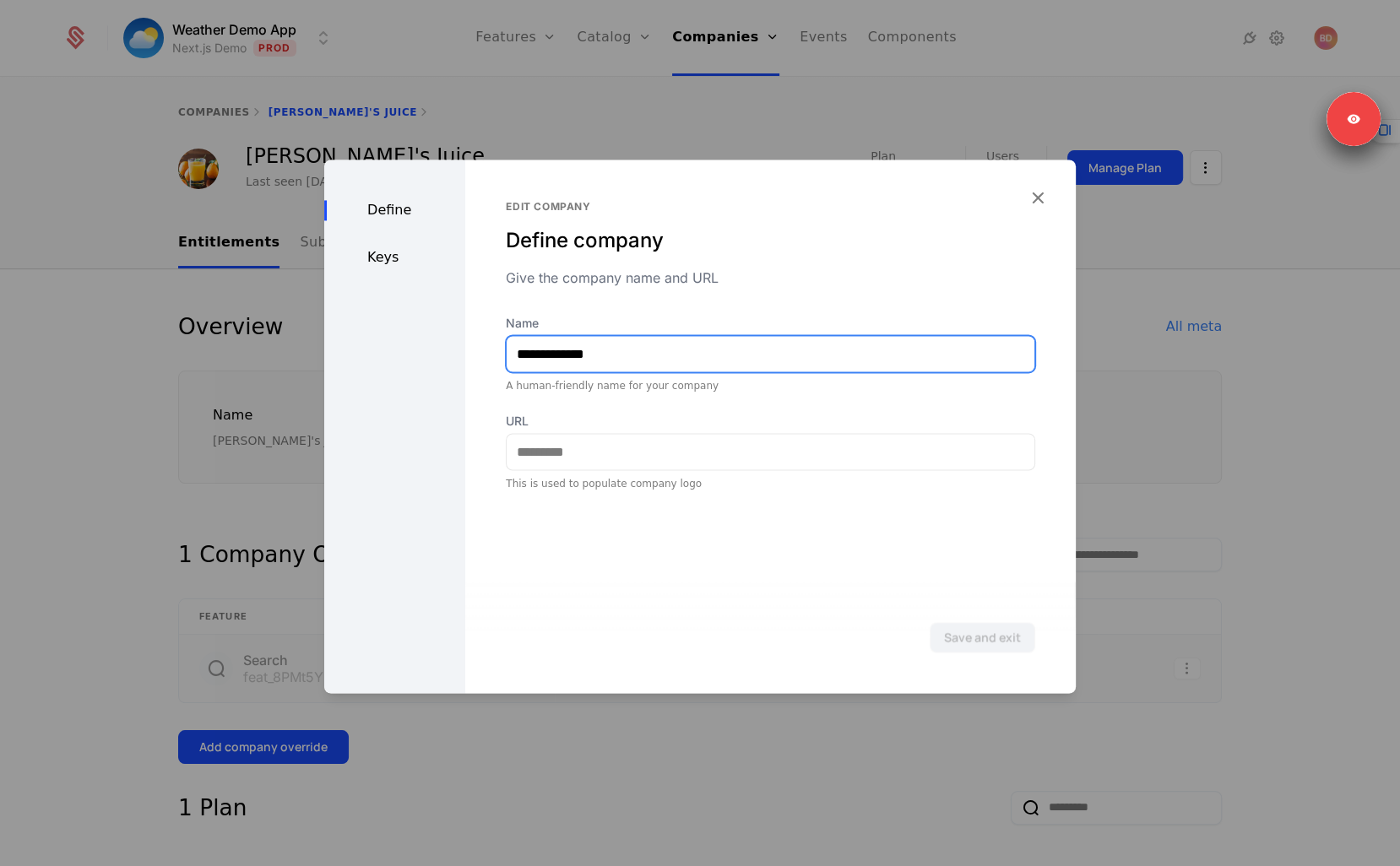
click at [641, 356] on input "**********" at bounding box center [771, 353] width 527 height 35
type input "**********"
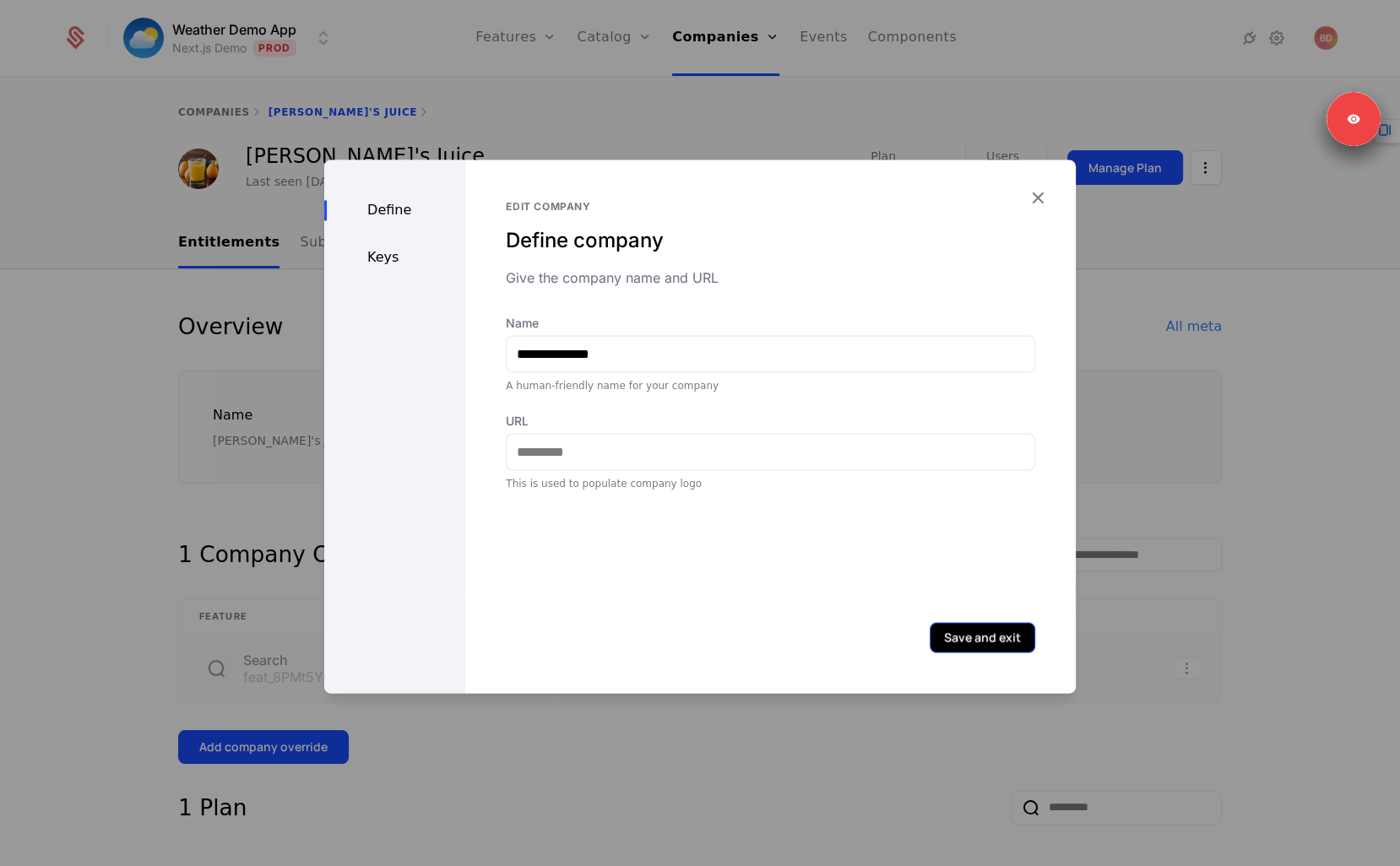
click at [960, 628] on button "Save and exit" at bounding box center [983, 637] width 105 height 30
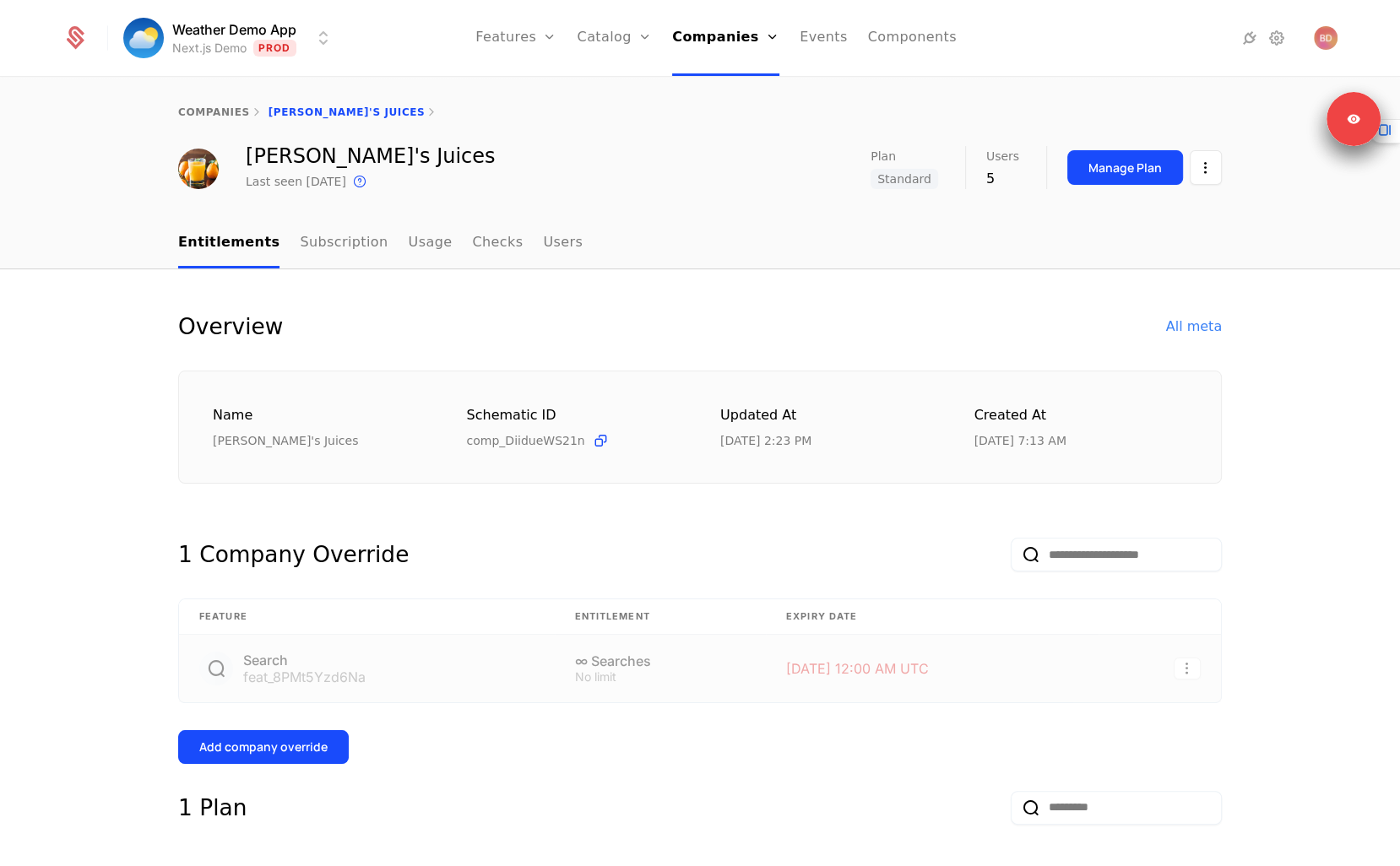
click at [1227, 313] on div "Overview All meta Name Jenny's Juices Schematic ID comp_DiidueWS21n Updated at …" at bounding box center [700, 872] width 1097 height 1124
click at [803, 277] on div "Overview All meta Name Jenny's Juices Schematic ID comp_DiidueWS21n Updated at …" at bounding box center [700, 872] width 1400 height 1205
click at [1210, 168] on html "Weather Demo App Next.js Demo Prod Features Features Flags Catalog Plans Add On…" at bounding box center [700, 433] width 1400 height 866
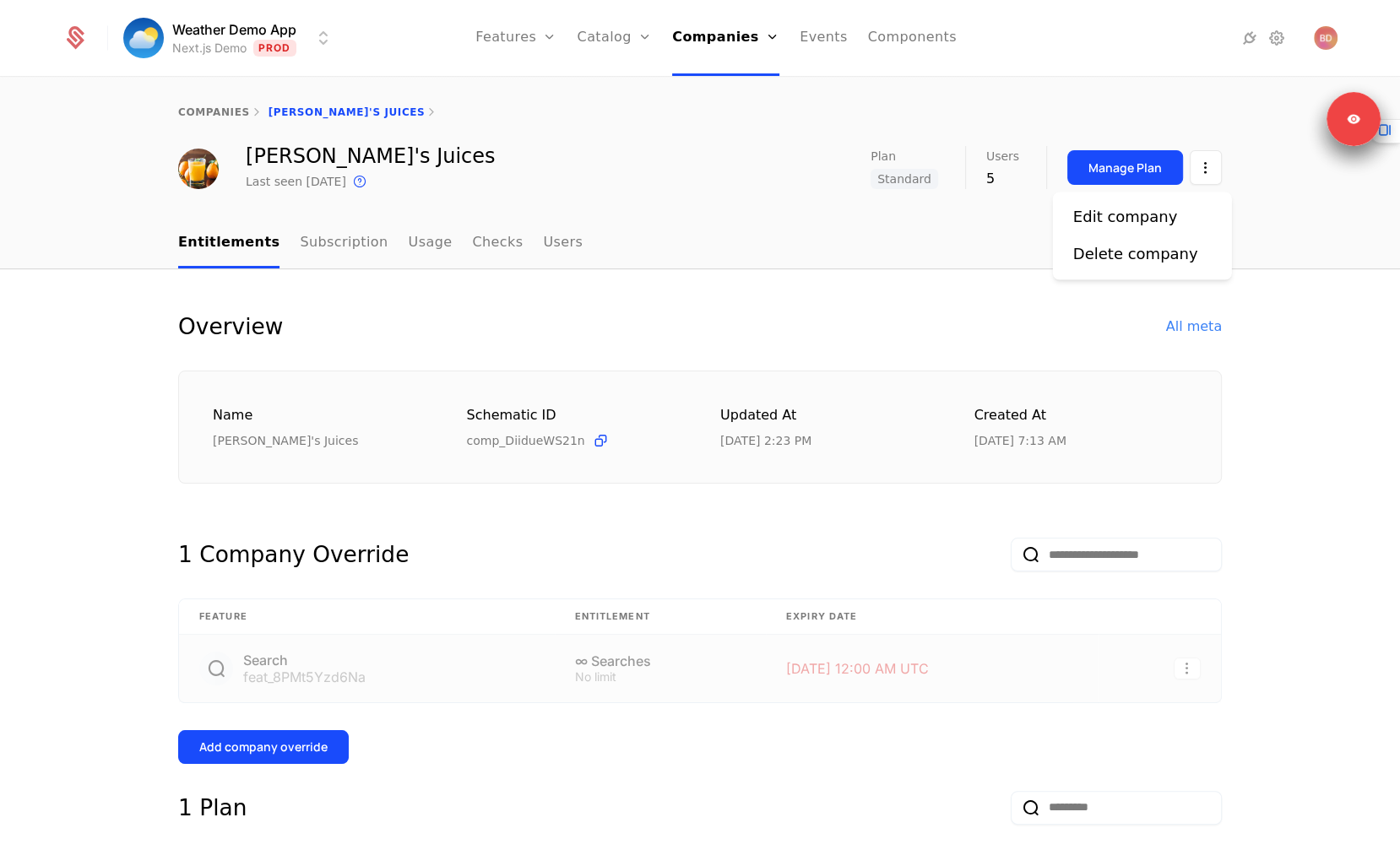
click at [694, 162] on html "Weather Demo App Next.js Demo Prod Features Features Flags Catalog Plans Add On…" at bounding box center [700, 433] width 1400 height 866
click at [707, 36] on link "Companies" at bounding box center [726, 38] width 107 height 76
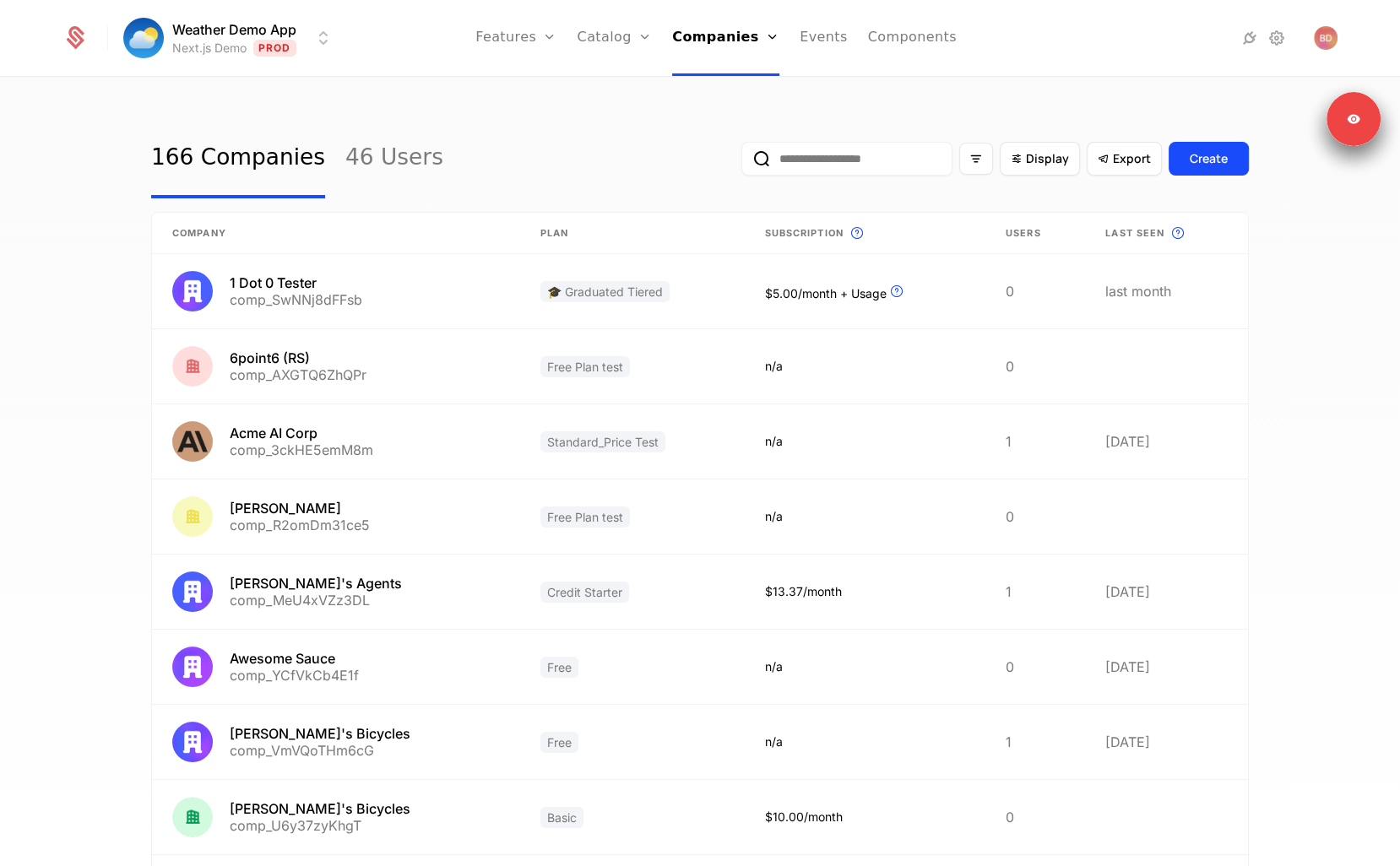
click at [883, 153] on input "email" at bounding box center [846, 159] width 211 height 34
paste input "**********"
type input "**********"
click at [741, 162] on button "submit" at bounding box center [741, 162] width 0 height 0
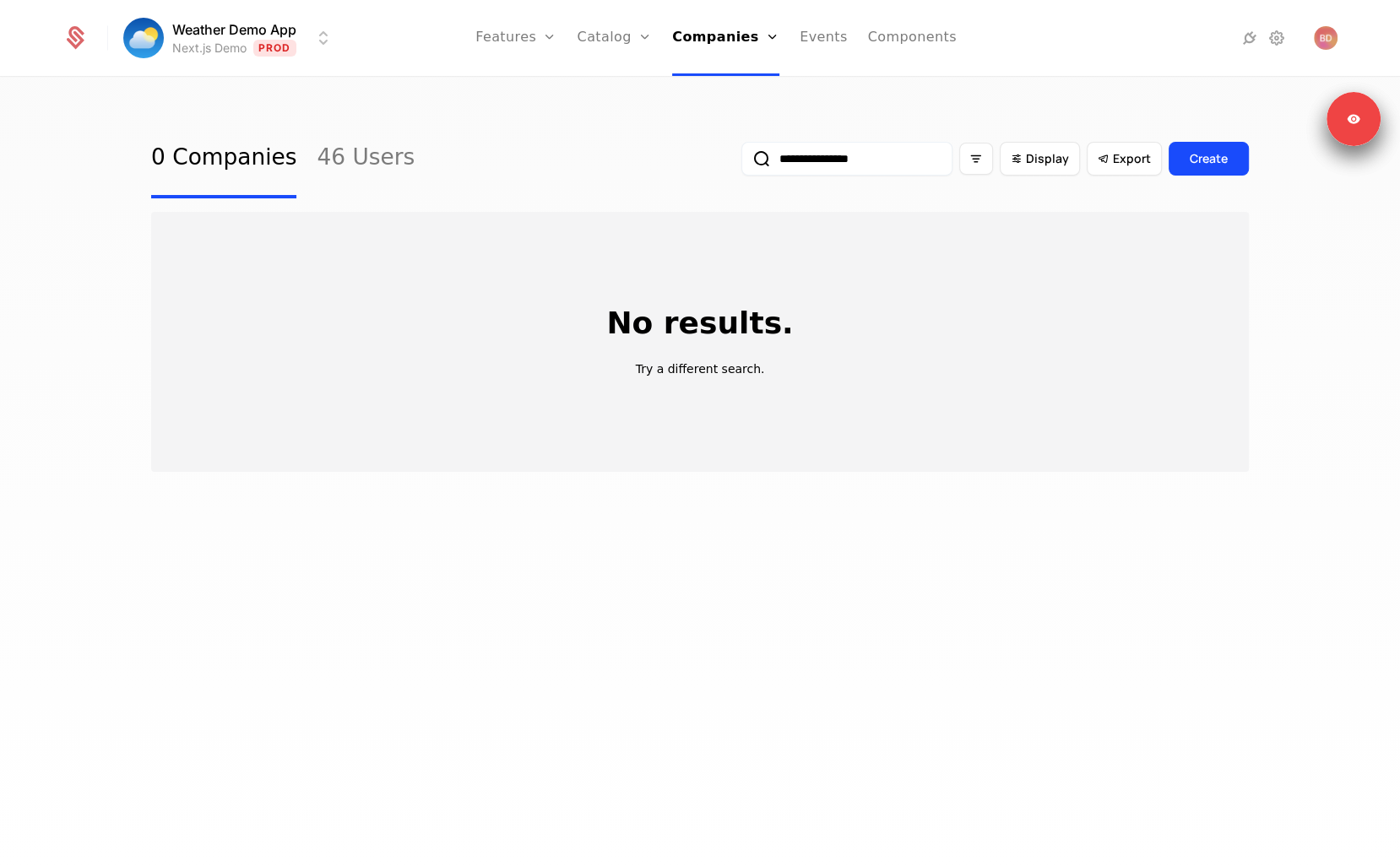
click at [521, 135] on div "**********" at bounding box center [700, 159] width 1097 height 80
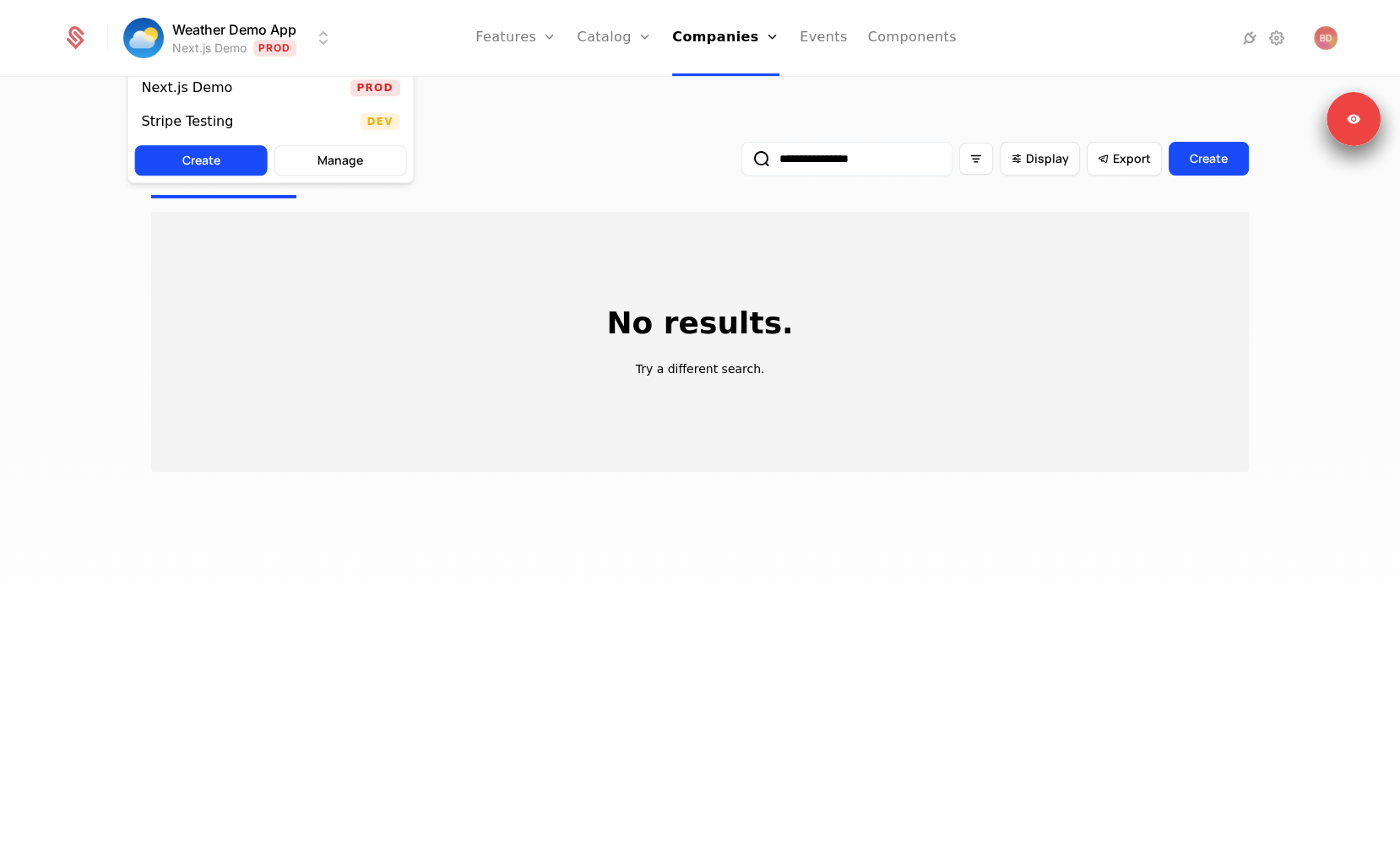
click at [231, 24] on html "**********" at bounding box center [700, 433] width 1400 height 866
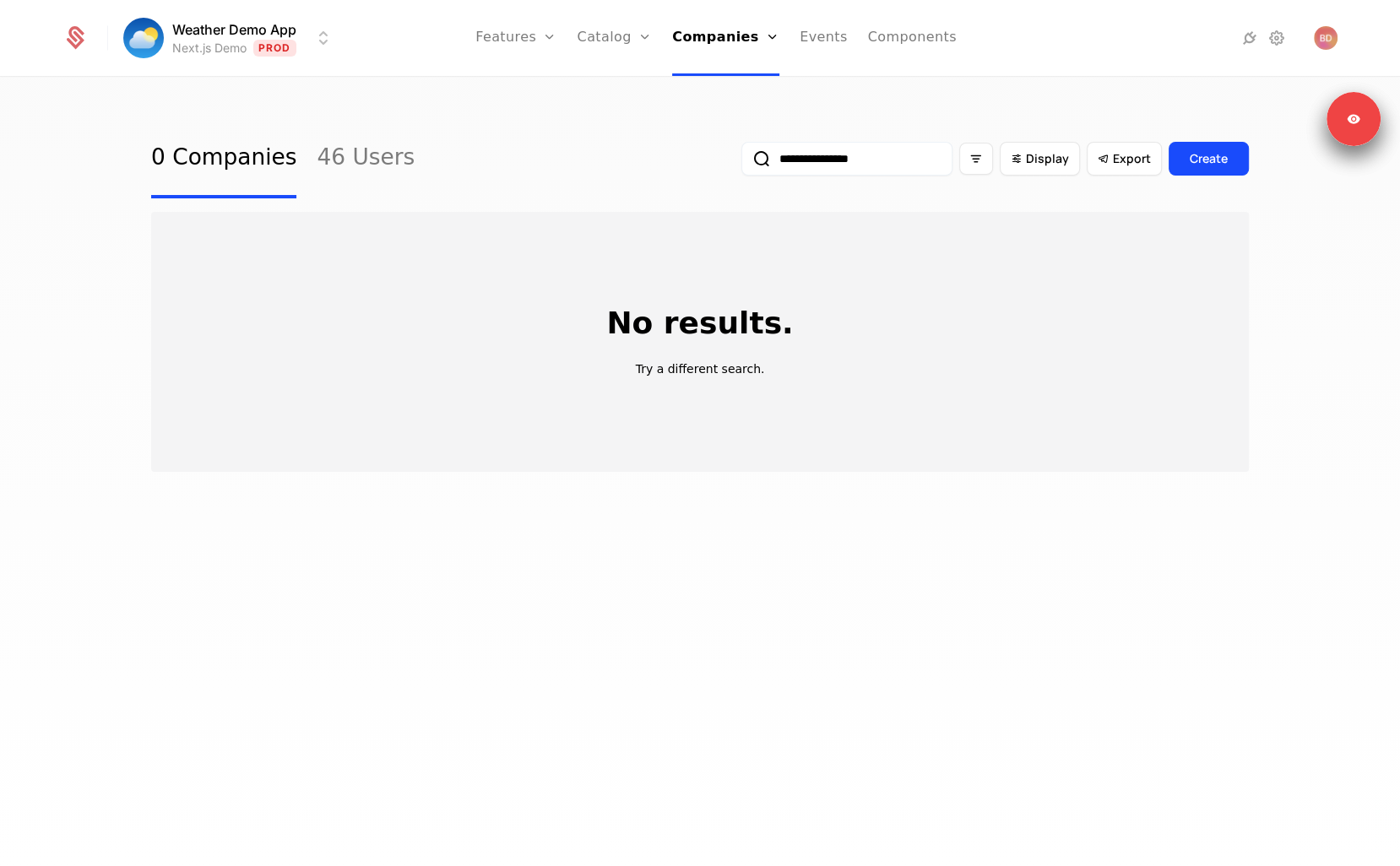
click at [231, 24] on html "**********" at bounding box center [700, 433] width 1400 height 866
click at [844, 148] on input "**********" at bounding box center [846, 159] width 211 height 34
click at [924, 160] on input "**********" at bounding box center [846, 159] width 211 height 34
